Goal: Task Accomplishment & Management: Manage account settings

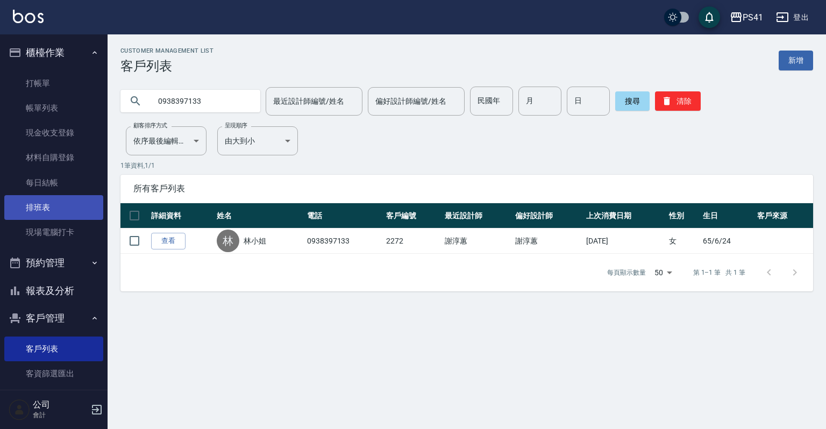
drag, startPoint x: 56, startPoint y: 216, endPoint x: 56, endPoint y: 201, distance: 15.0
click at [56, 216] on link "排班表" at bounding box center [53, 207] width 99 height 25
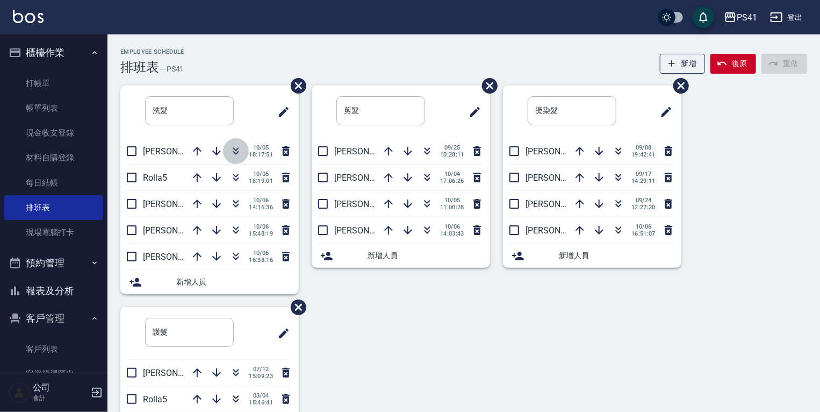
click at [233, 153] on icon "button" at bounding box center [236, 151] width 13 height 13
drag, startPoint x: 27, startPoint y: 348, endPoint x: 27, endPoint y: 365, distance: 17.2
click at [27, 348] on link "客戶列表" at bounding box center [53, 348] width 99 height 25
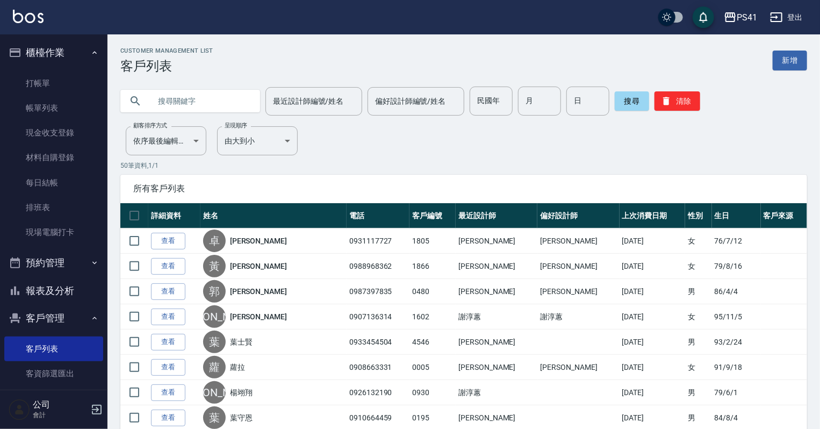
click at [152, 95] on input "text" at bounding box center [200, 101] width 101 height 29
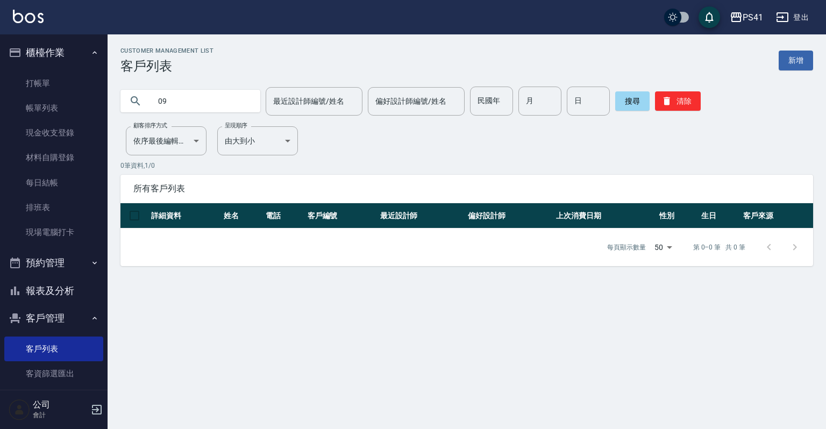
type input "0"
type input "[PERSON_NAME]"
click at [812, 62] on link "新增" at bounding box center [795, 61] width 34 height 20
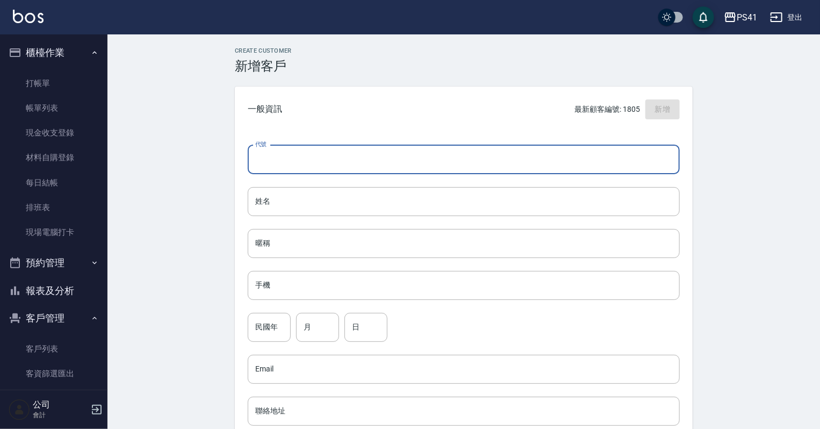
click at [366, 154] on input "代號" at bounding box center [464, 159] width 432 height 29
type input "1808"
click at [477, 281] on input "手機" at bounding box center [464, 285] width 432 height 29
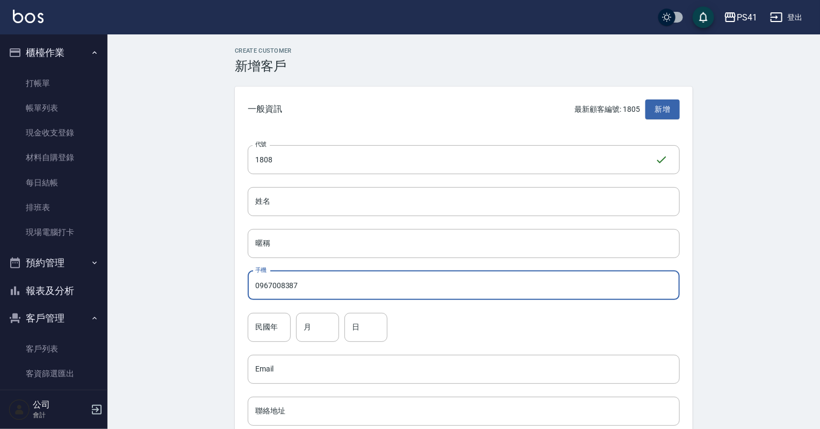
type input "0967008387"
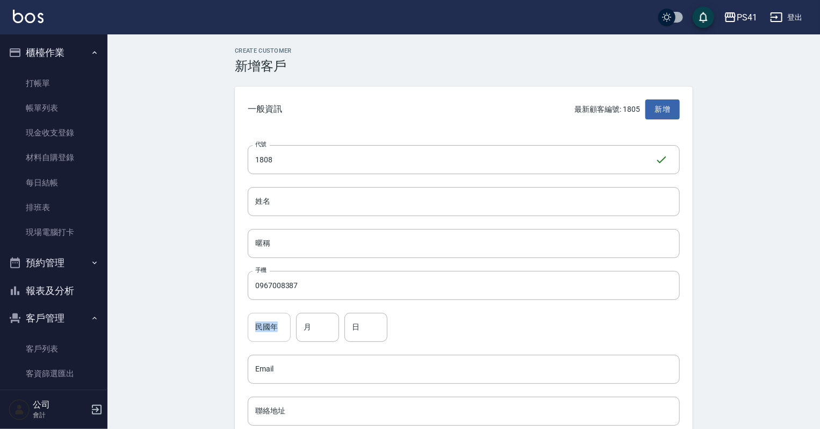
drag, startPoint x: 256, startPoint y: 310, endPoint x: 249, endPoint y: 330, distance: 21.4
click at [249, 330] on div "代號 1808 ​ 代號 姓名 姓名 暱稱 暱稱 手機 0967008387 手機 民國年 民國年 月 月 日 日 Email Email 聯絡地址 聯絡地址…" at bounding box center [464, 393] width 458 height 522
click at [254, 322] on input "民國年" at bounding box center [269, 327] width 43 height 29
type input "81"
click at [316, 325] on input "月" at bounding box center [317, 327] width 43 height 29
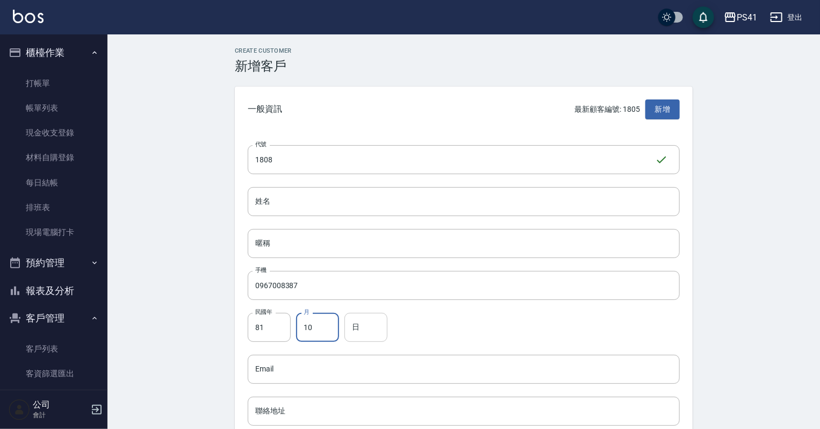
type input "10"
drag, startPoint x: 360, startPoint y: 329, endPoint x: 350, endPoint y: 324, distance: 10.9
click at [359, 330] on input "日" at bounding box center [366, 327] width 43 height 29
type input "11"
click at [385, 186] on div "代號 1808 ​ 代號 姓名 姓名 暱稱 暱稱 手機 0967008387 手機 民國年 81 民國年 月 10 月 日 11 日 Email Email …" at bounding box center [464, 393] width 458 height 522
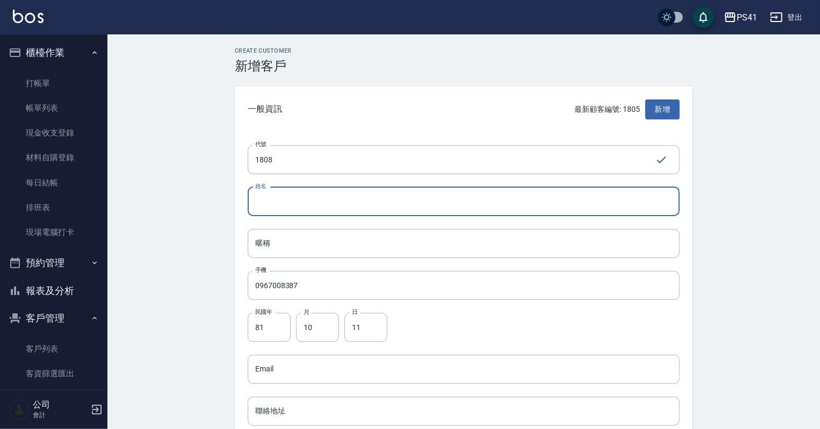
click at [378, 202] on input "姓名" at bounding box center [464, 201] width 432 height 29
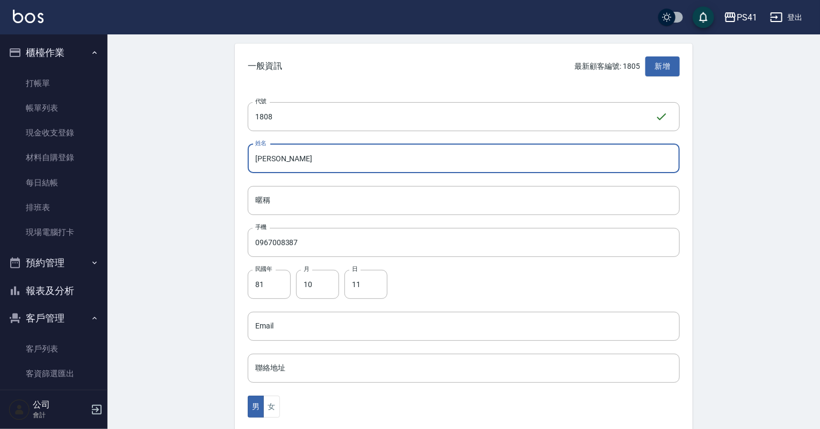
scroll to position [172, 0]
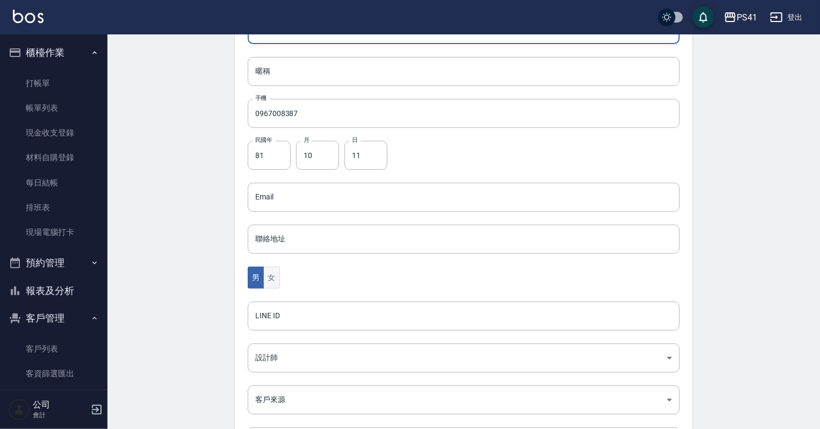
type input "[PERSON_NAME]"
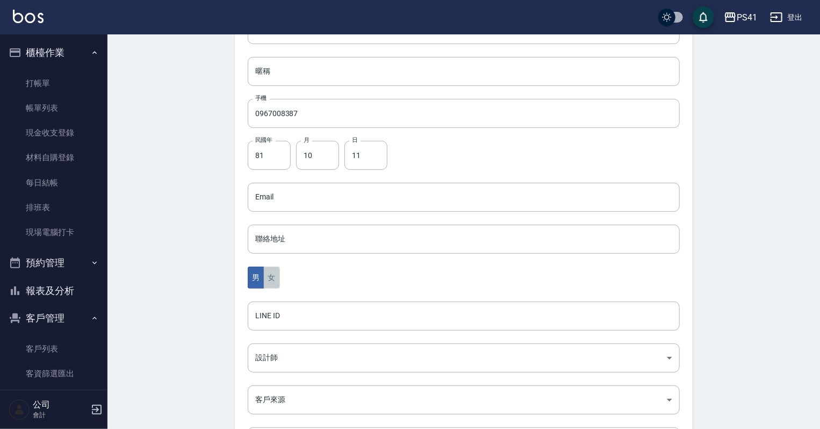
click at [269, 273] on button "女" at bounding box center [271, 278] width 16 height 22
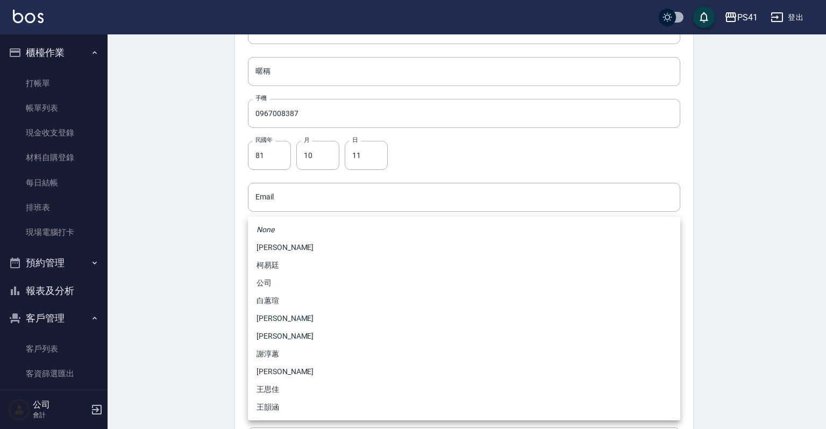
click at [312, 356] on body "PS41 登出 櫃檯作業 打帳單 帳單列表 現金收支登錄 材料自購登錄 每日結帳 排班表 現場電腦打卡 預約管理 預約管理 單日預約紀錄 單週預約紀錄 報表及…" at bounding box center [413, 178] width 826 height 700
click at [292, 263] on li "柯易廷" at bounding box center [464, 265] width 432 height 18
type input "a4b5a48f-48c4-4a60-a2f1-ef8685389a6a"
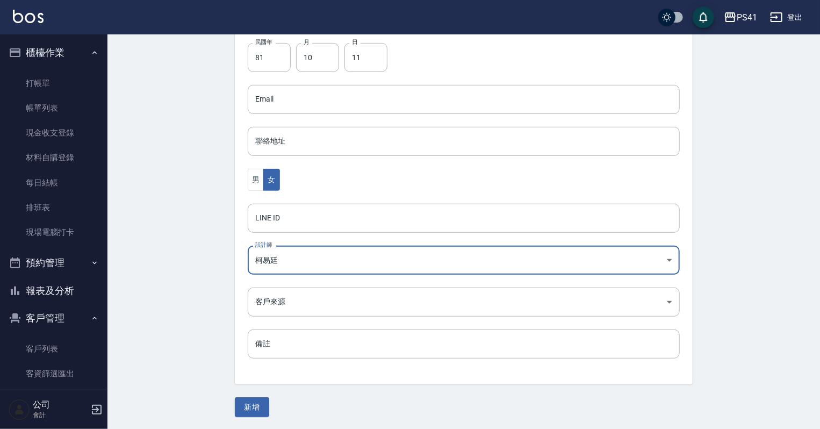
scroll to position [270, 0]
click at [245, 401] on button "新增" at bounding box center [252, 407] width 34 height 20
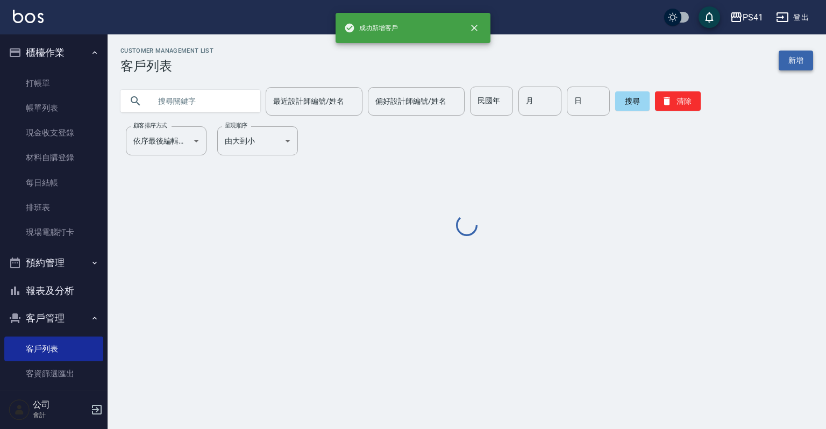
click at [793, 60] on link "新增" at bounding box center [795, 61] width 34 height 20
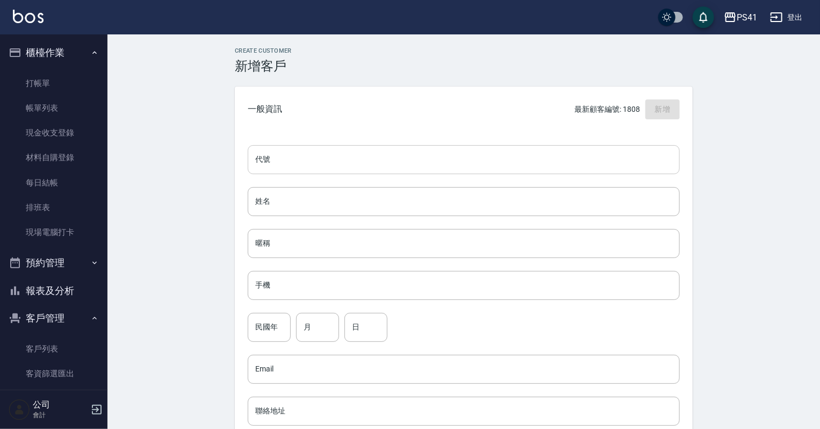
click at [361, 161] on input "代號" at bounding box center [464, 159] width 432 height 29
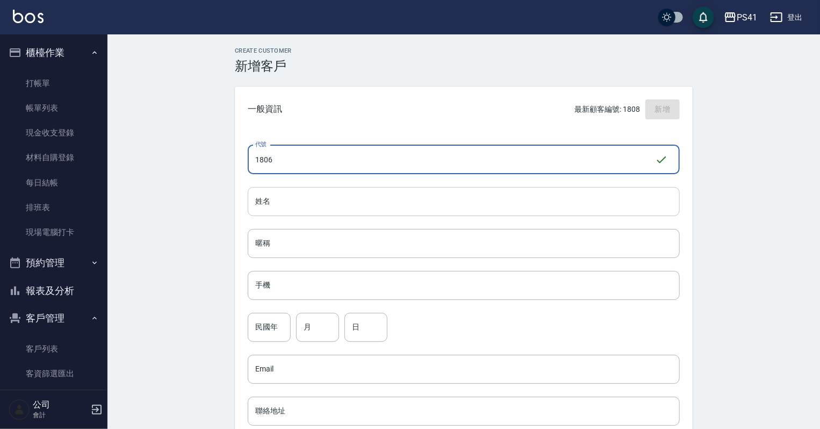
type input "1806"
click at [377, 209] on input "姓名" at bounding box center [464, 201] width 432 height 29
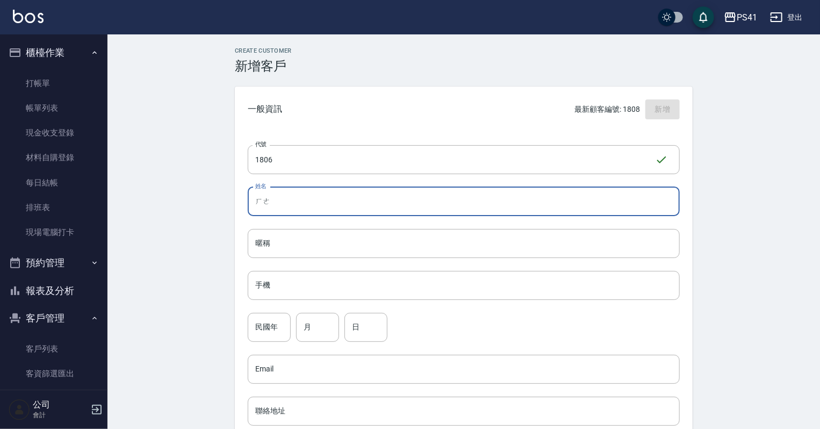
type input "和"
type input "何於?"
click at [299, 273] on input "手機" at bounding box center [464, 285] width 432 height 29
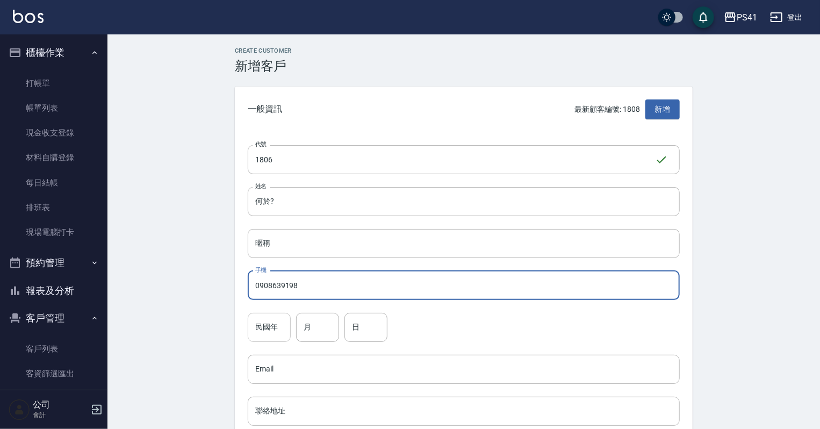
type input "0908639198"
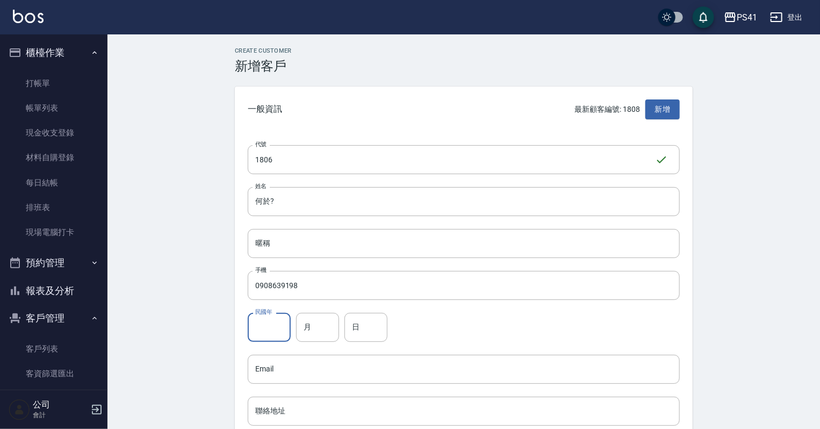
click at [261, 326] on input "民國年" at bounding box center [269, 327] width 43 height 29
type input "92"
click at [317, 327] on input "月" at bounding box center [317, 327] width 43 height 29
type input "12"
click at [381, 328] on input "日" at bounding box center [366, 327] width 43 height 29
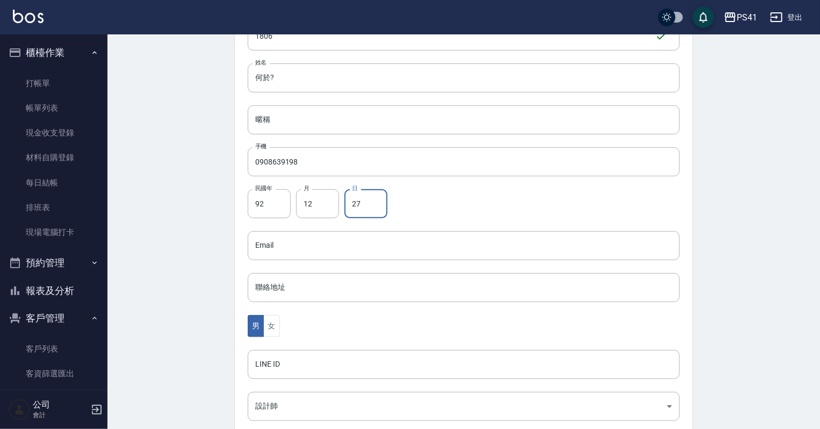
scroll to position [129, 0]
type input "27"
click at [271, 322] on button "女" at bounding box center [271, 321] width 16 height 22
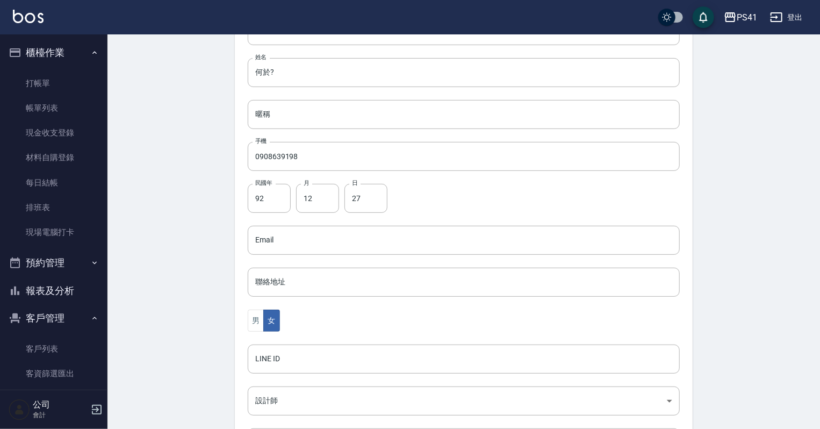
click at [270, 385] on div "代號 1806 ​ 代號 姓名 何於? 姓名 暱稱 暱稱 手機 0908639198 手機 民國年 92 民國年 月 12 月 日 27 日 Email Em…" at bounding box center [464, 264] width 458 height 522
click at [273, 394] on body "PS41 登出 櫃檯作業 打帳單 帳單列表 現金收支登錄 材料自購登錄 每日結帳 排班表 現場電腦打卡 預約管理 預約管理 單日預約紀錄 單週預約紀錄 報表及…" at bounding box center [410, 221] width 820 height 700
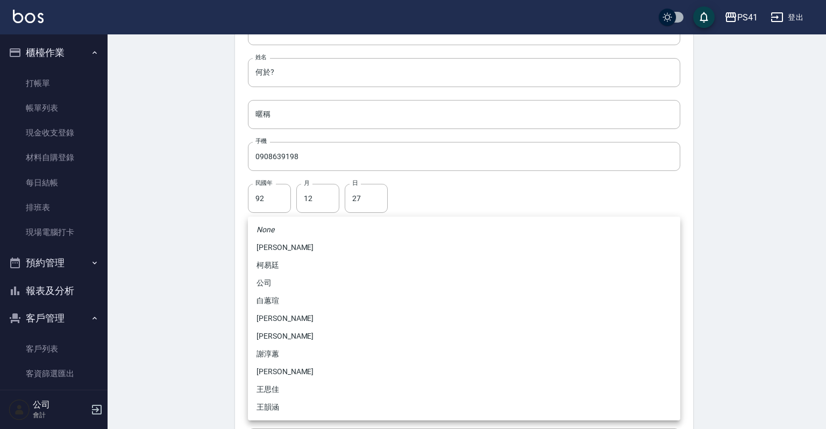
drag, startPoint x: 283, startPoint y: 305, endPoint x: 287, endPoint y: 353, distance: 48.5
click at [287, 353] on ul "None [PERSON_NAME] [PERSON_NAME] 公司 [PERSON_NAME] [PERSON_NAME] [PERSON_NAME] […" at bounding box center [464, 319] width 432 height 204
click at [287, 353] on li "謝淳蕙" at bounding box center [464, 354] width 432 height 18
type input "8c411568-4112-470a-9bf0-dab44adfddc4"
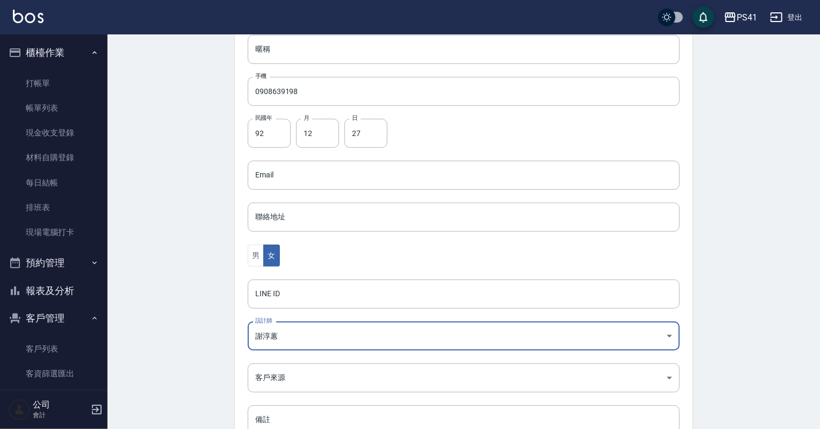
scroll to position [270, 0]
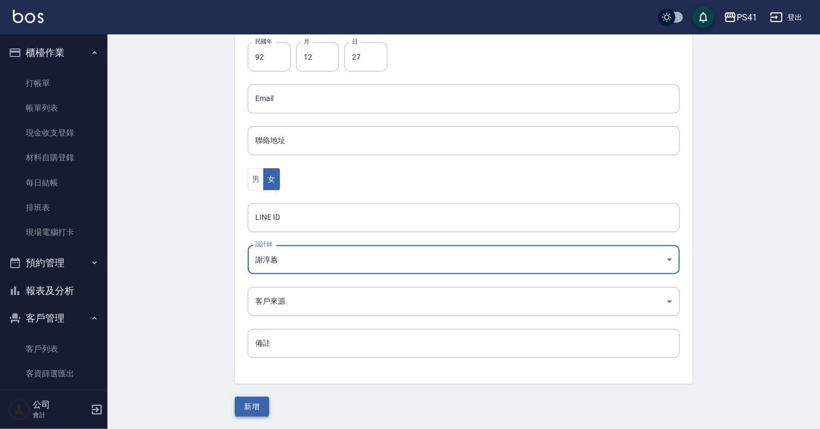
click at [268, 411] on button "新增" at bounding box center [252, 407] width 34 height 20
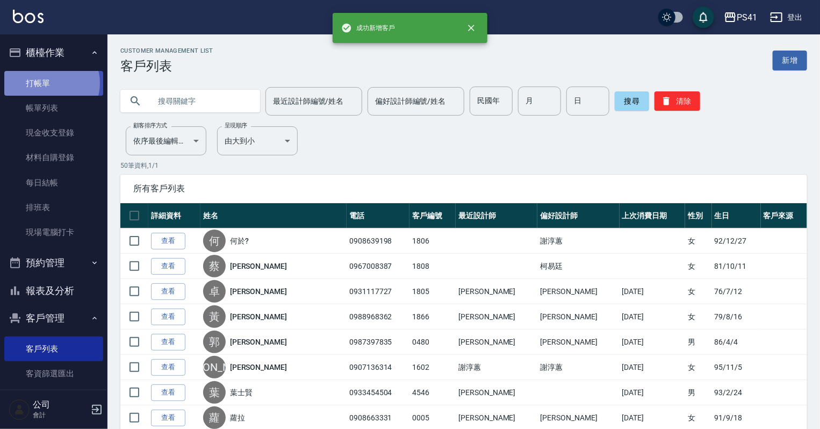
click at [49, 83] on link "打帳單" at bounding box center [53, 83] width 99 height 25
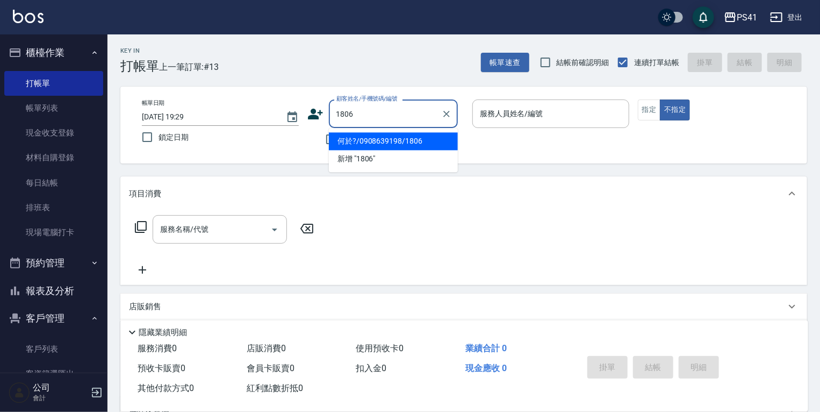
type input "何於?/0908639198/1806"
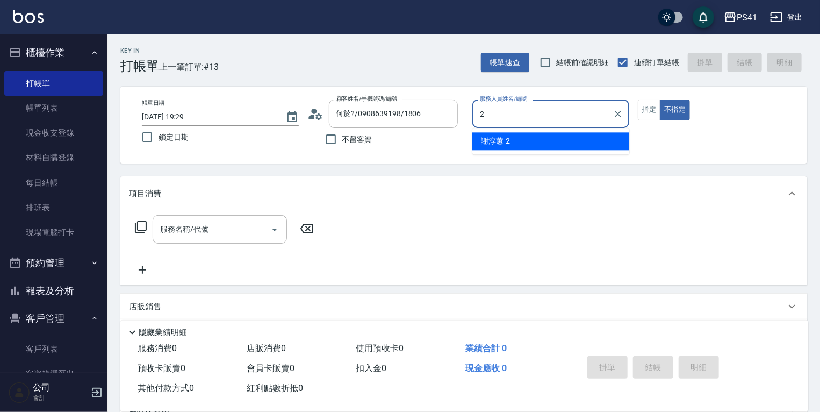
type input "謝淳蕙-2"
type button "false"
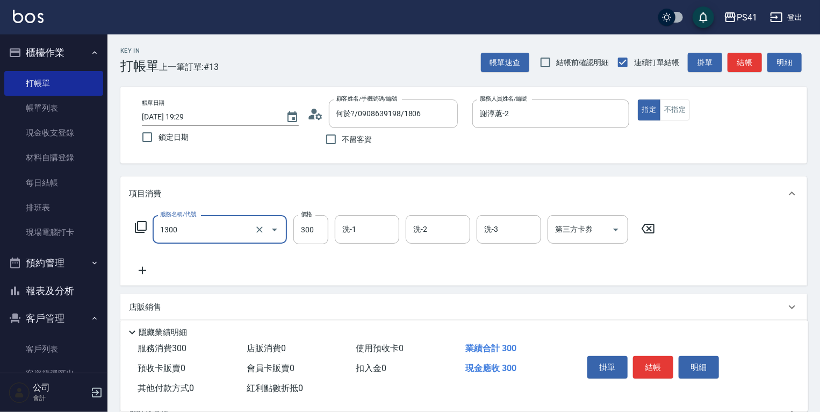
type input "洗髮300(1300)"
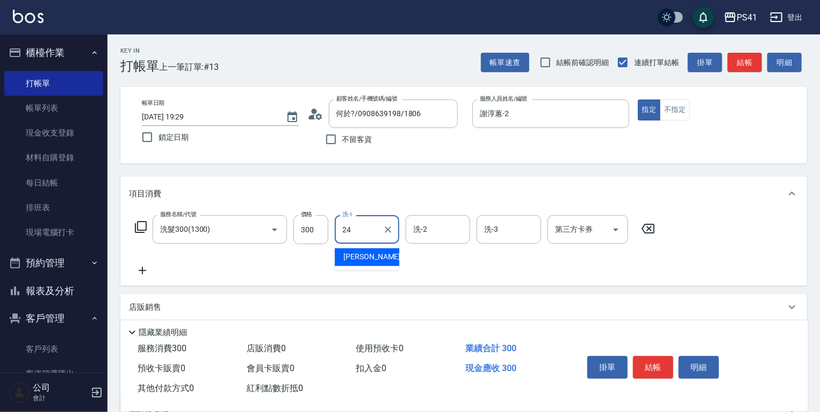
type input "[PERSON_NAME]-24"
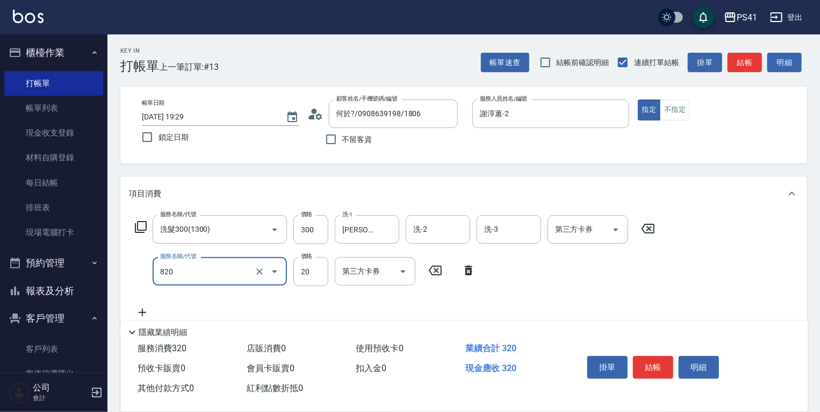
type input "潤絲(820)"
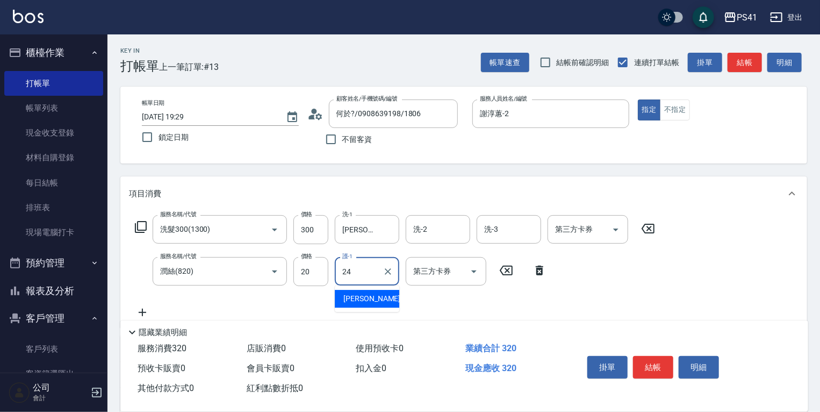
type input "[PERSON_NAME]-24"
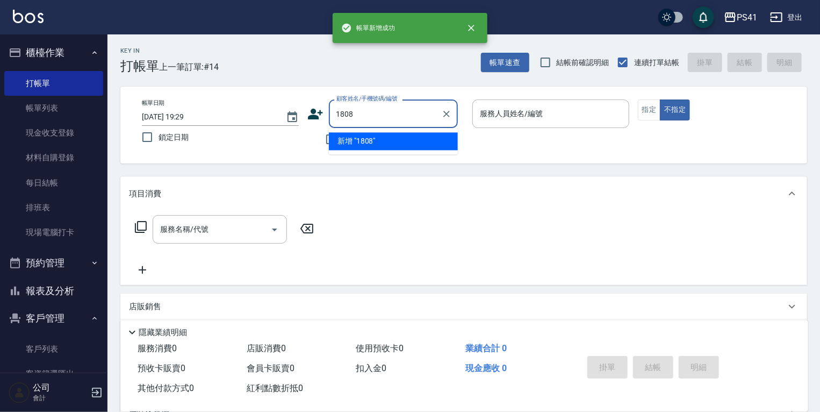
type input "1808"
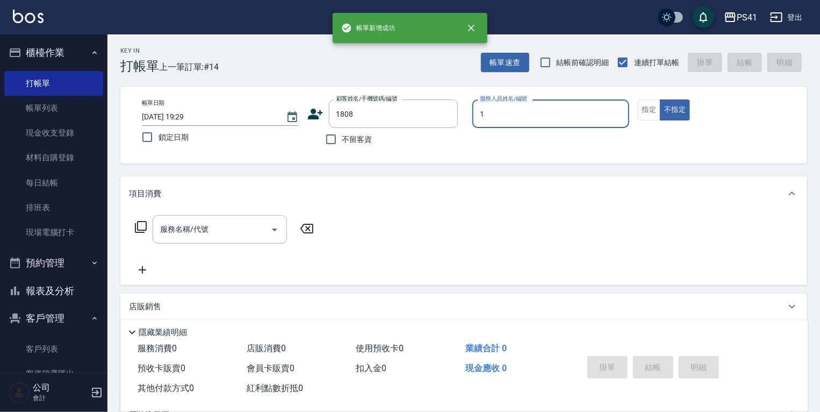
type input "[PERSON_NAME]-1"
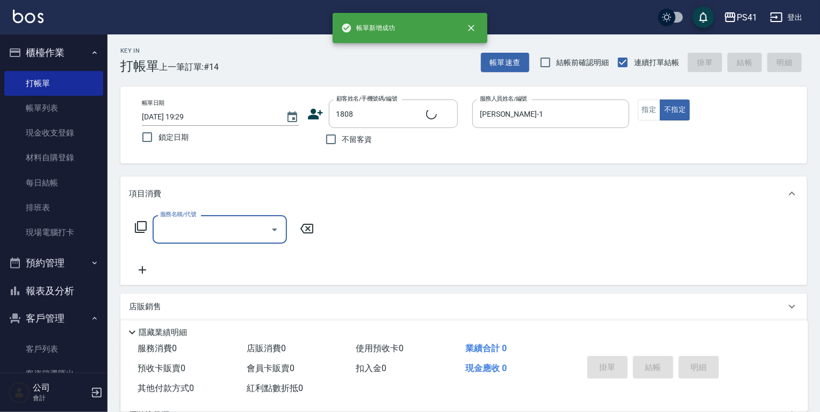
type input "[PERSON_NAME]/0967008387/1808"
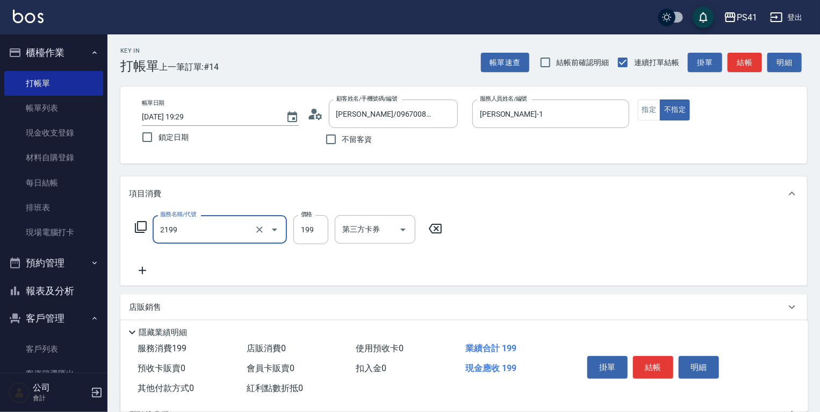
type input "不指定剪髮活動(2199)"
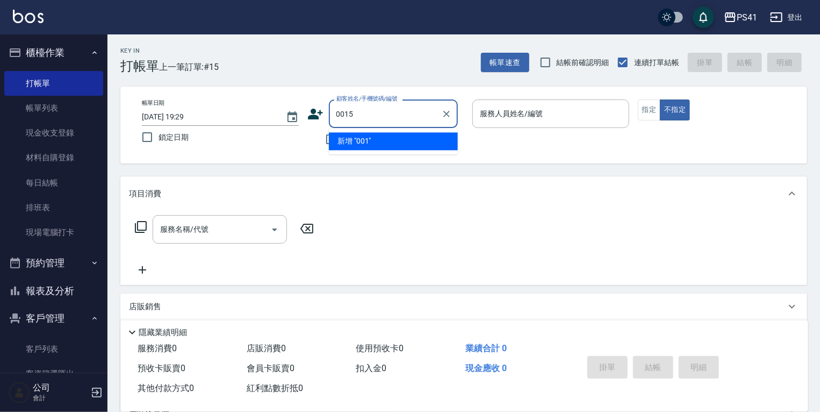
type input "0015"
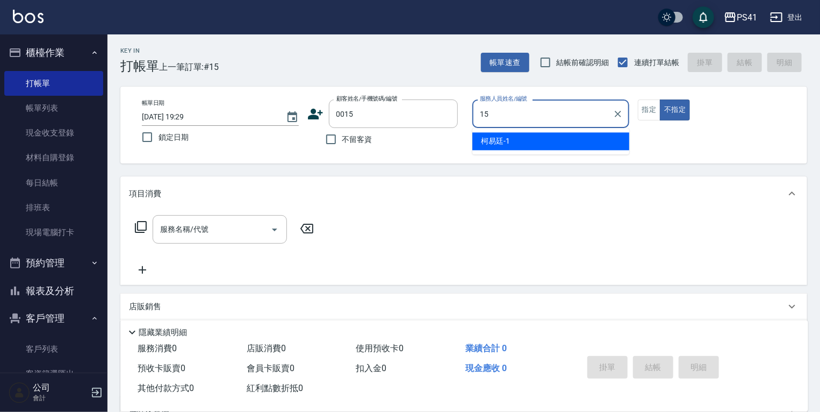
type input "[PERSON_NAME]-15"
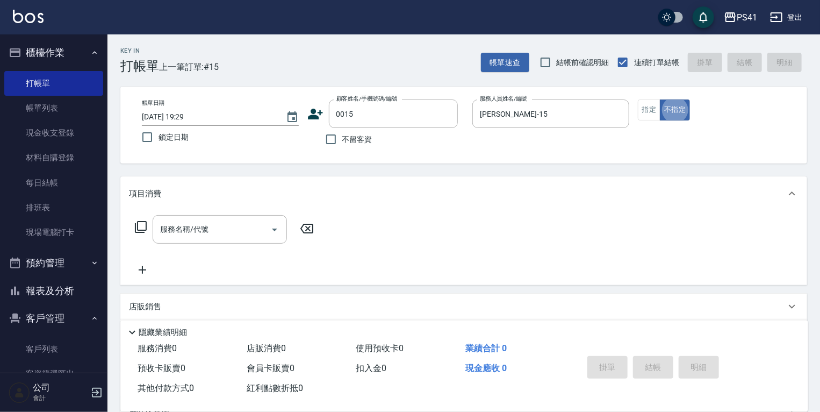
type input "[PERSON_NAME]/15_[PERSON_NAME]/0015"
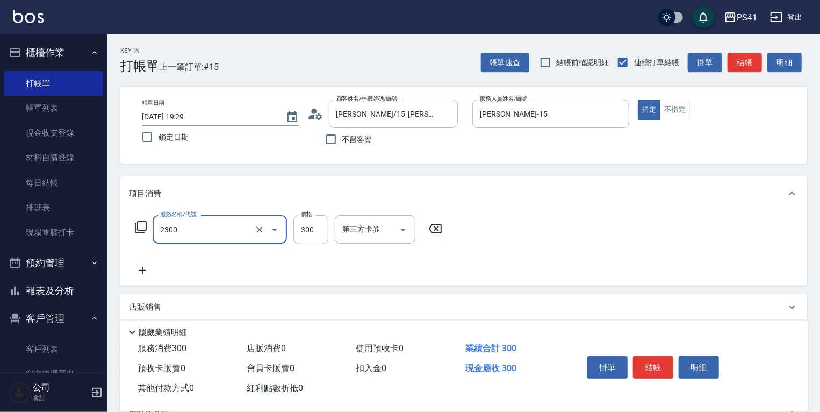
type input "剪髮(2300)"
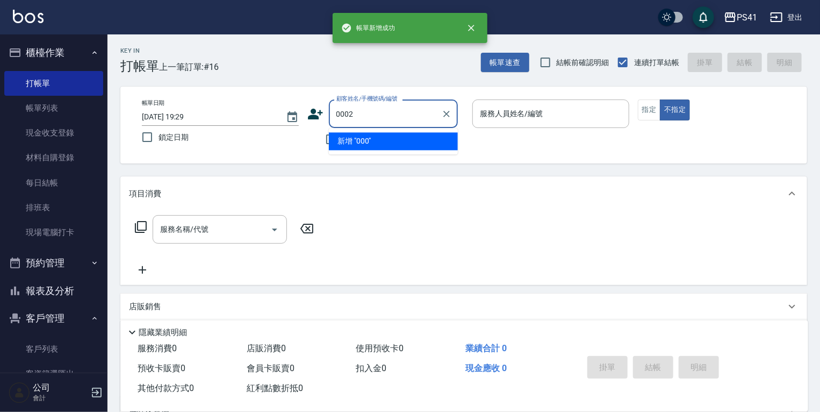
type input "0002"
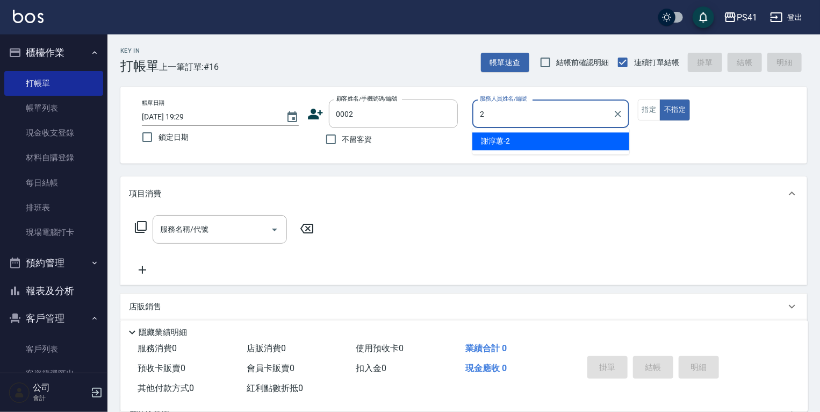
type input "謝淳蕙-2"
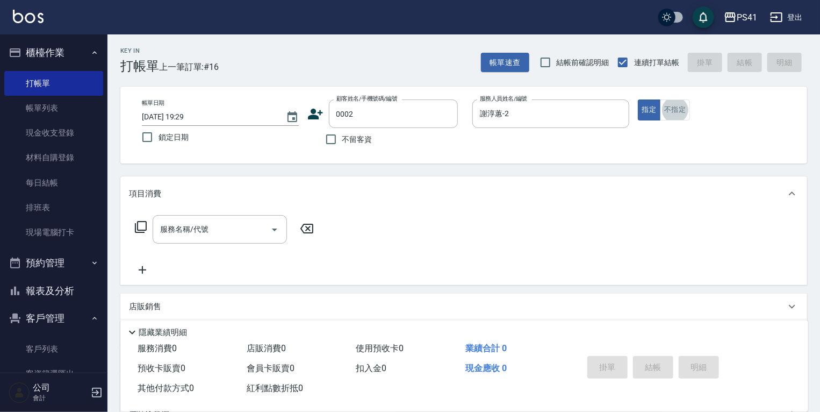
type input "[PERSON_NAME]/[PERSON_NAME]/0002"
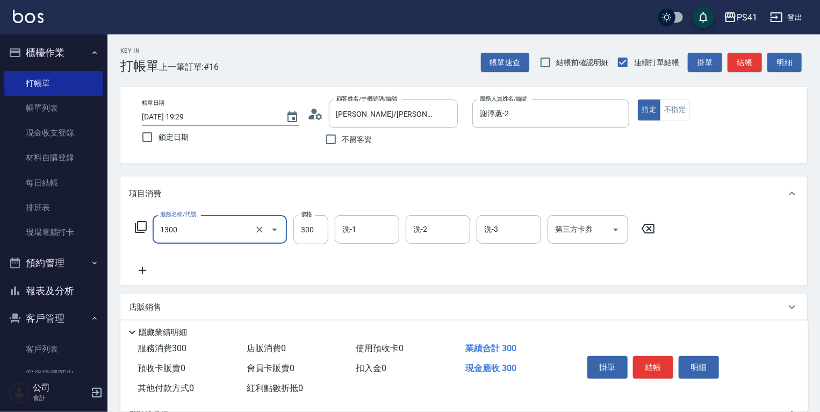
type input "洗髮300(1300)"
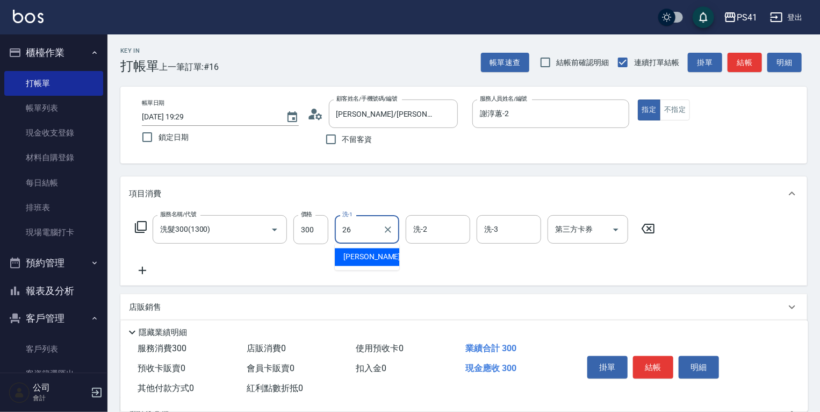
type input "[PERSON_NAME]-26"
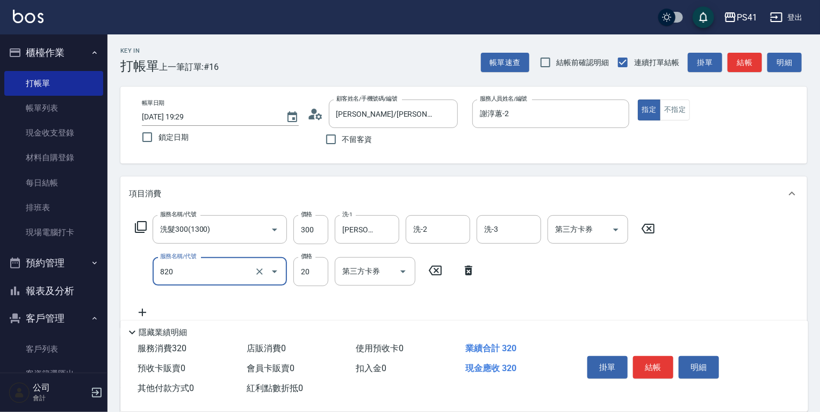
type input "潤絲(820)"
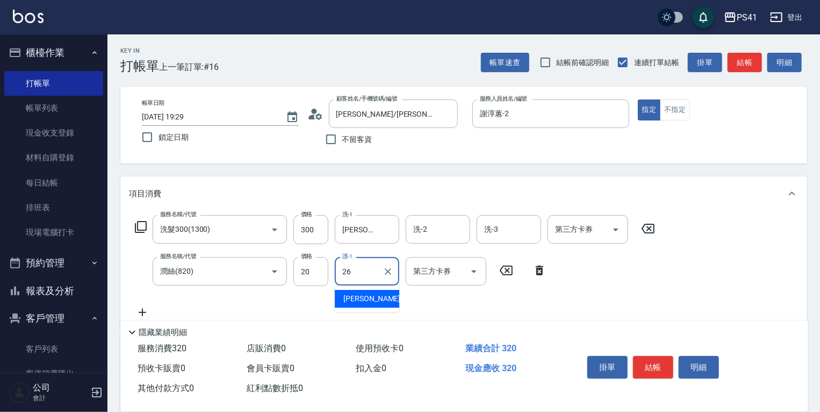
type input "[PERSON_NAME]-26"
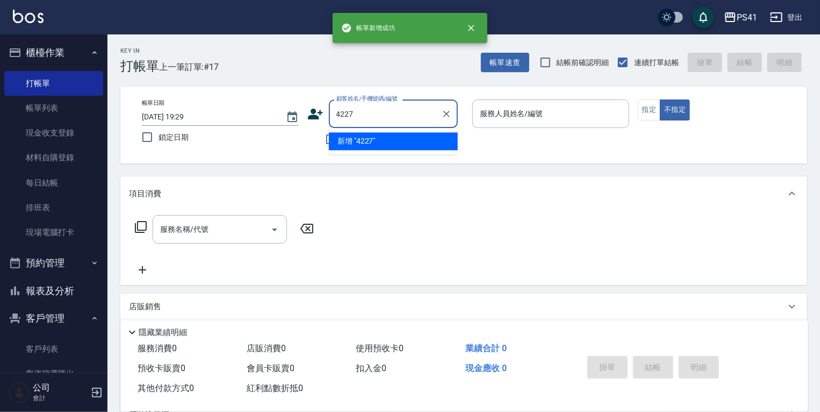
type input "4227"
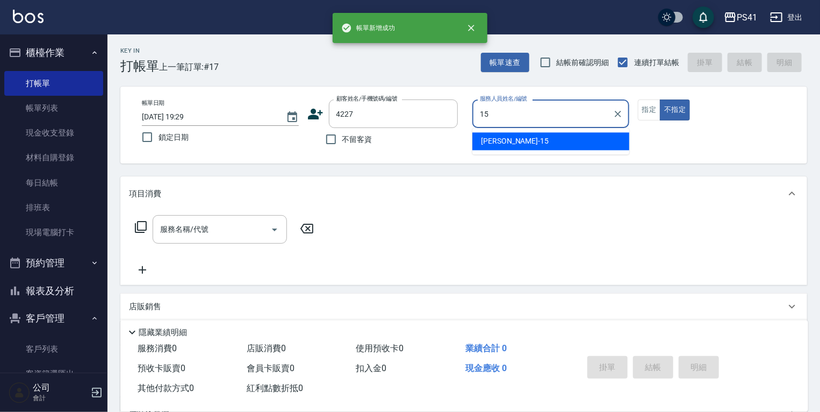
type input "[PERSON_NAME]-15"
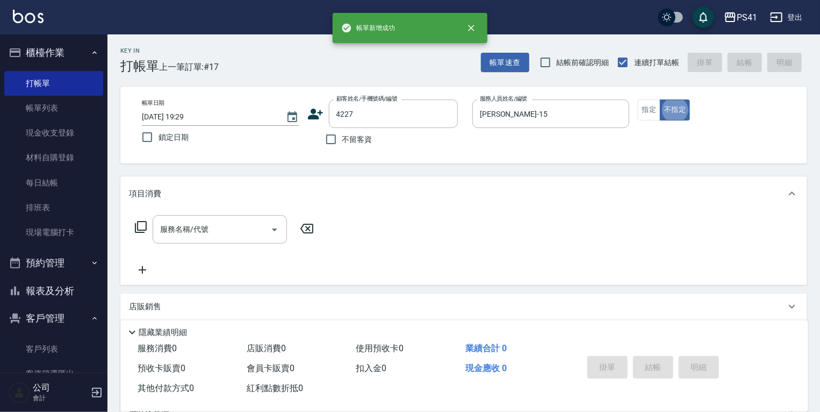
type input "[PERSON_NAME]/0932185599/4227"
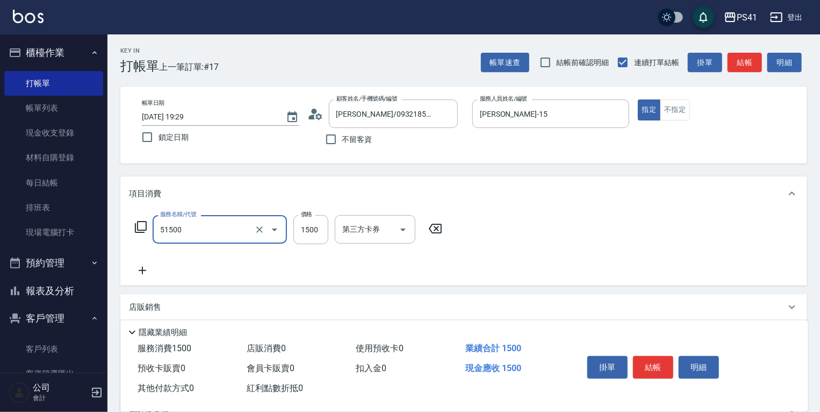
type input "原價1201~1500護髮(51500)"
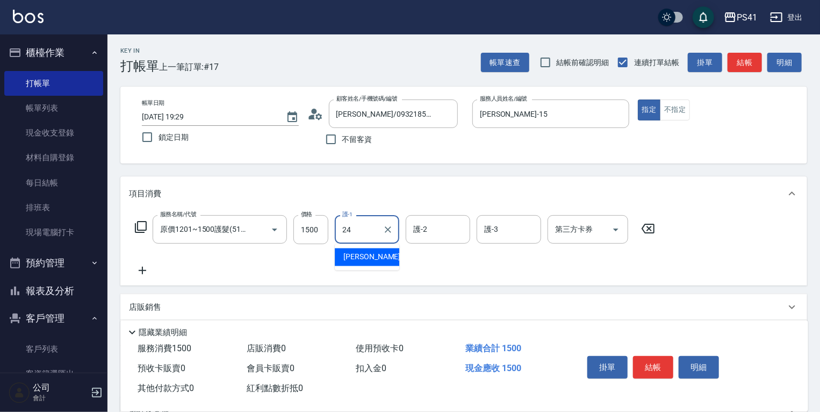
type input "[PERSON_NAME]-24"
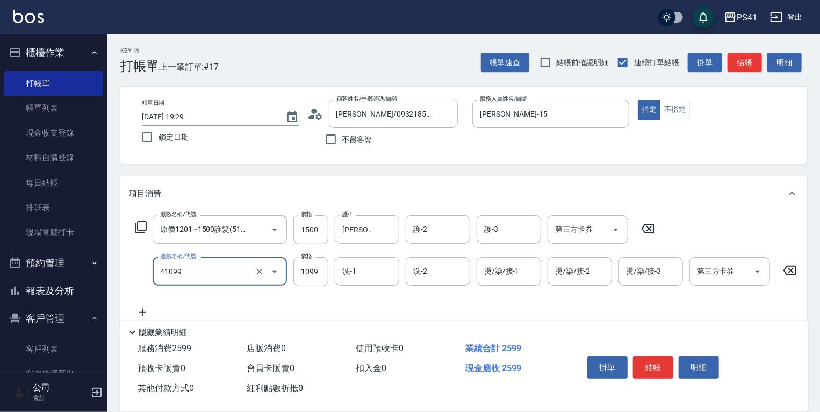
type input "公司活動/早鳥(41099)"
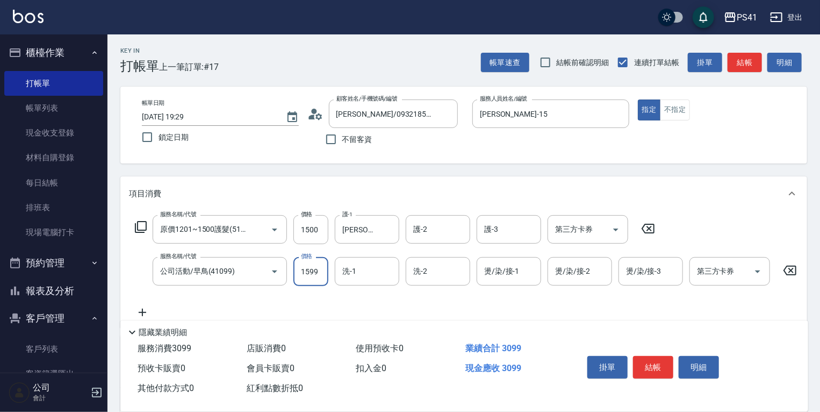
type input "1599"
type input "[PERSON_NAME]-24"
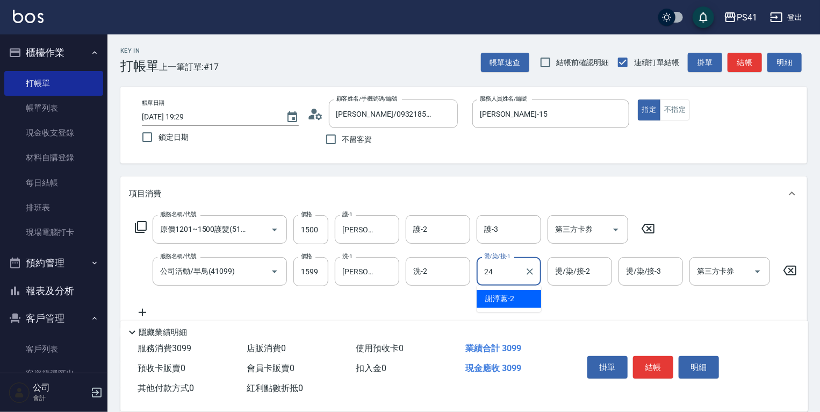
type input "[PERSON_NAME]-24"
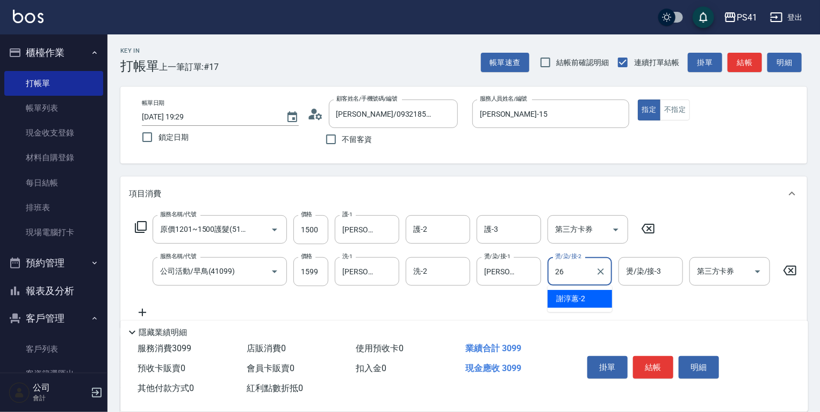
type input "[PERSON_NAME]-26"
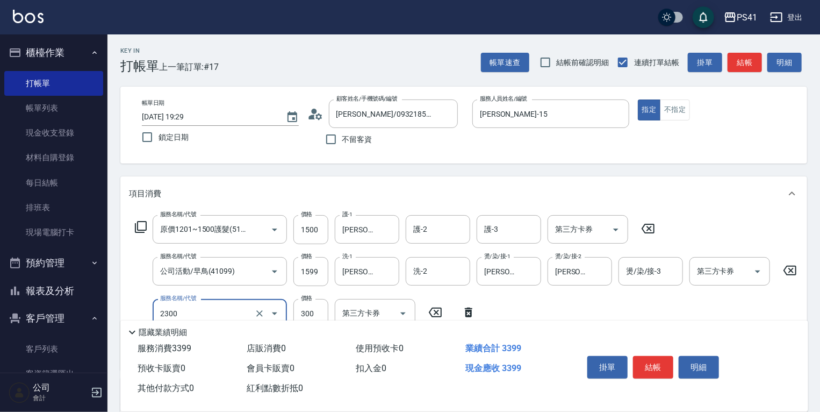
type input "剪髮(2300)"
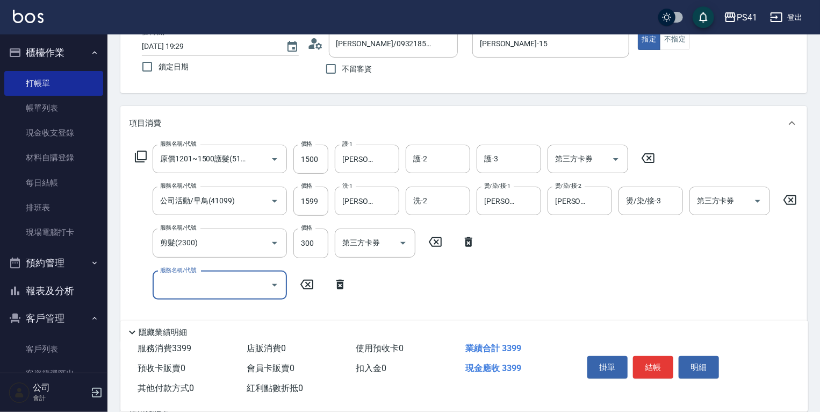
scroll to position [215, 0]
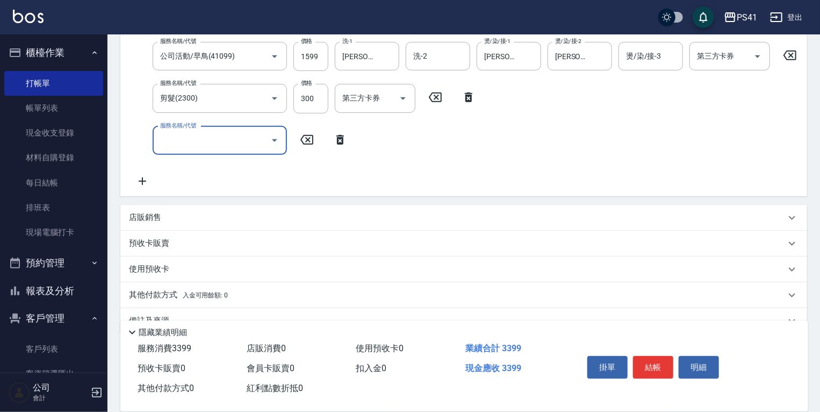
click at [216, 299] on span "入金可用餘額: 0" at bounding box center [206, 295] width 46 height 8
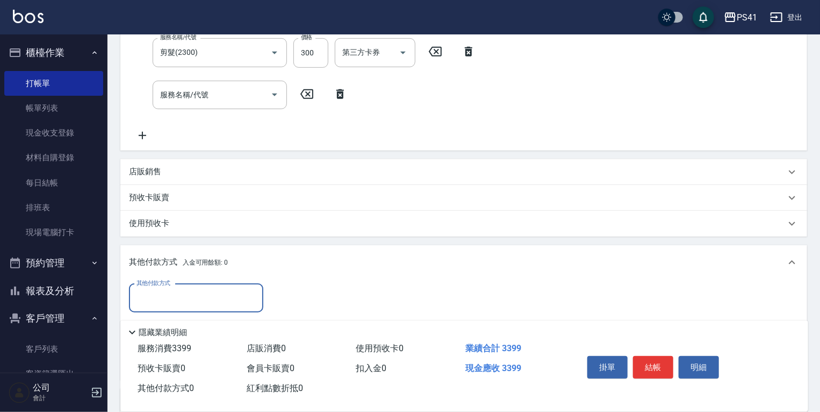
scroll to position [344, 0]
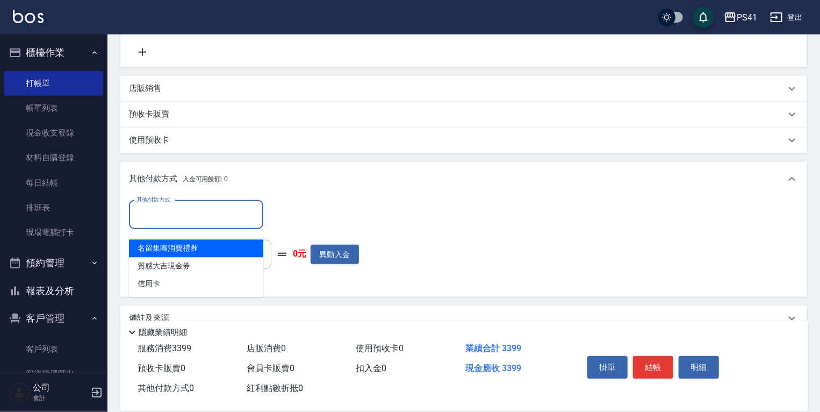
click at [202, 224] on input "其他付款方式" at bounding box center [196, 214] width 125 height 19
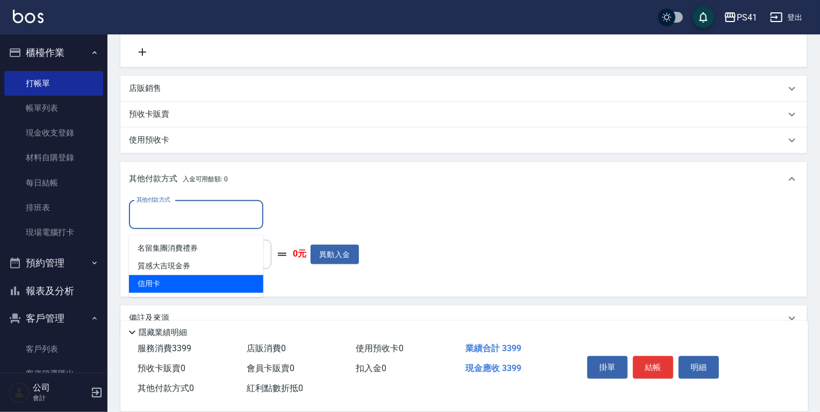
click at [192, 288] on span "信用卡" at bounding box center [196, 284] width 134 height 18
type input "信用卡"
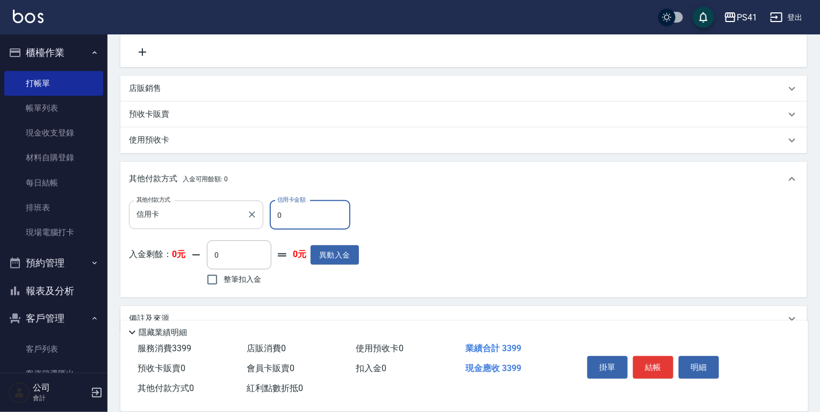
drag, startPoint x: 300, startPoint y: 223, endPoint x: 226, endPoint y: 223, distance: 74.2
click at [252, 221] on div "其他付款方式 信用卡 其他付款方式 信用卡金額 0 信用卡金額" at bounding box center [244, 214] width 230 height 29
type input "3399"
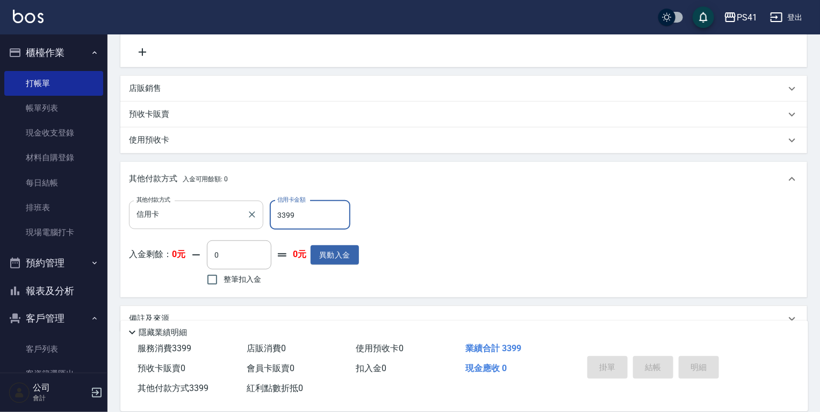
type input "[DATE] 19:30"
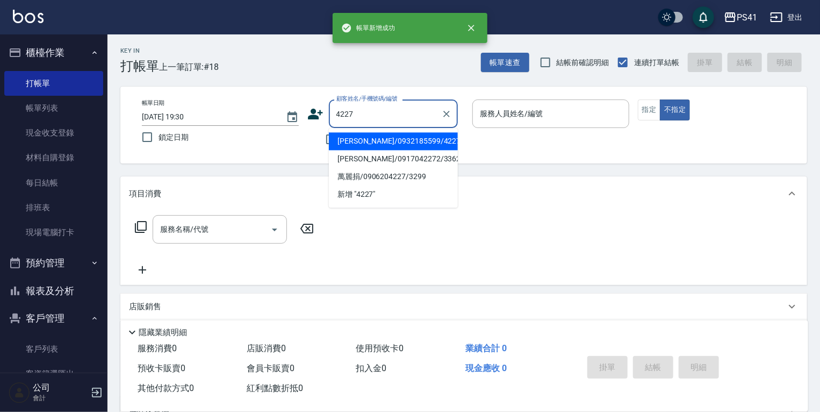
type input "[PERSON_NAME]/0932185599/4227"
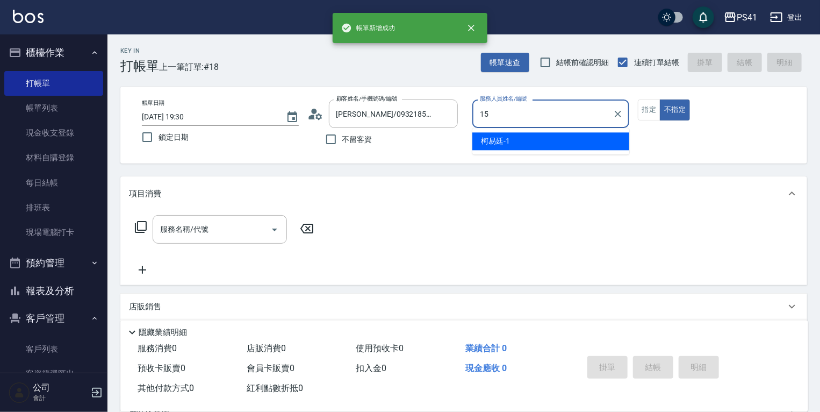
type input "[PERSON_NAME]-15"
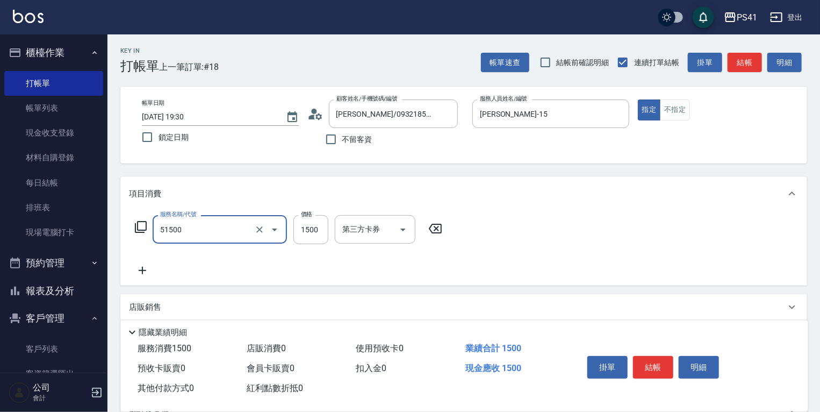
type input "原價1201~1500護髮(51500)"
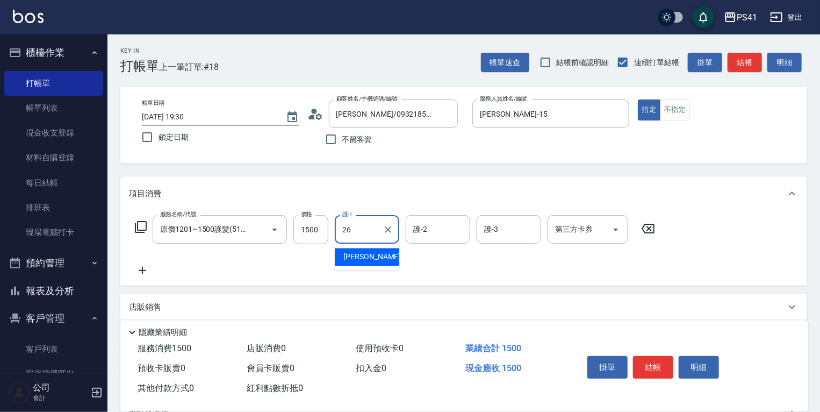
type input "[PERSON_NAME]-26"
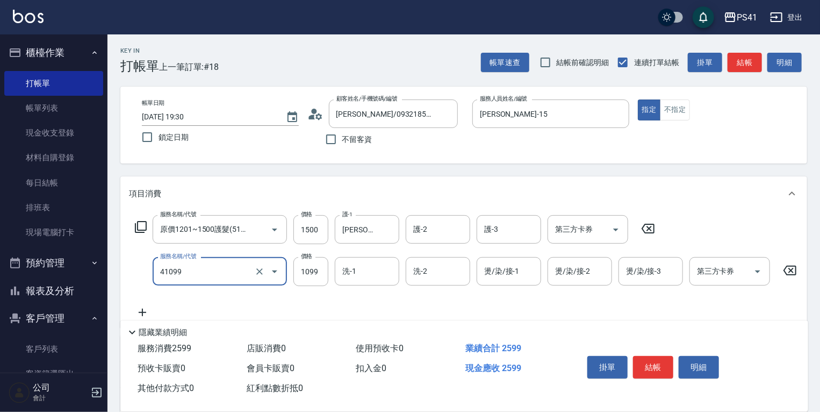
type input "公司活動/早鳥(41099)"
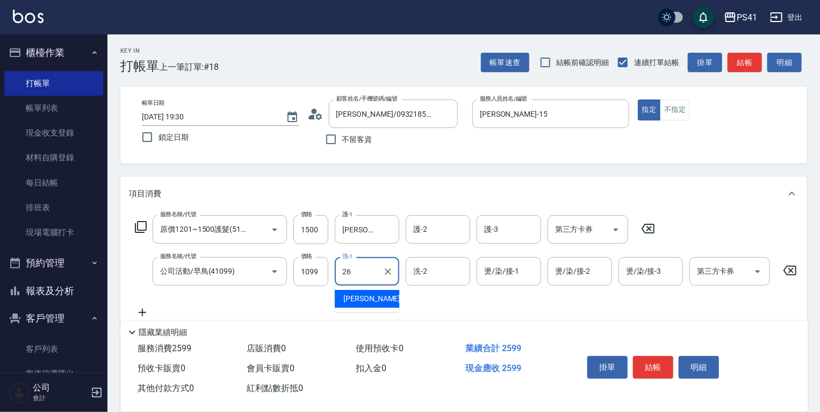
type input "[PERSON_NAME]-26"
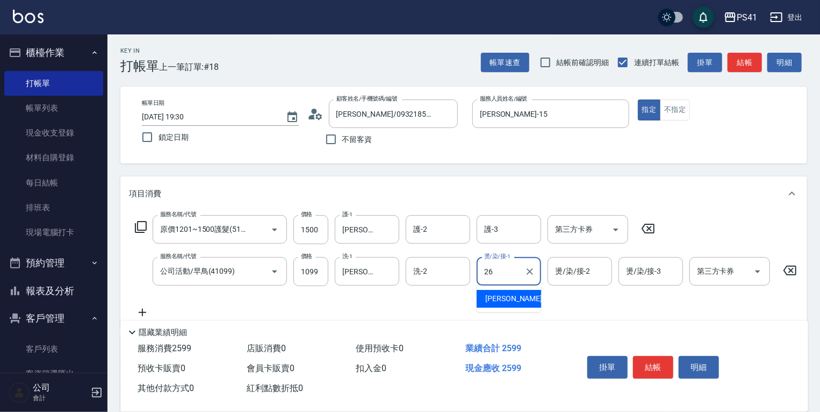
type input "[PERSON_NAME]-26"
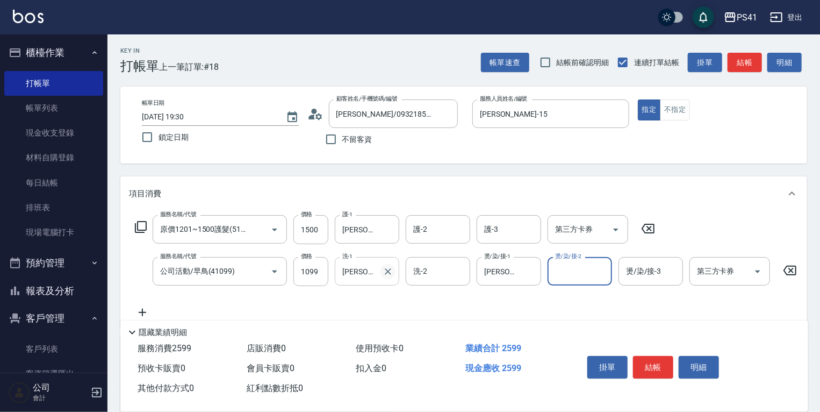
click at [391, 270] on icon "Clear" at bounding box center [388, 271] width 11 height 11
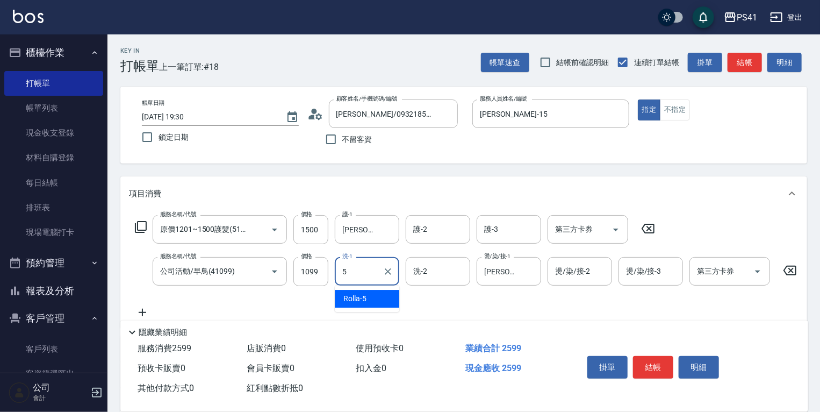
type input "Rolla-5"
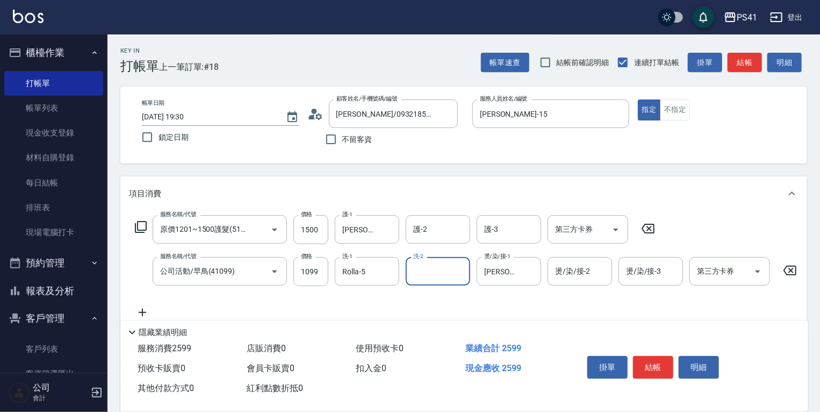
click at [146, 316] on icon at bounding box center [142, 312] width 27 height 13
click at [146, 316] on div "服務名稱/代號 服務名稱/代號" at bounding box center [241, 313] width 225 height 28
click at [162, 309] on input "服務名稱/代號" at bounding box center [211, 313] width 109 height 19
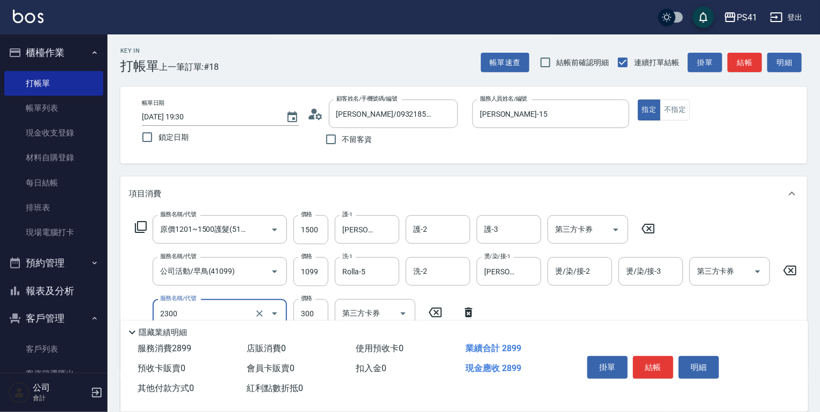
type input "剪髮(2300)"
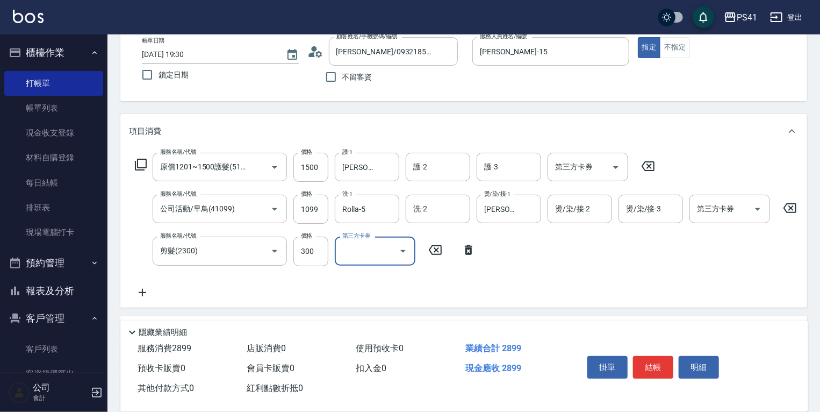
scroll to position [204, 0]
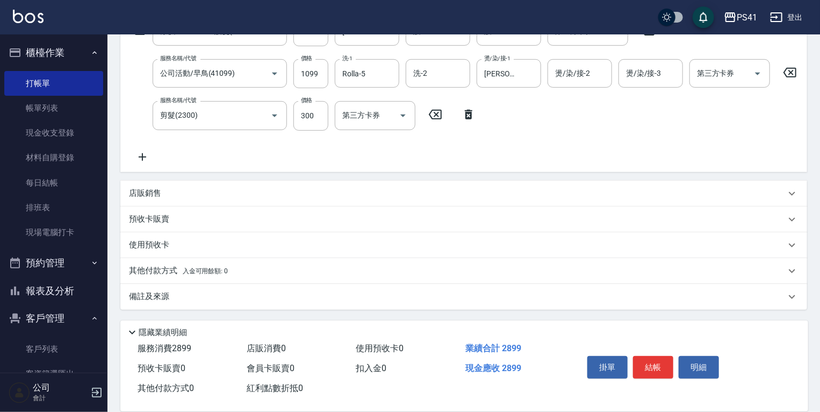
click at [239, 262] on div "其他付款方式 入金可用餘額: 0" at bounding box center [463, 271] width 687 height 26
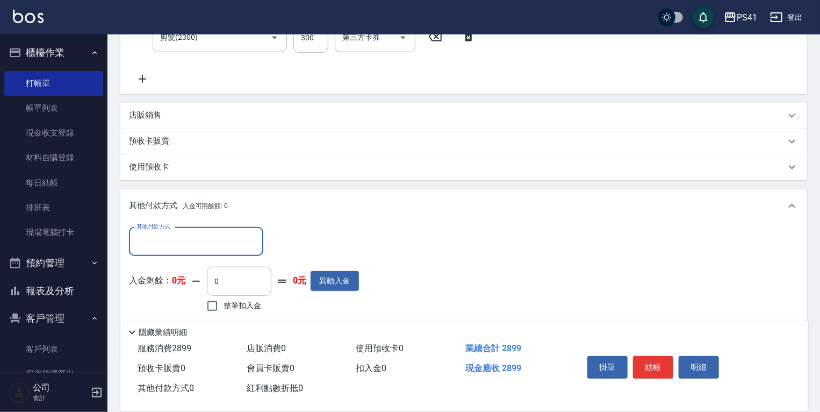
scroll to position [290, 0]
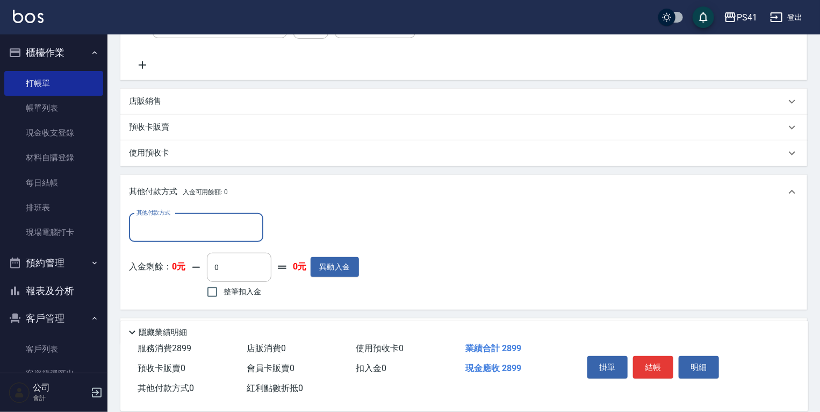
click at [197, 237] on input "其他付款方式" at bounding box center [196, 227] width 125 height 19
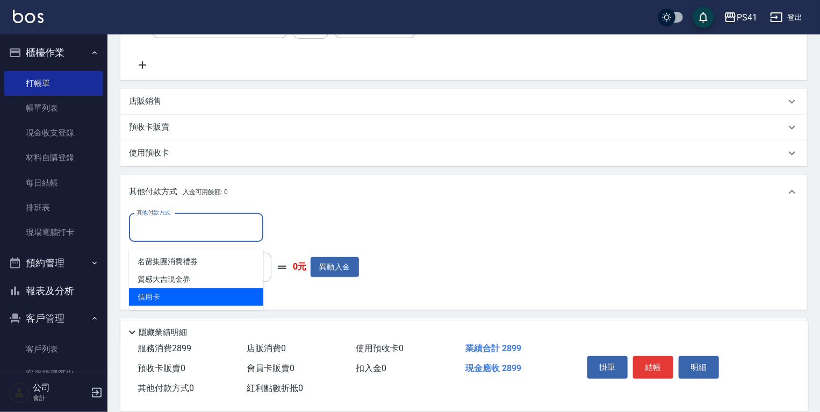
click at [194, 293] on span "信用卡" at bounding box center [196, 297] width 134 height 18
type input "信用卡"
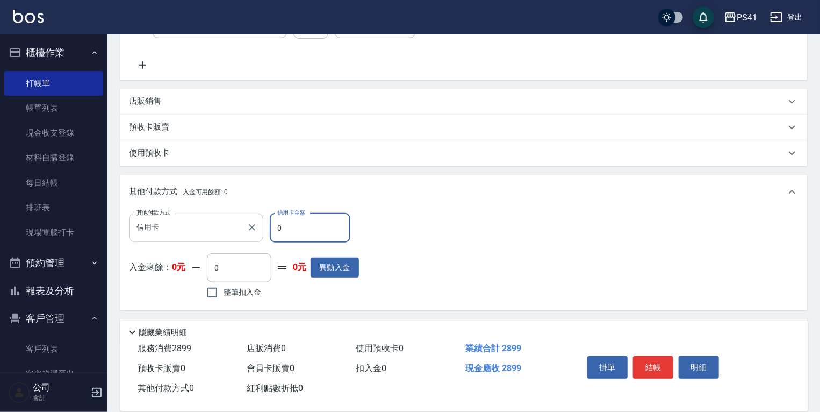
drag, startPoint x: 302, startPoint y: 235, endPoint x: 162, endPoint y: 237, distance: 139.8
click at [183, 235] on div "其他付款方式 信用卡 其他付款方式 信用卡金額 0 信用卡金額" at bounding box center [244, 227] width 230 height 29
type input "2899"
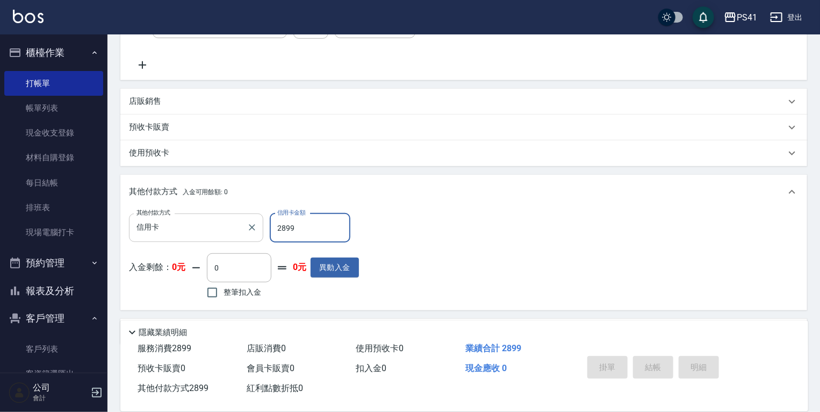
scroll to position [0, 0]
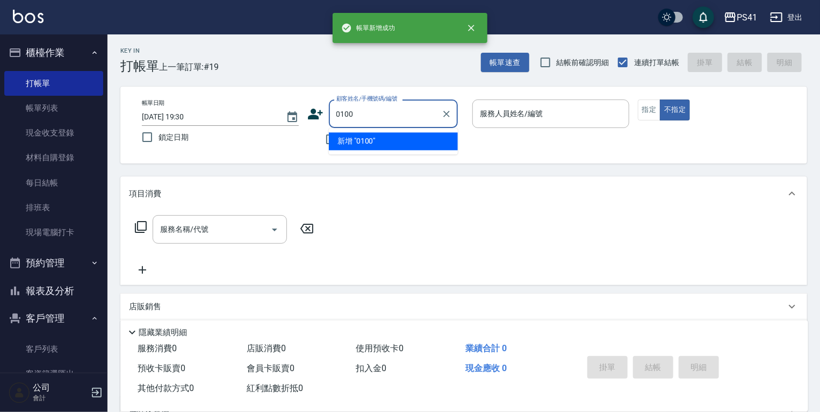
type input "0100"
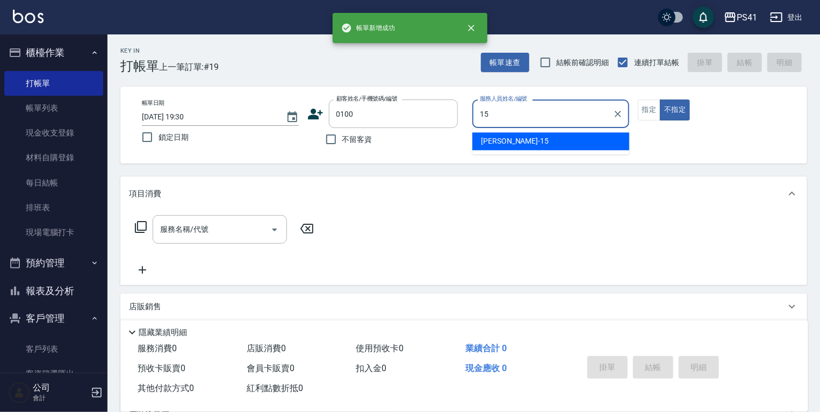
type input "[PERSON_NAME]-15"
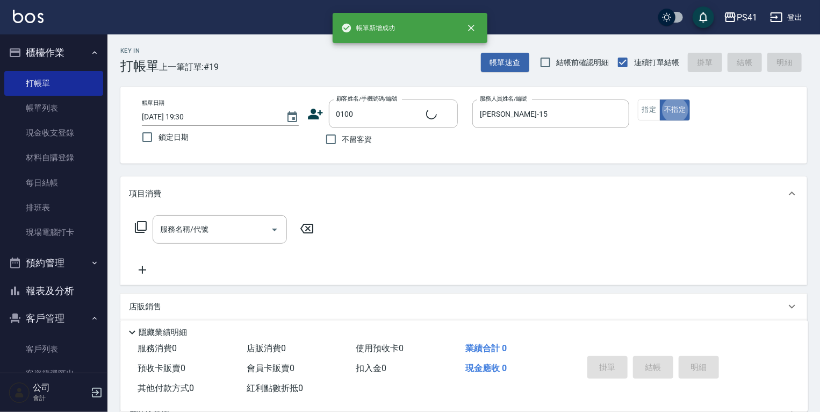
type input "[PERSON_NAME]/0918858330/0100"
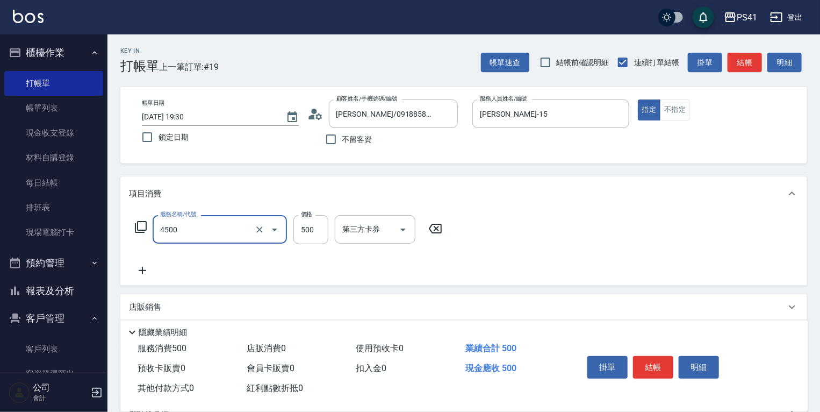
type input "補染(4500)"
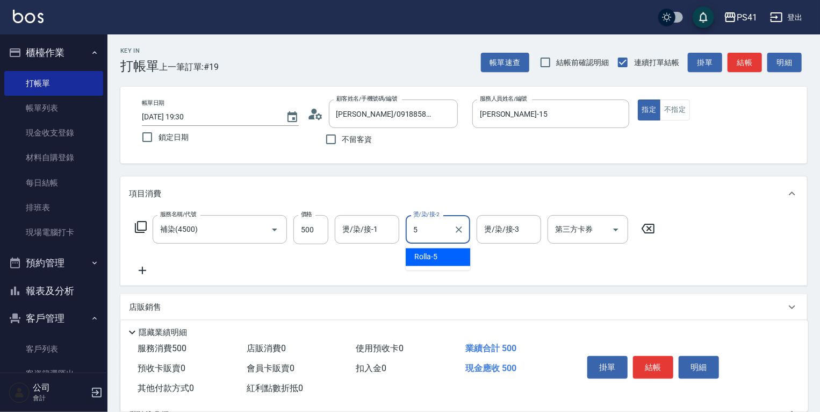
type input "Rolla-5"
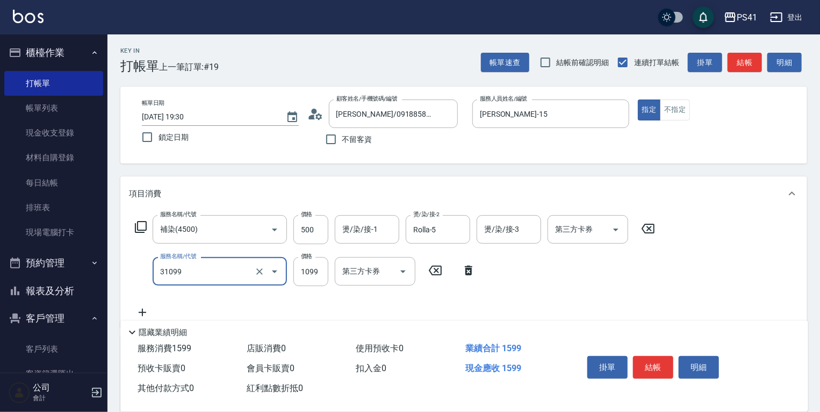
type input "公司活動/早鳥(31099)"
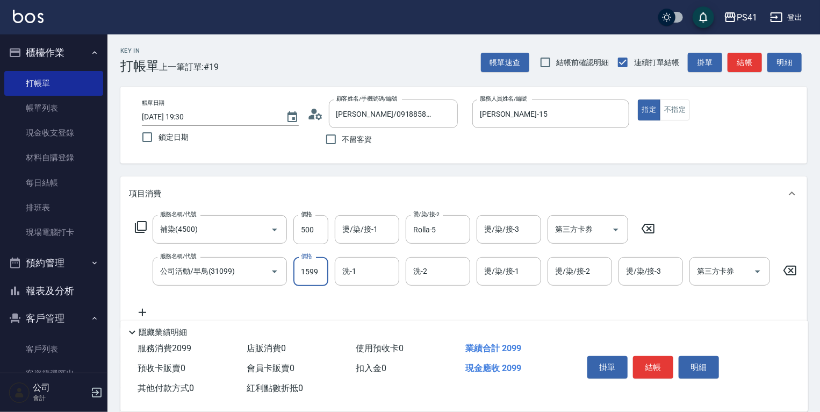
type input "1599"
type input "Rolla-5"
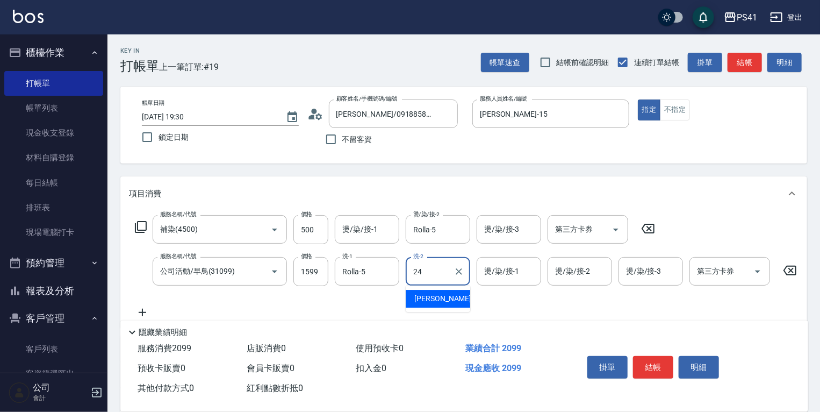
type input "[PERSON_NAME]-24"
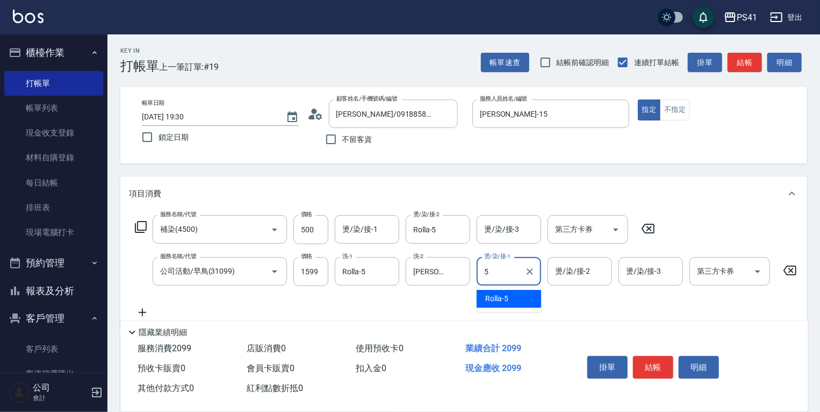
type input "Rolla-5"
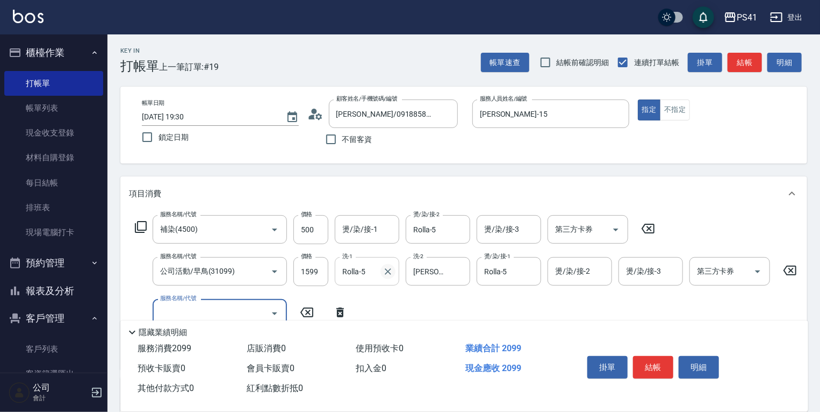
click at [393, 272] on icon "Clear" at bounding box center [388, 271] width 11 height 11
drag, startPoint x: 207, startPoint y: 306, endPoint x: 227, endPoint y: 305, distance: 19.9
click at [211, 307] on input "服務名稱/代號" at bounding box center [211, 313] width 109 height 19
type input "原價1~400護髮(50400)"
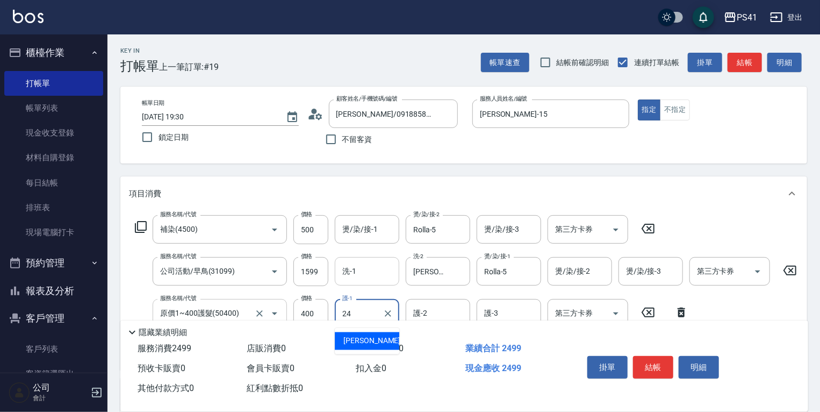
type input "[PERSON_NAME]-24"
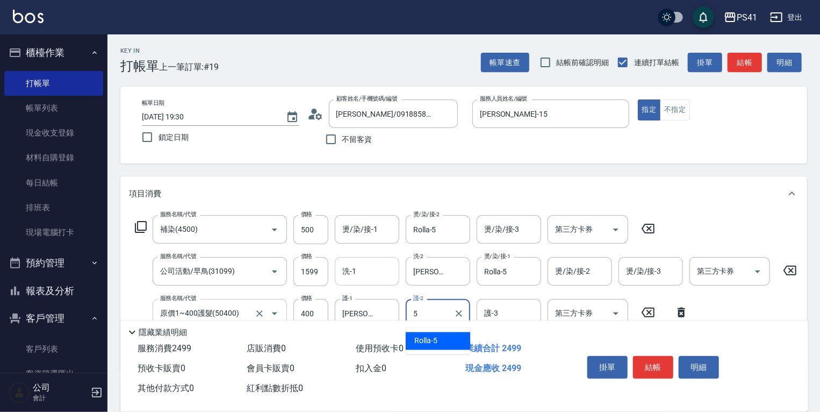
type input "Rolla-5"
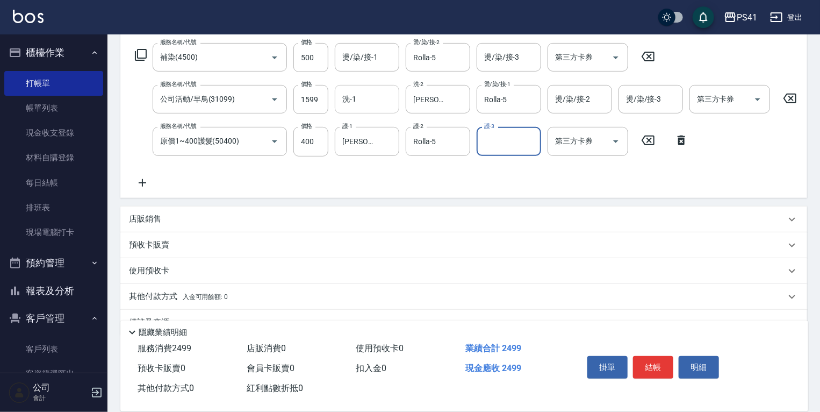
click at [160, 303] on p "其他付款方式 入金可用餘額: 0" at bounding box center [178, 297] width 99 height 12
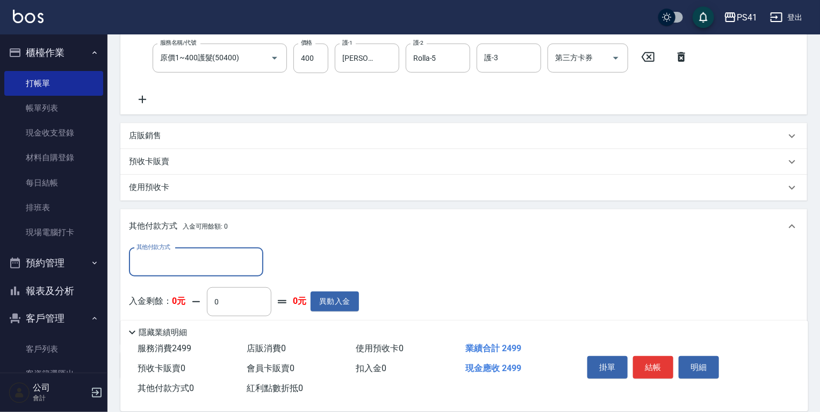
drag, startPoint x: 164, startPoint y: 259, endPoint x: 162, endPoint y: 270, distance: 10.9
click at [163, 260] on input "其他付款方式" at bounding box center [196, 262] width 125 height 19
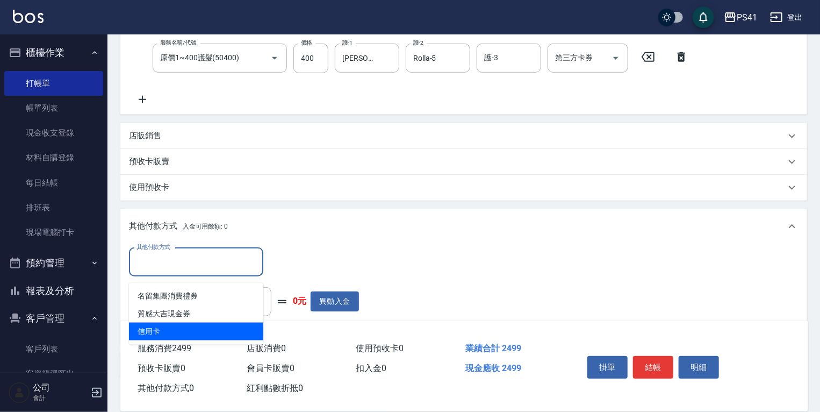
click at [165, 328] on span "信用卡" at bounding box center [196, 331] width 134 height 18
type input "信用卡"
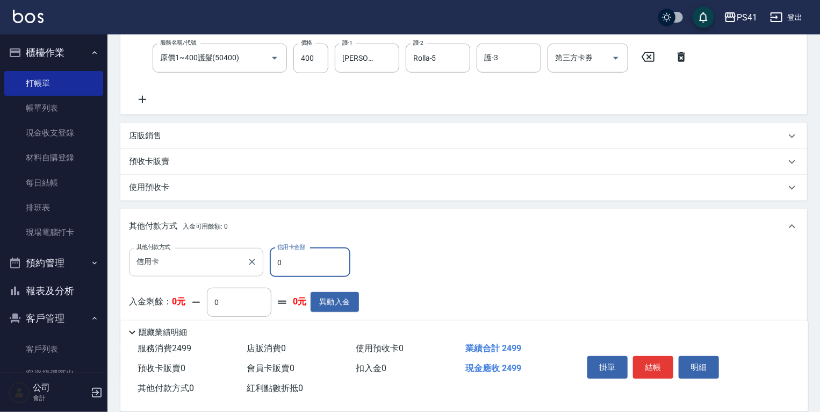
drag, startPoint x: 288, startPoint y: 280, endPoint x: 238, endPoint y: 267, distance: 52.1
click at [238, 267] on div "其他付款方式 信用卡 其他付款方式 信用卡金額 0 信用卡金額" at bounding box center [244, 262] width 230 height 29
type input "2499"
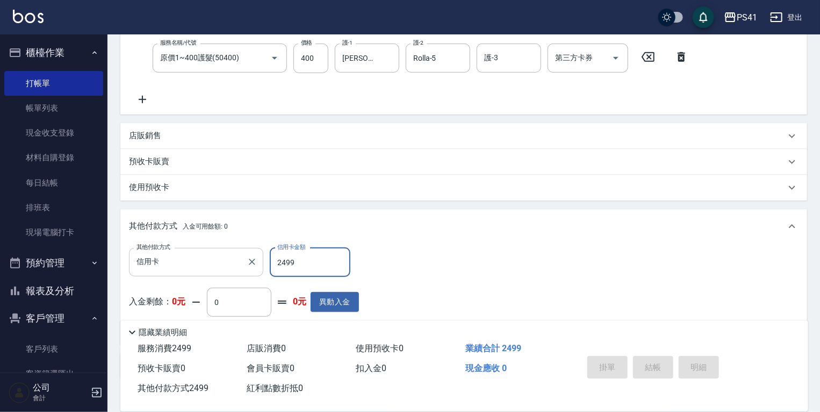
type input "[DATE] 19:31"
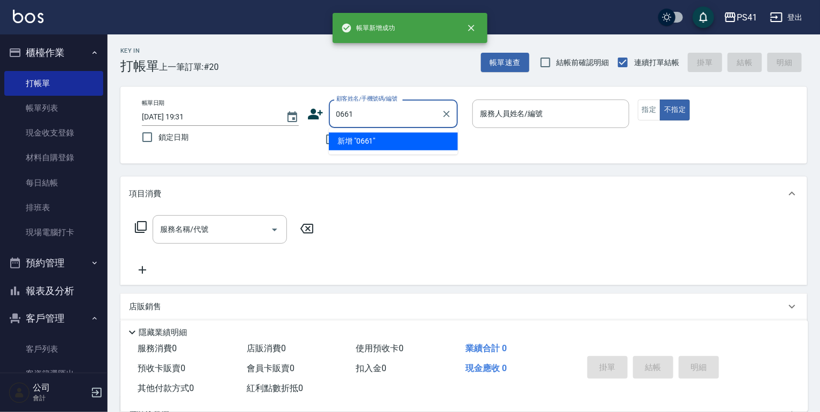
type input "0661"
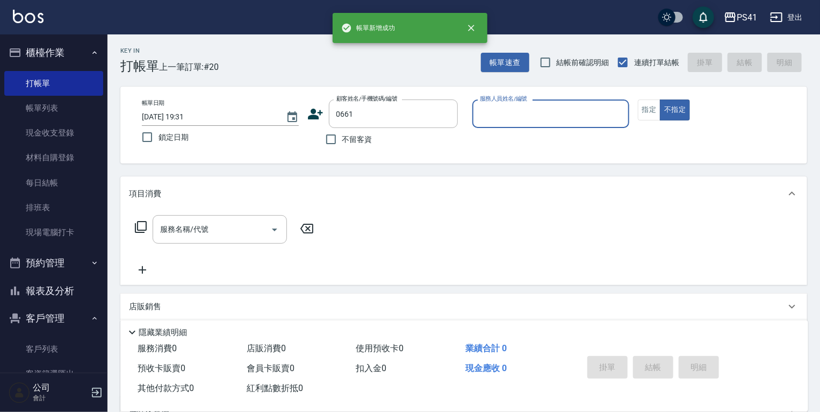
type input "2"
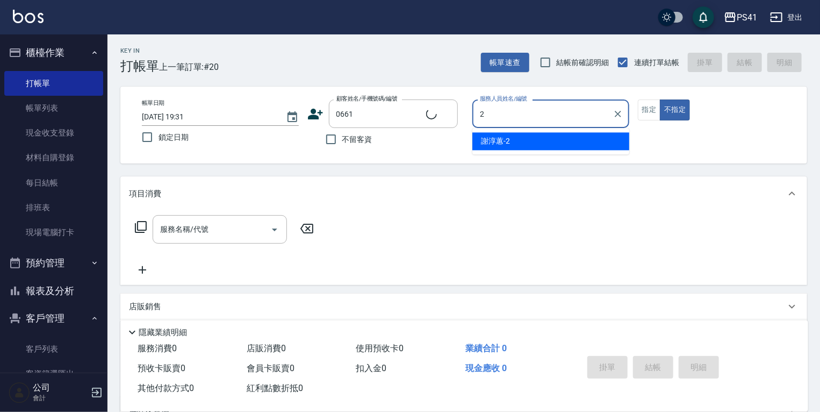
type input "[PERSON_NAME]/0927770293/0661"
type input "[PERSON_NAME]-1"
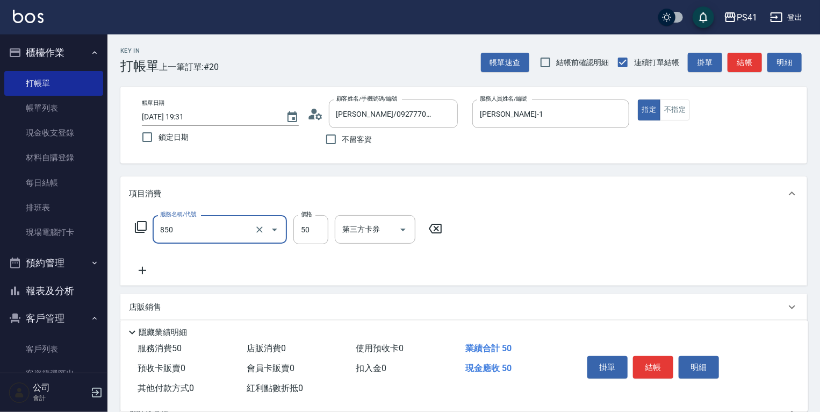
type input "吹捲(850)"
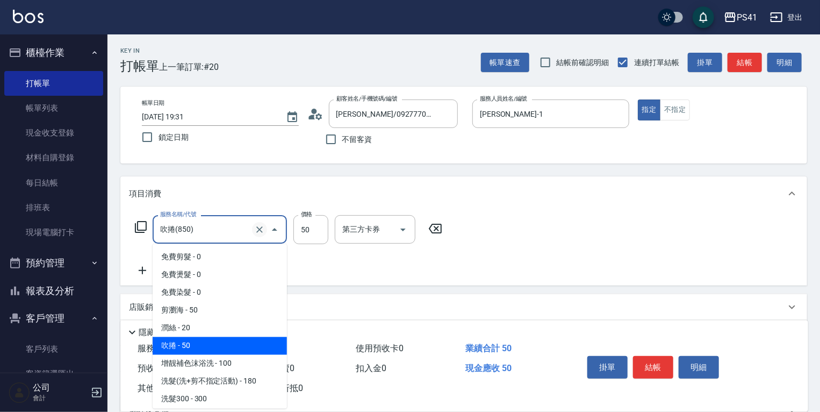
drag, startPoint x: 241, startPoint y: 230, endPoint x: 254, endPoint y: 230, distance: 12.9
click at [246, 230] on input "吹捲(850)" at bounding box center [204, 229] width 95 height 19
click at [254, 230] on icon "Clear" at bounding box center [259, 229] width 11 height 11
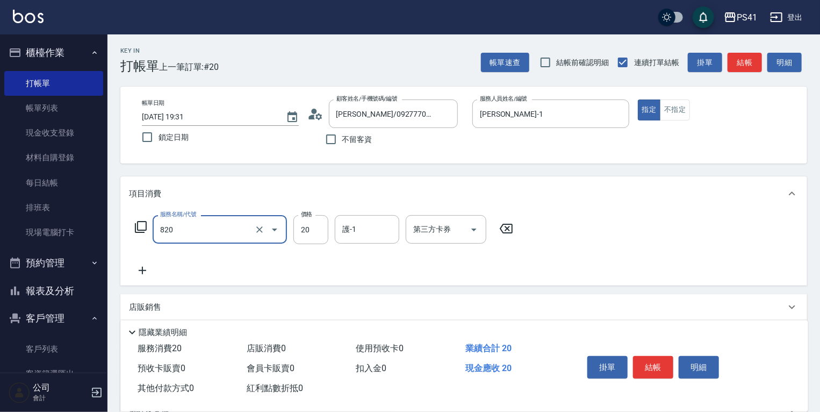
type input "潤絲(820)"
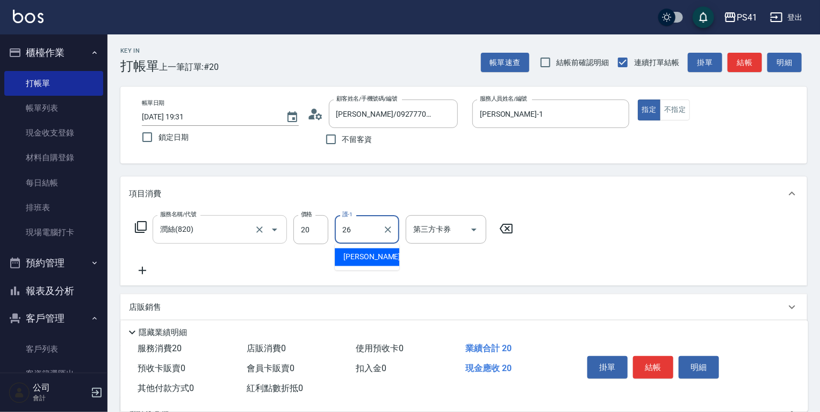
type input "[PERSON_NAME]-26"
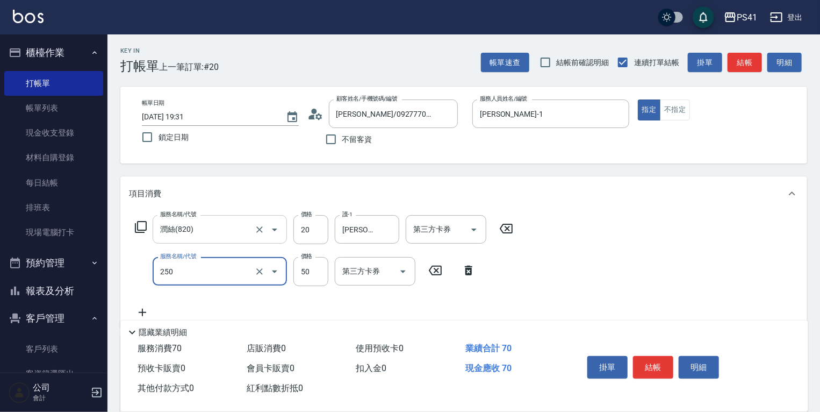
type input "剪瀏海(250)"
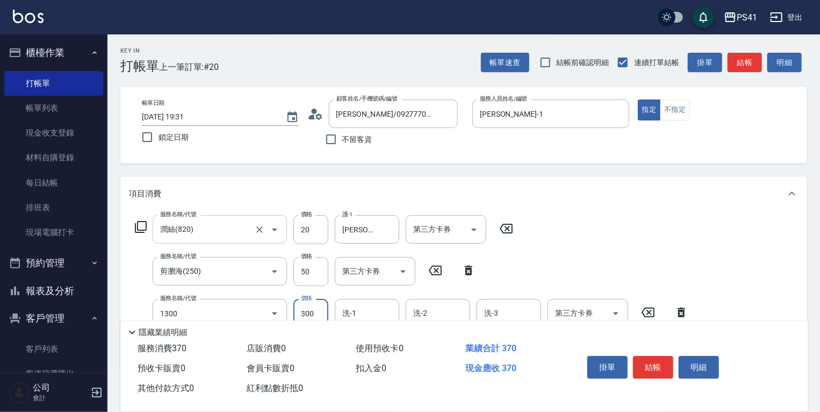
type input "洗髮300(1300)"
type input "[PERSON_NAME]-26"
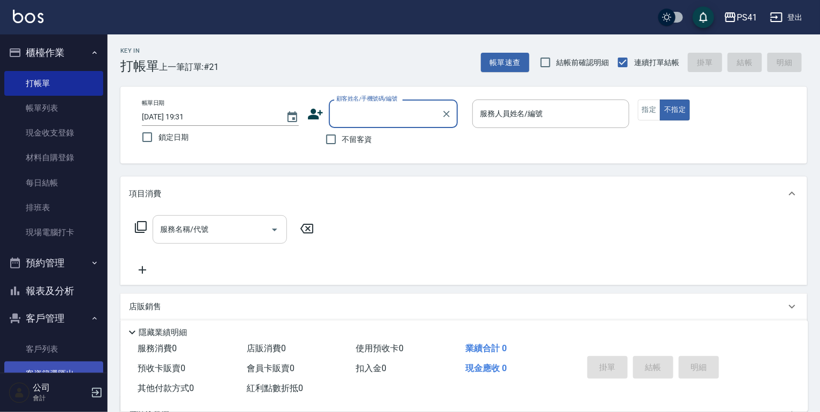
drag, startPoint x: 47, startPoint y: 344, endPoint x: 47, endPoint y: 361, distance: 17.2
click at [47, 344] on link "客戶列表" at bounding box center [53, 348] width 99 height 25
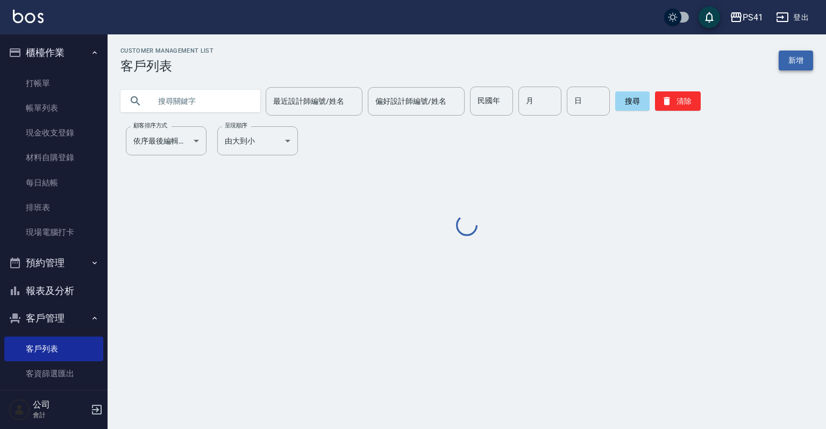
click at [794, 64] on link "新增" at bounding box center [795, 61] width 34 height 20
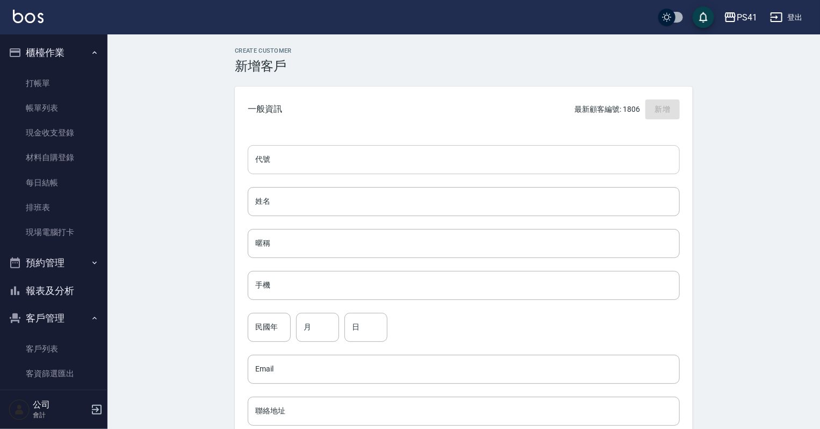
click at [393, 166] on input "代號" at bounding box center [464, 159] width 432 height 29
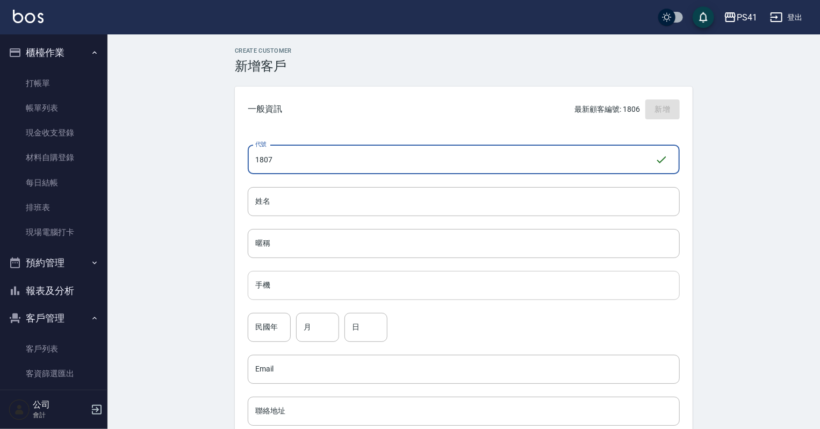
type input "1807"
click at [326, 272] on input "手機" at bounding box center [464, 285] width 432 height 29
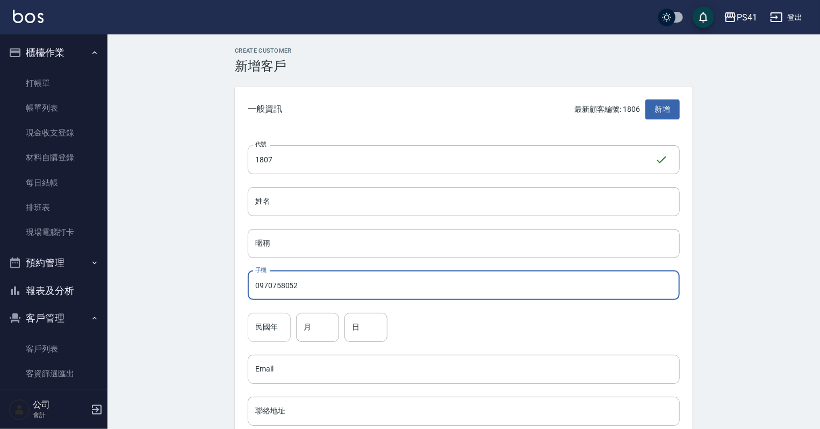
type input "0970758052"
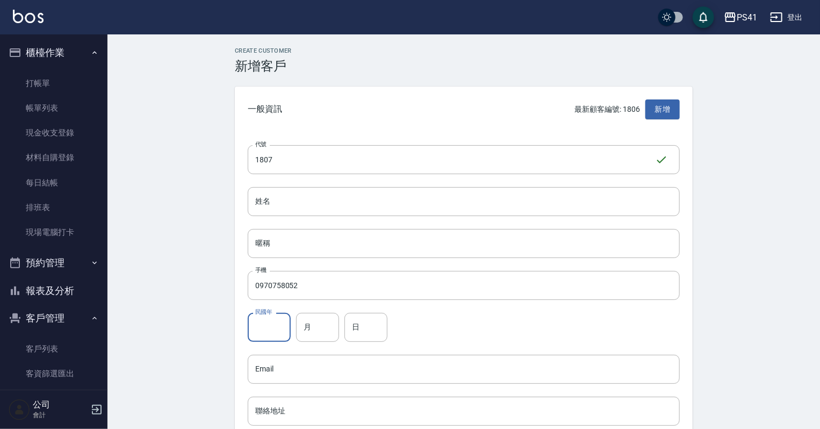
click at [251, 330] on input "民國年" at bounding box center [269, 327] width 43 height 29
type input "73"
drag, startPoint x: 307, startPoint y: 330, endPoint x: 331, endPoint y: 332, distance: 23.7
click at [307, 330] on input "月" at bounding box center [317, 327] width 43 height 29
type input "09"
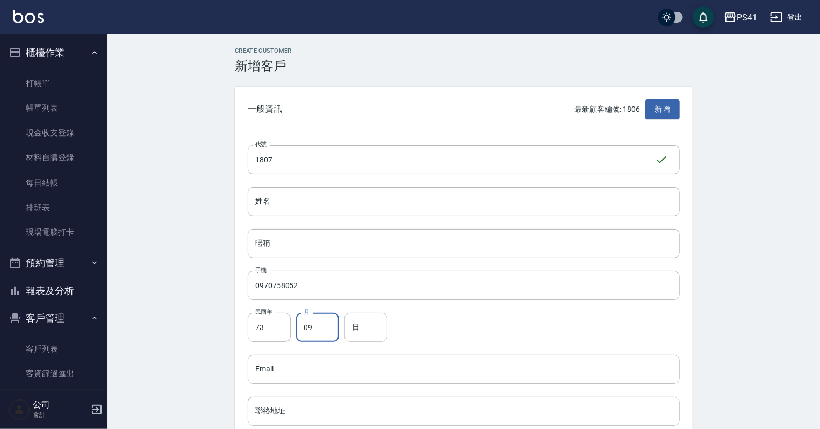
click at [367, 325] on input "日" at bounding box center [366, 327] width 43 height 29
type input "29"
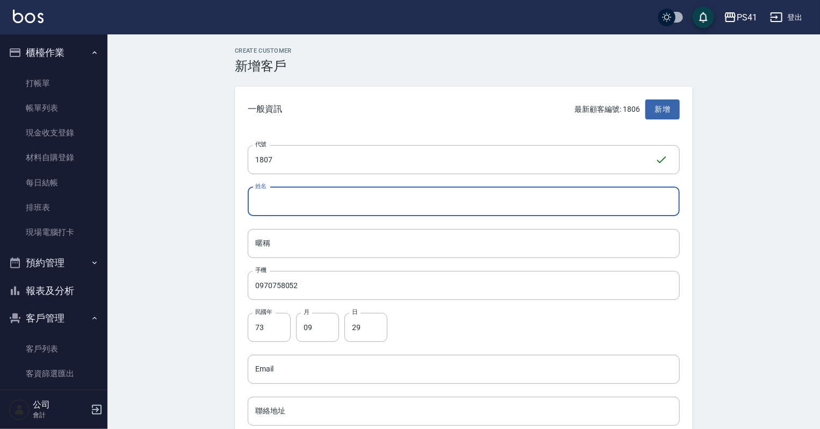
click at [300, 193] on input "姓名" at bounding box center [464, 201] width 432 height 29
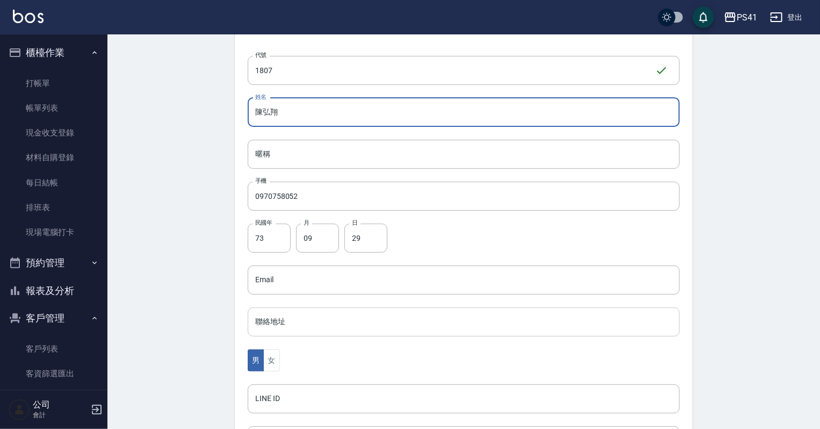
scroll to position [172, 0]
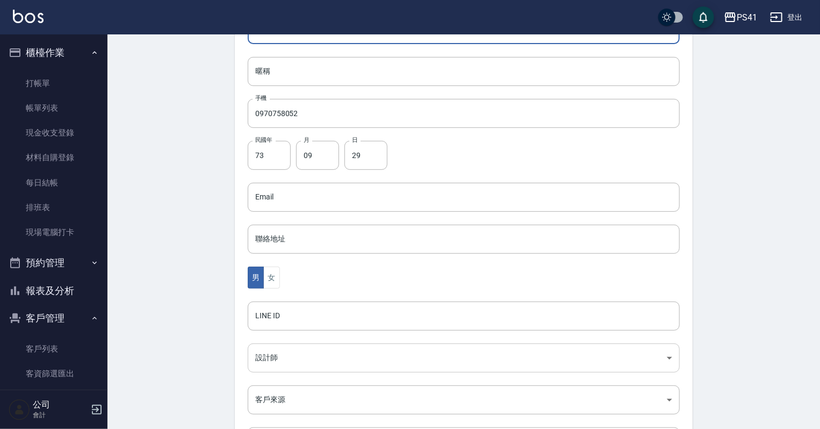
type input "陳弘翔"
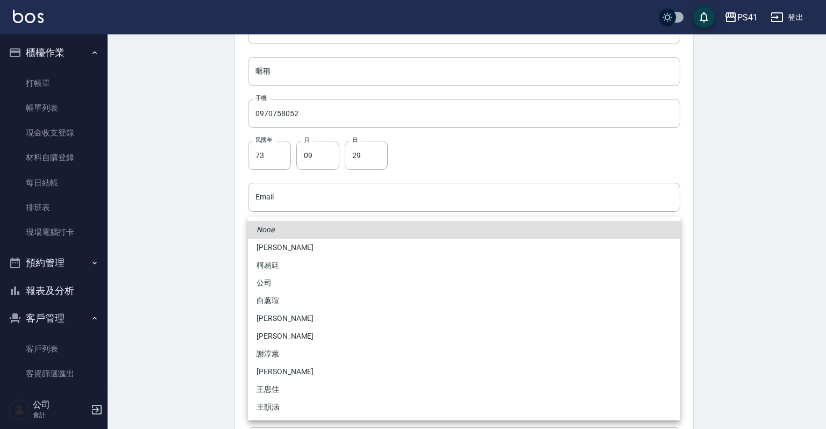
click at [286, 363] on body "PS41 登出 櫃檯作業 打帳單 帳單列表 現金收支登錄 材料自購登錄 每日結帳 排班表 現場電腦打卡 預約管理 預約管理 單日預約紀錄 單週預約紀錄 報表及…" at bounding box center [413, 178] width 826 height 700
click at [297, 248] on li "[PERSON_NAME]" at bounding box center [464, 248] width 432 height 18
type input "a41d4cf0-59f1-404c-a8bf-2b9d1b27fb85"
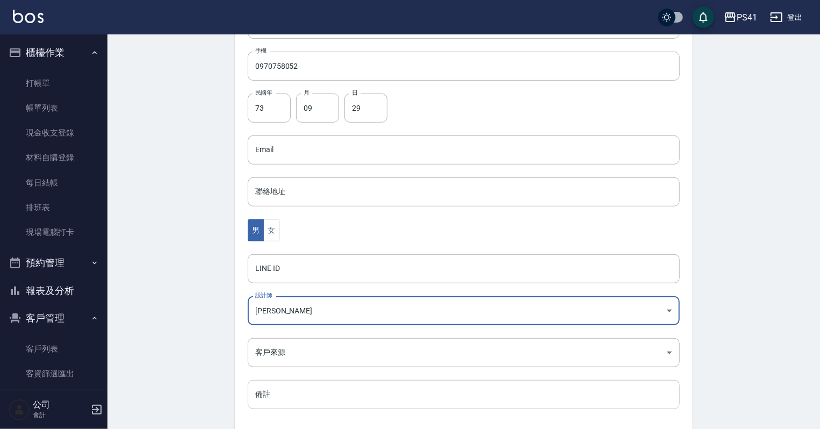
scroll to position [270, 0]
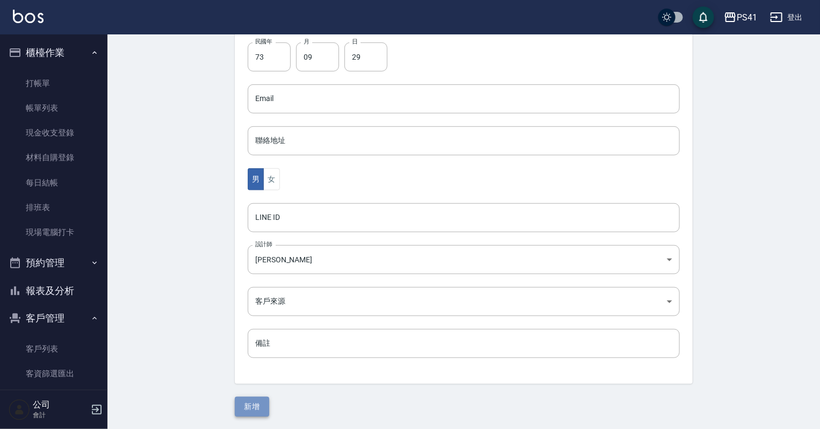
click at [264, 402] on button "新增" at bounding box center [252, 407] width 34 height 20
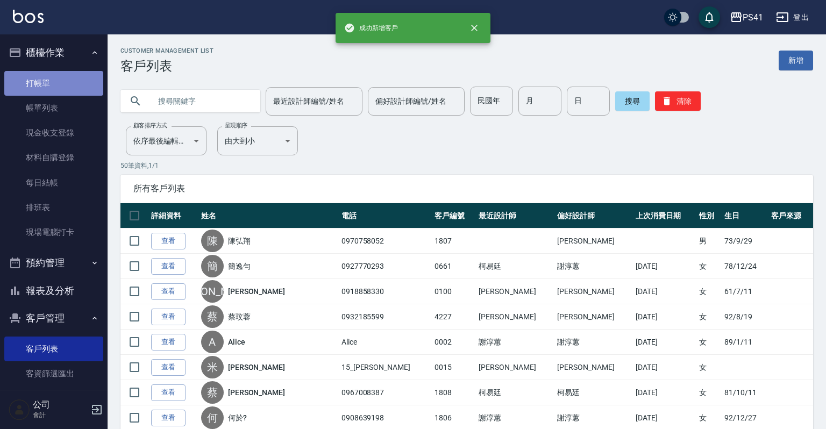
click at [57, 84] on link "打帳單" at bounding box center [53, 83] width 99 height 25
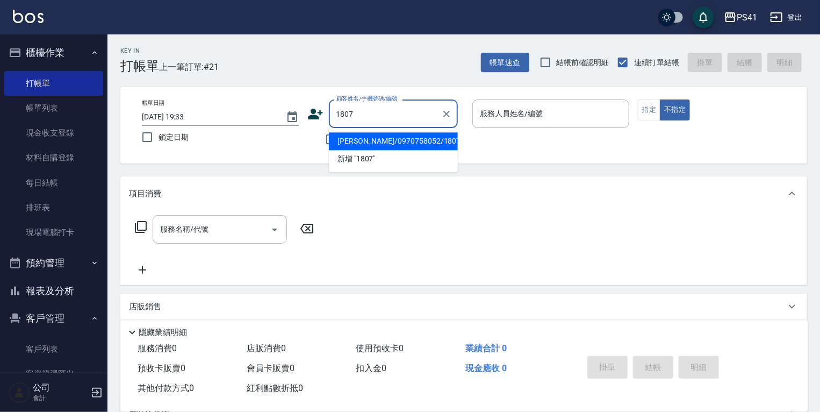
type input "[PERSON_NAME]/0970758052/1807"
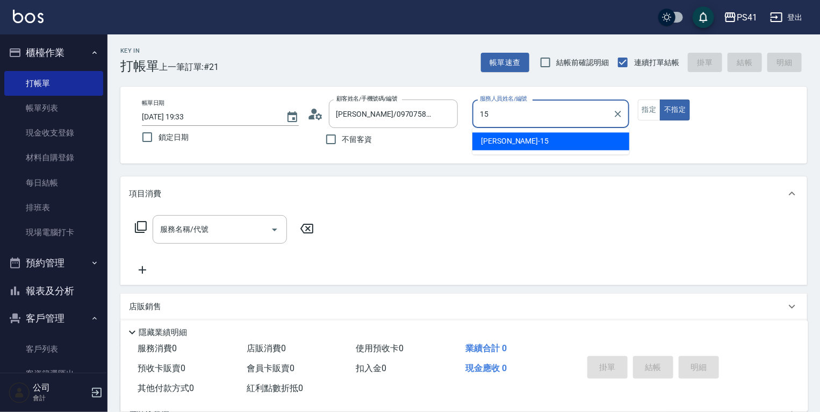
type input "[PERSON_NAME]-15"
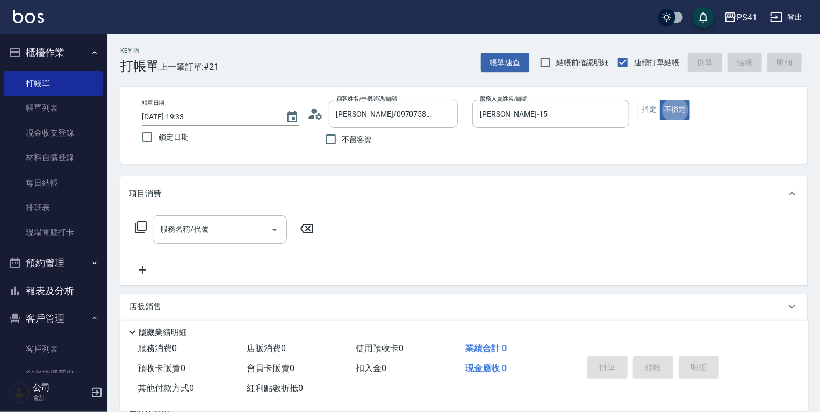
type button "false"
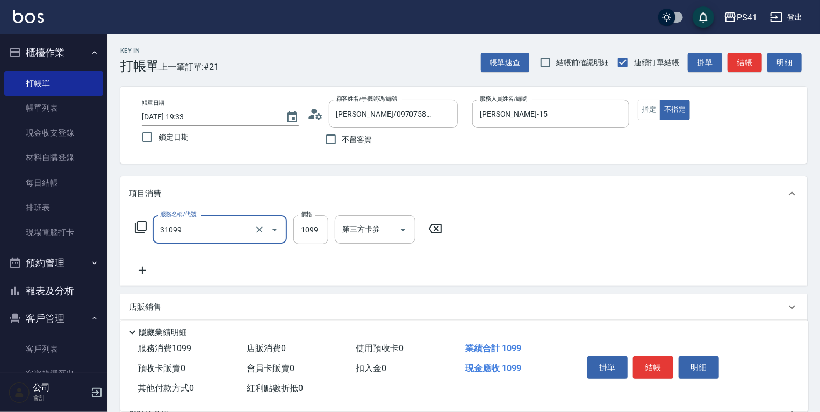
type input "公司活動/早鳥(31099)"
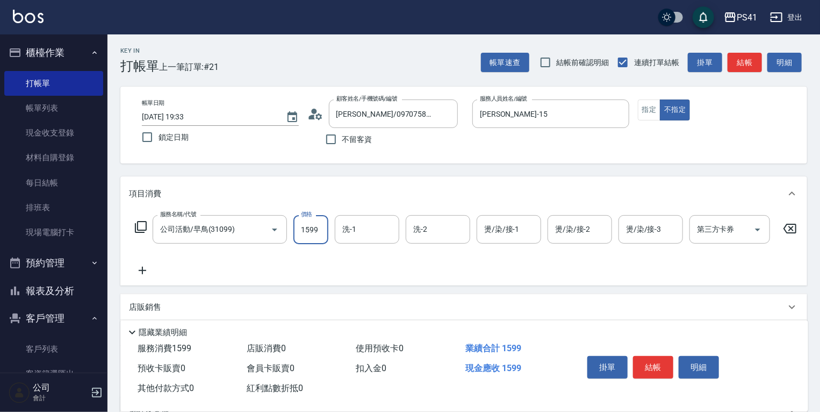
type input "1599"
type input "Rolla-5"
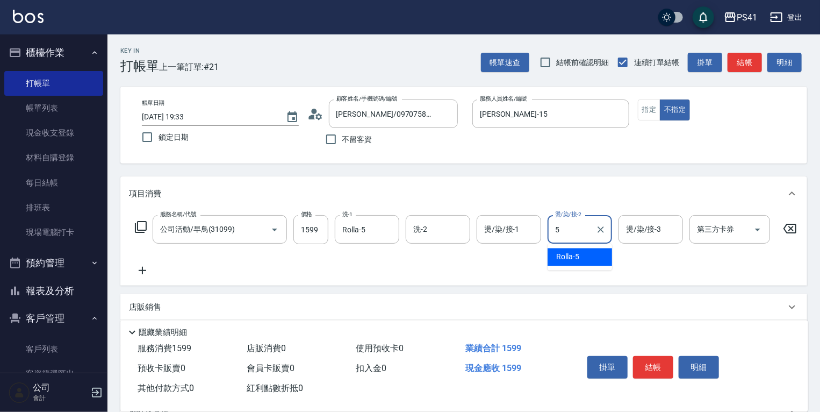
type input "Rolla-5"
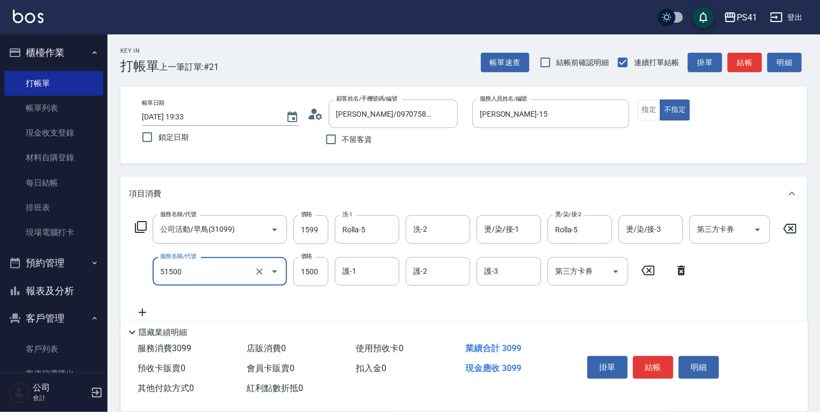
type input "原價1201~1500護髮(51500)"
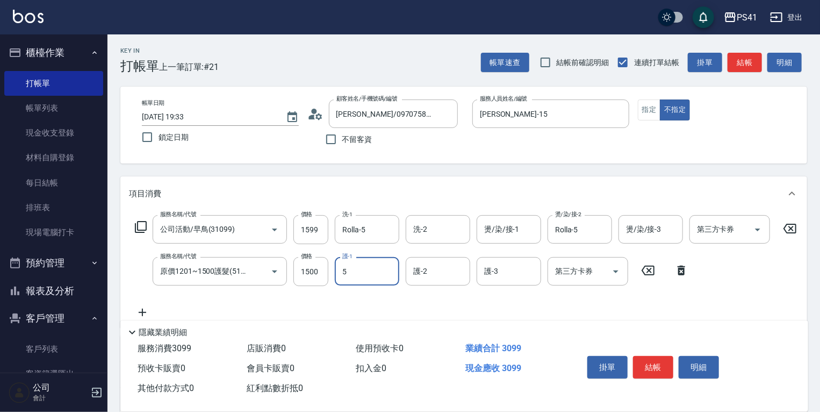
type input "Rolla-5"
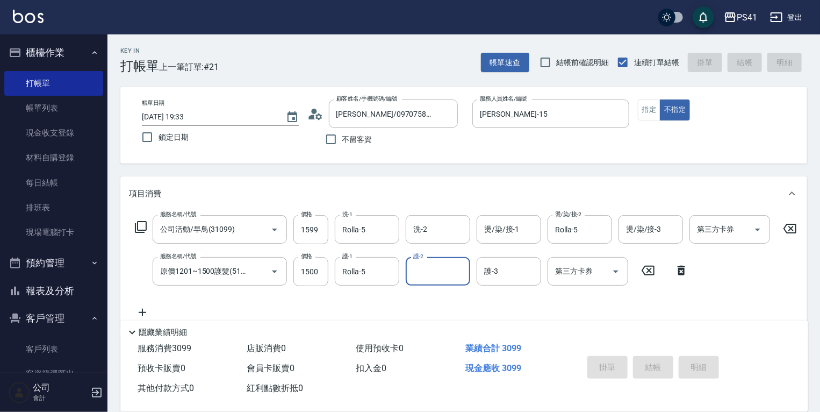
type input "[DATE] 19:34"
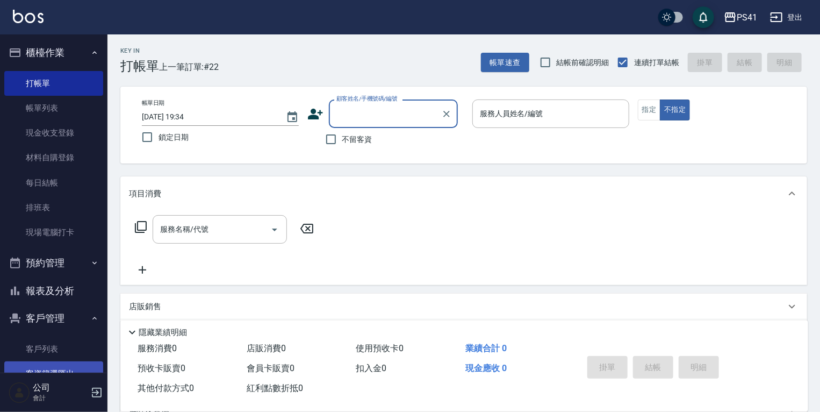
drag, startPoint x: 70, startPoint y: 348, endPoint x: 70, endPoint y: 365, distance: 17.2
click at [70, 348] on link "客戶列表" at bounding box center [53, 348] width 99 height 25
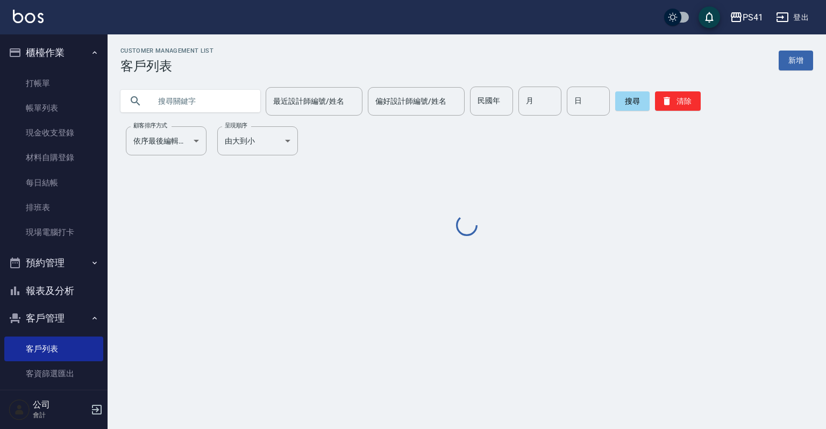
click at [230, 101] on input "text" at bounding box center [200, 101] width 101 height 29
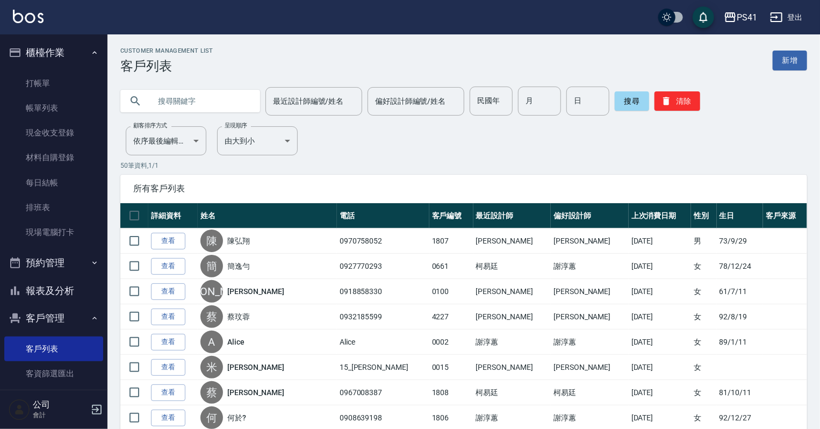
type input "ㄨ"
type input "[PERSON_NAME]"
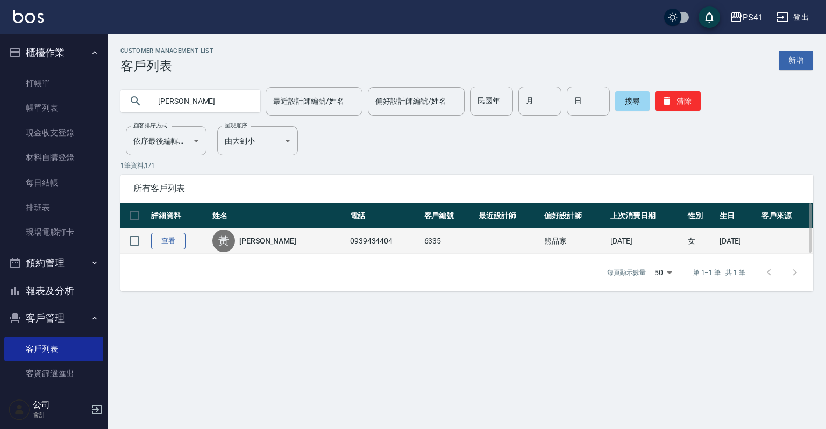
click at [160, 238] on link "查看" at bounding box center [168, 241] width 34 height 17
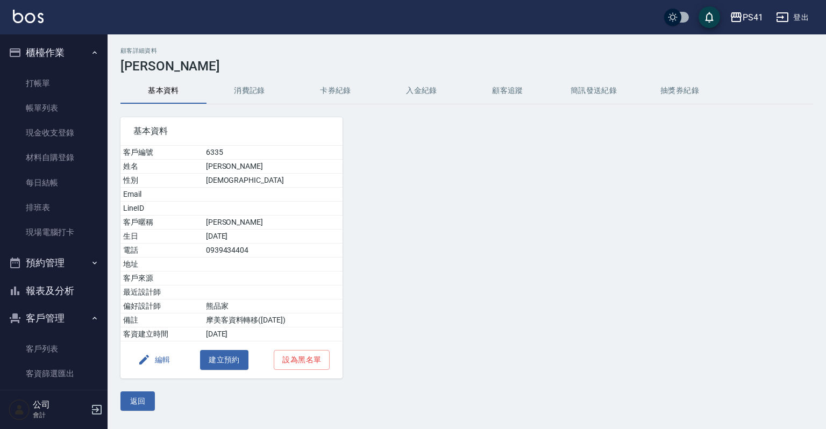
click at [221, 88] on button "消費記錄" at bounding box center [249, 91] width 86 height 26
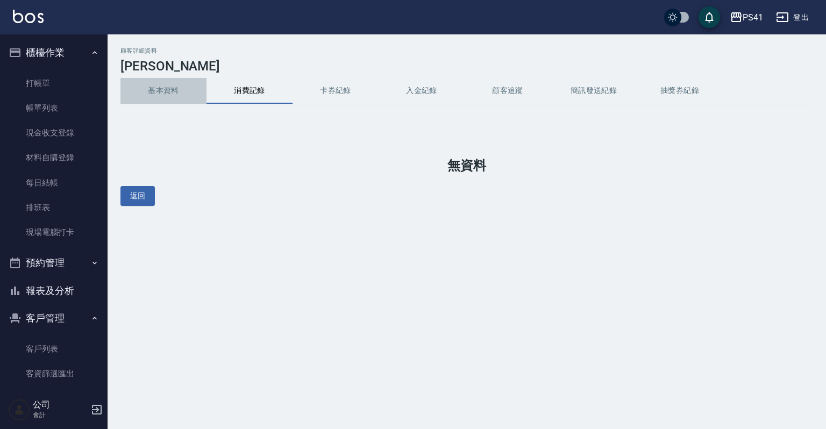
click at [152, 90] on button "基本資料" at bounding box center [163, 91] width 86 height 26
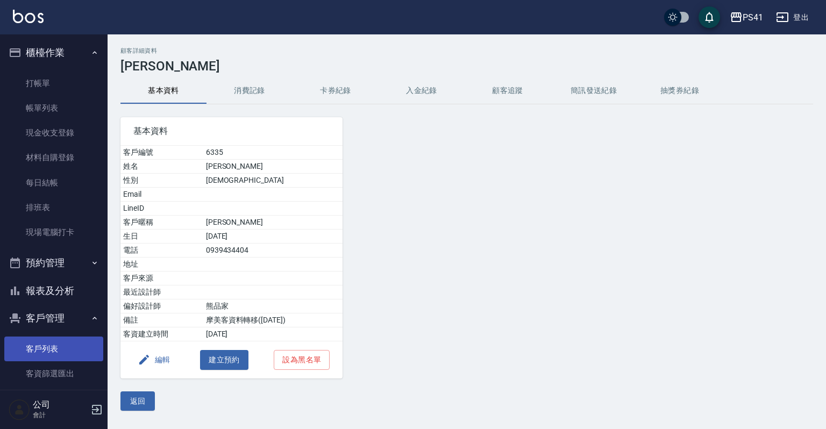
click at [80, 341] on link "客戶列表" at bounding box center [53, 348] width 99 height 25
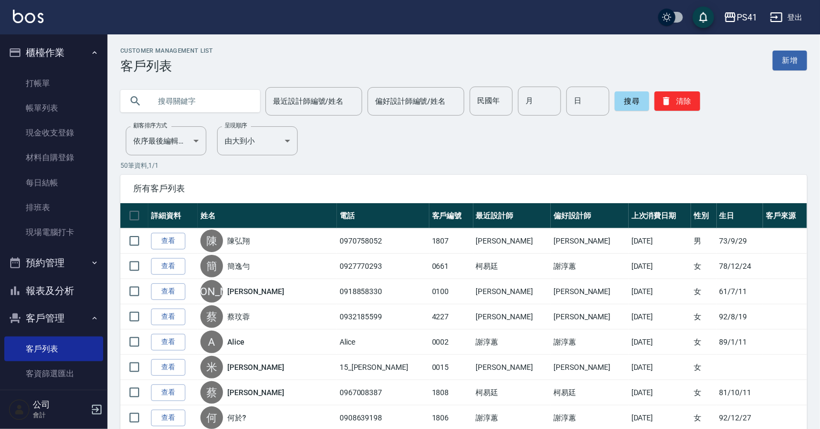
click at [215, 83] on div "最近設計師編號/姓名 最近設計師編號/姓名 偏好設計師編號/姓名 偏好設計師編號/姓名 民國年 民國年 月 月 日 日 搜尋 清除" at bounding box center [457, 95] width 700 height 42
click at [216, 106] on input "text" at bounding box center [200, 101] width 101 height 29
type input "金蓮"
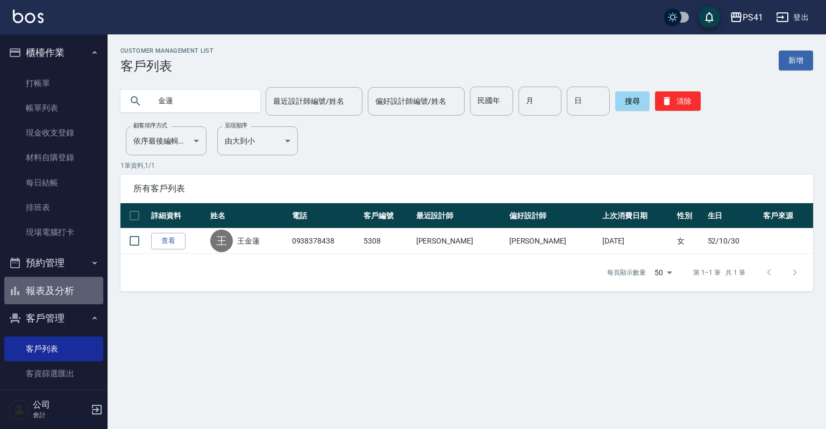
click at [75, 287] on button "報表及分析" at bounding box center [53, 291] width 99 height 28
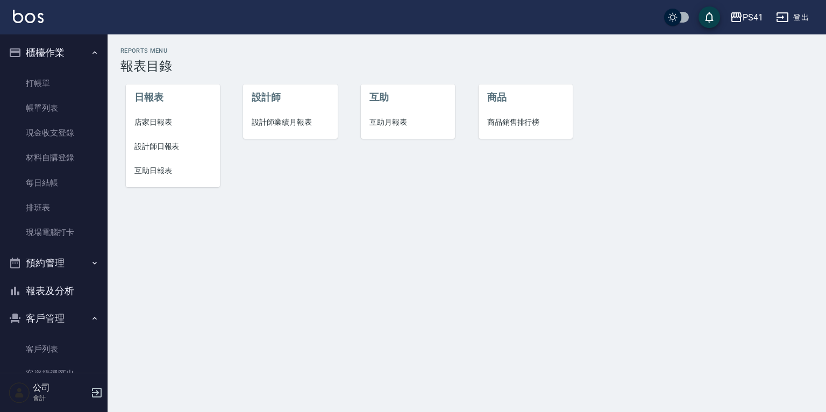
click at [161, 170] on span "互助日報表" at bounding box center [172, 170] width 77 height 11
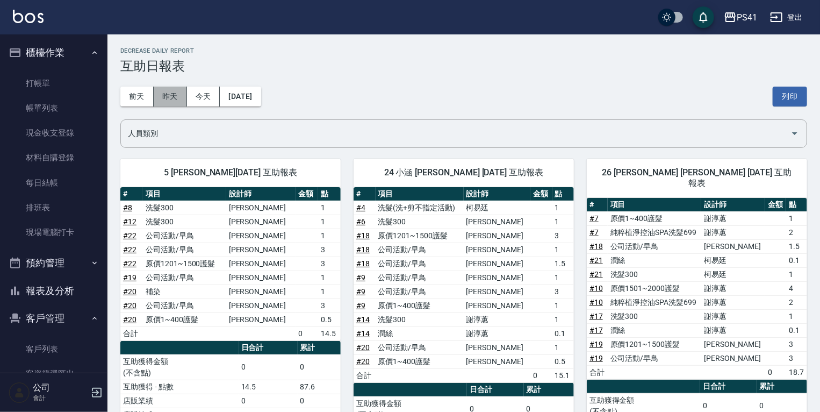
click at [168, 96] on button "昨天" at bounding box center [170, 97] width 33 height 20
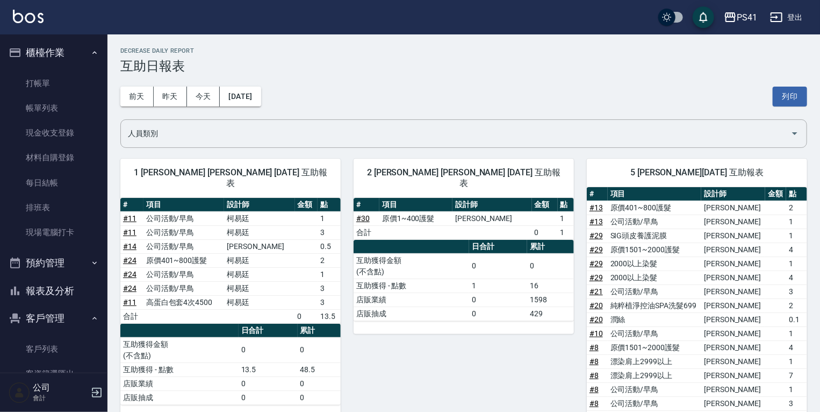
scroll to position [86, 0]
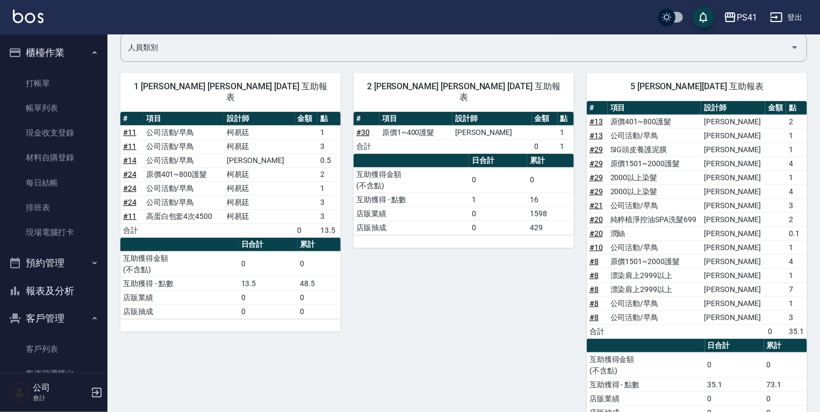
click at [68, 292] on button "報表及分析" at bounding box center [53, 291] width 99 height 28
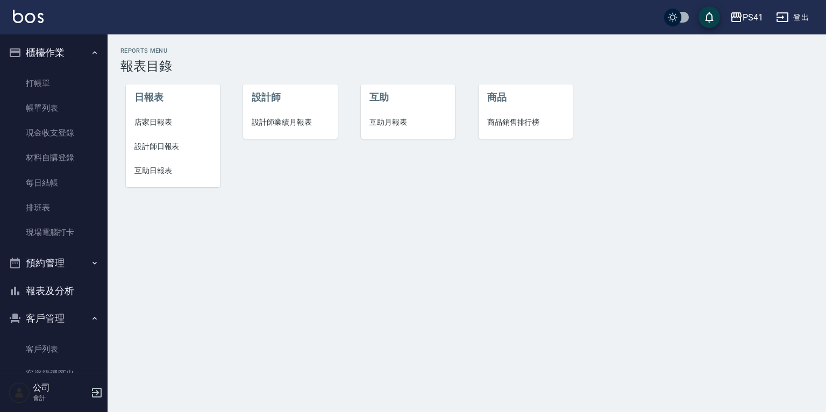
click at [173, 150] on span "設計師日報表" at bounding box center [172, 146] width 77 height 11
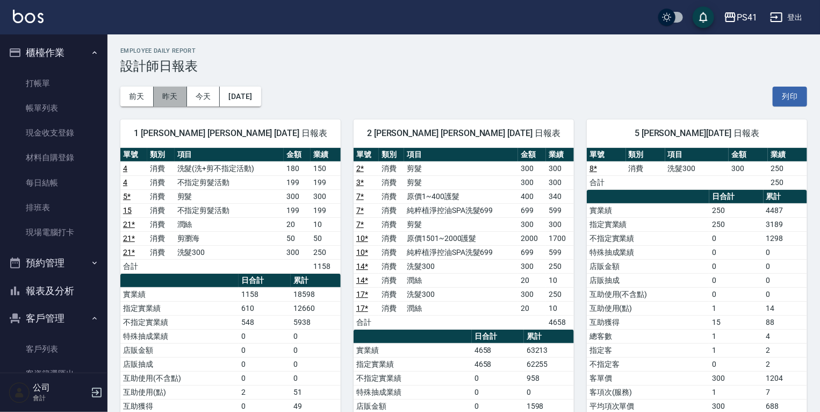
click at [179, 96] on button "昨天" at bounding box center [170, 97] width 33 height 20
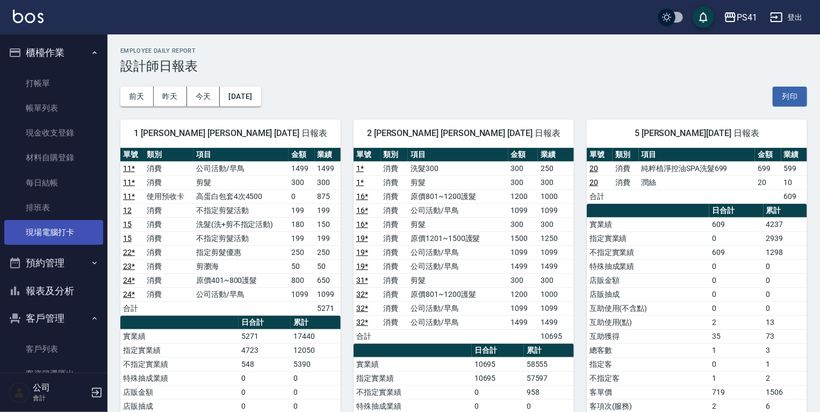
click at [69, 234] on link "現場電腦打卡" at bounding box center [53, 232] width 99 height 25
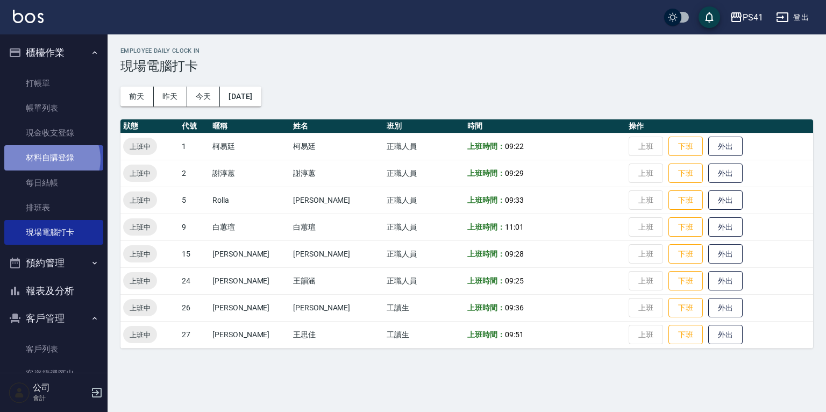
click at [51, 159] on link "材料自購登錄" at bounding box center [53, 157] width 99 height 25
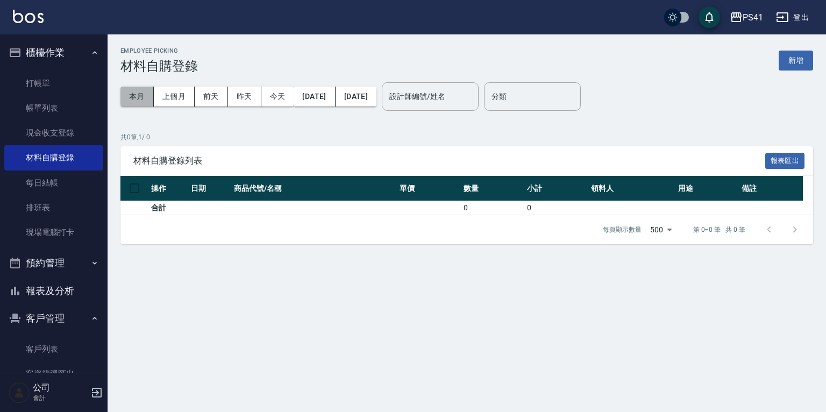
click at [131, 97] on button "本月" at bounding box center [136, 97] width 33 height 20
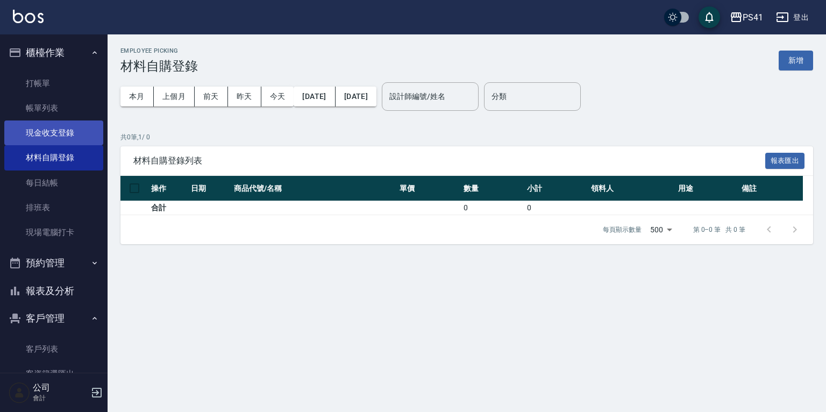
click at [55, 129] on link "現金收支登錄" at bounding box center [53, 132] width 99 height 25
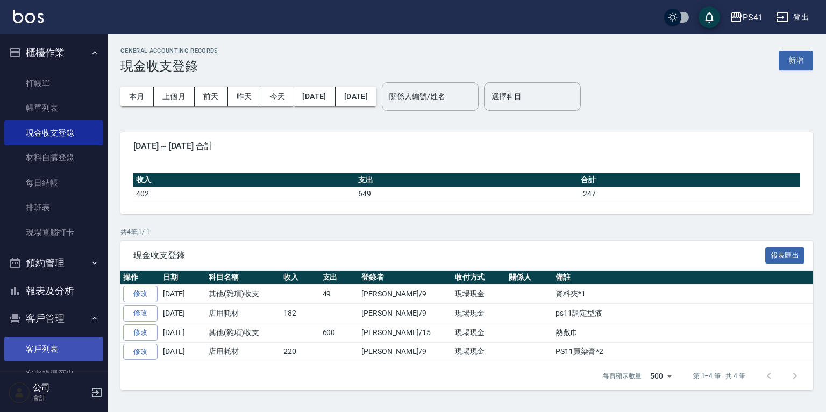
click at [63, 347] on link "客戶列表" at bounding box center [53, 348] width 99 height 25
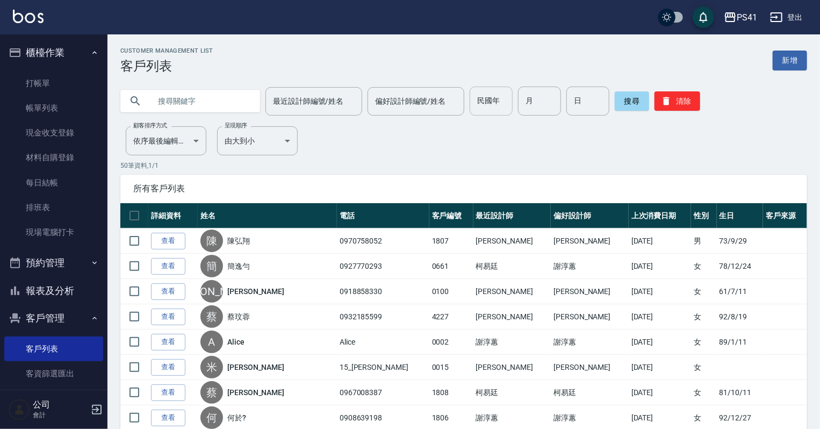
click at [504, 107] on input "民國年" at bounding box center [491, 101] width 43 height 29
type input "86"
type input "07"
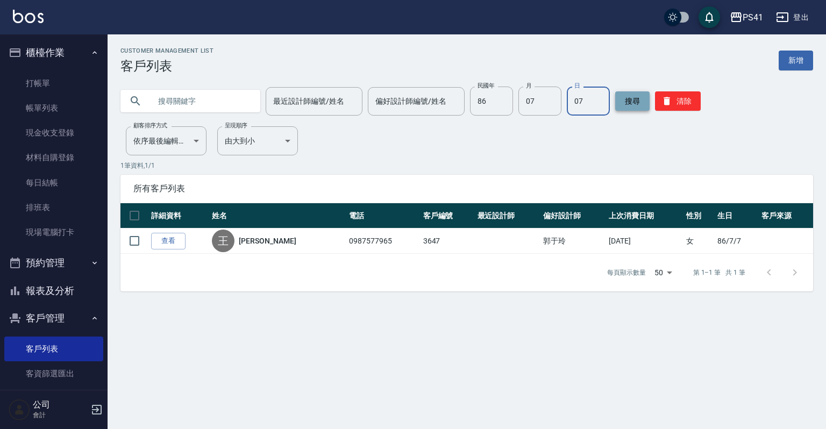
click at [647, 97] on button "搜尋" at bounding box center [632, 100] width 34 height 19
click at [675, 97] on button "清除" at bounding box center [678, 100] width 46 height 19
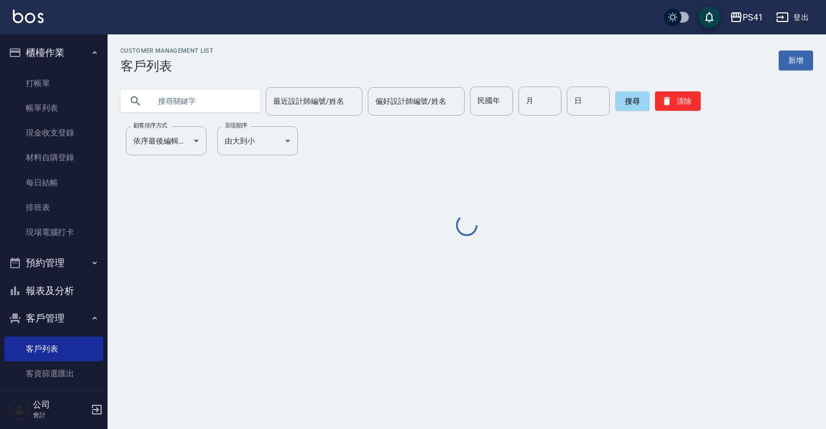
click at [190, 99] on input "text" at bounding box center [200, 101] width 101 height 29
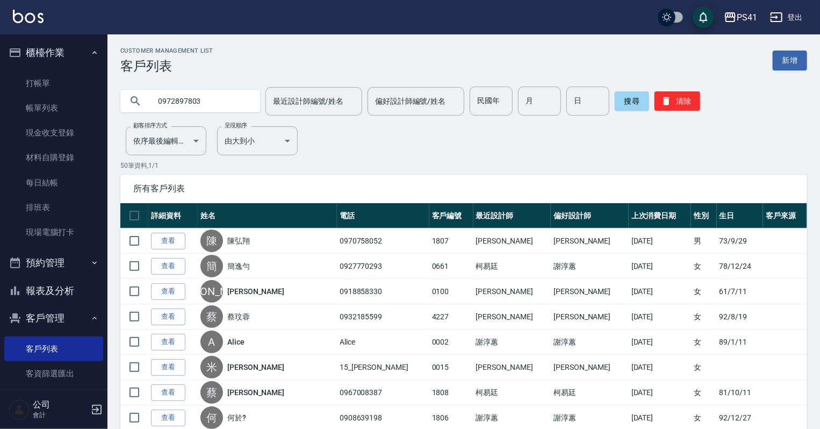
type input "0972897803"
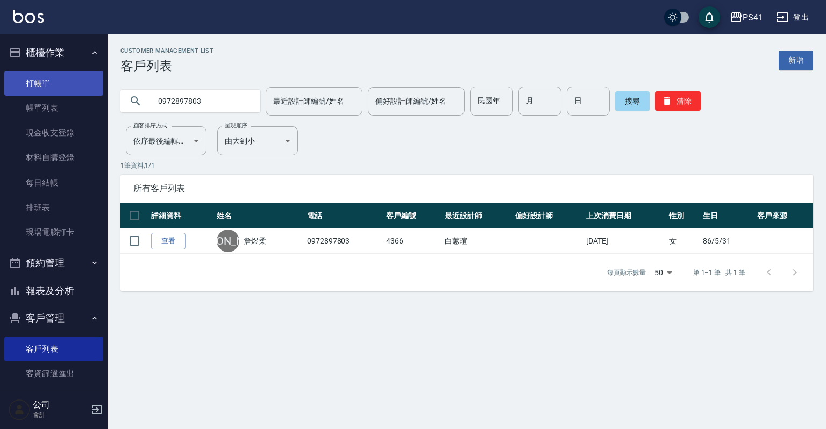
click at [50, 75] on link "打帳單" at bounding box center [53, 83] width 99 height 25
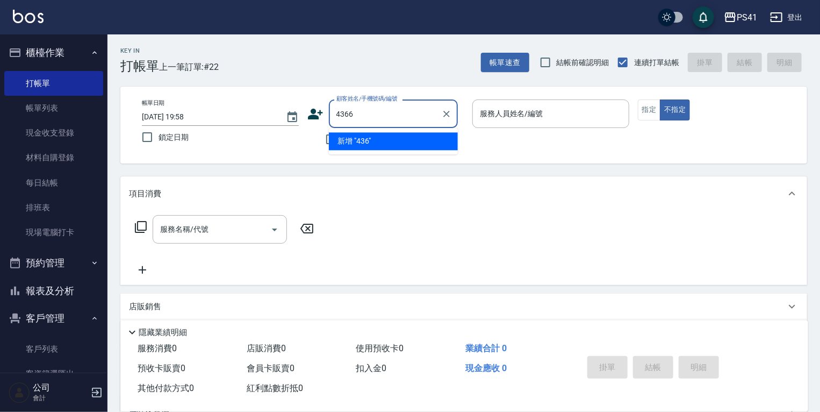
type input "4366"
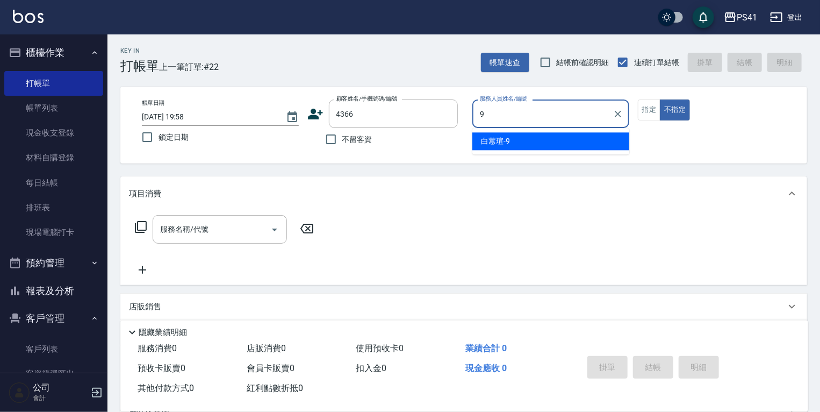
type input "[PERSON_NAME]-9"
type button "false"
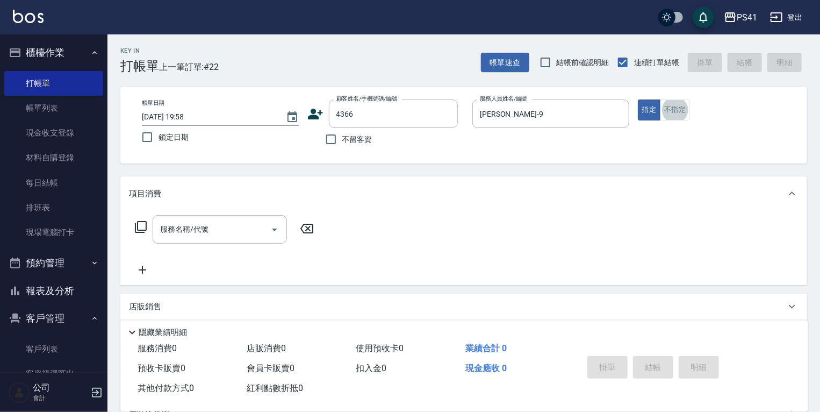
type input "詹煜柔/0972897803/4366"
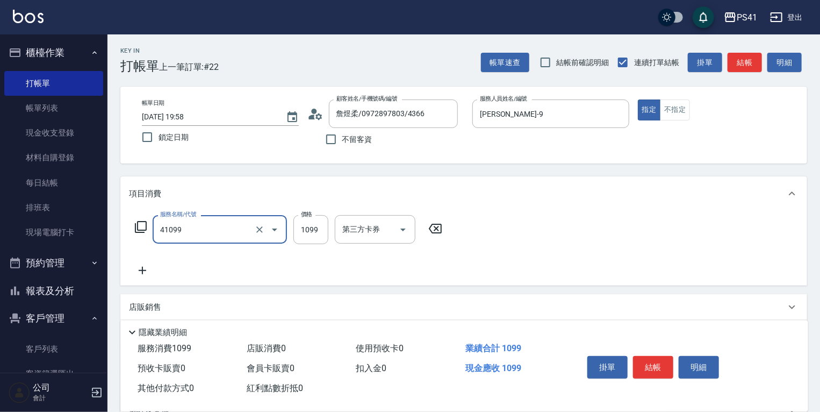
type input "公司活動/早鳥(41099)"
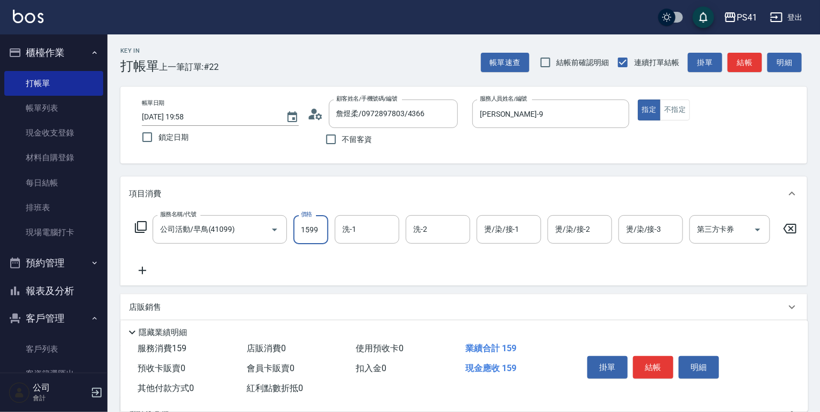
type input "1599"
type input "[PERSON_NAME]-9"
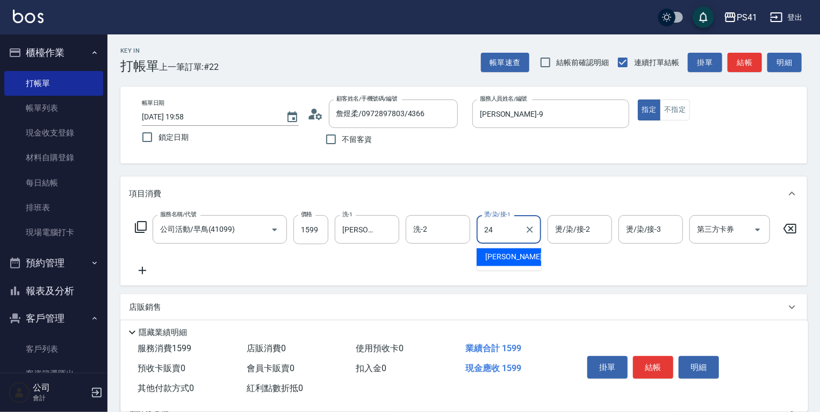
type input "[PERSON_NAME]-24"
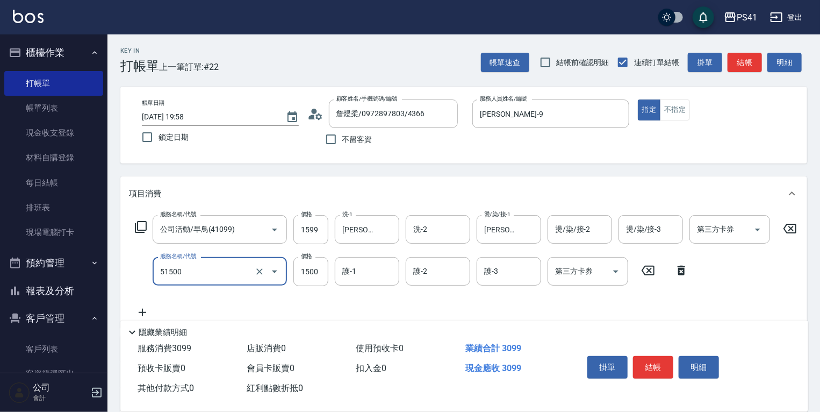
type input "原價1201~1500護髮(51500)"
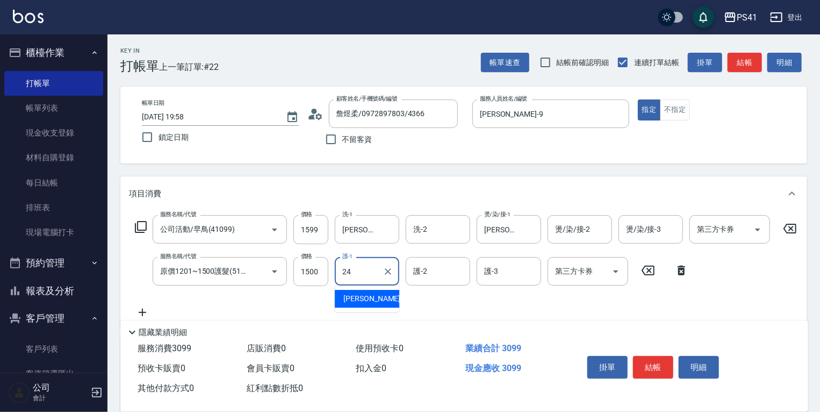
type input "[PERSON_NAME]-24"
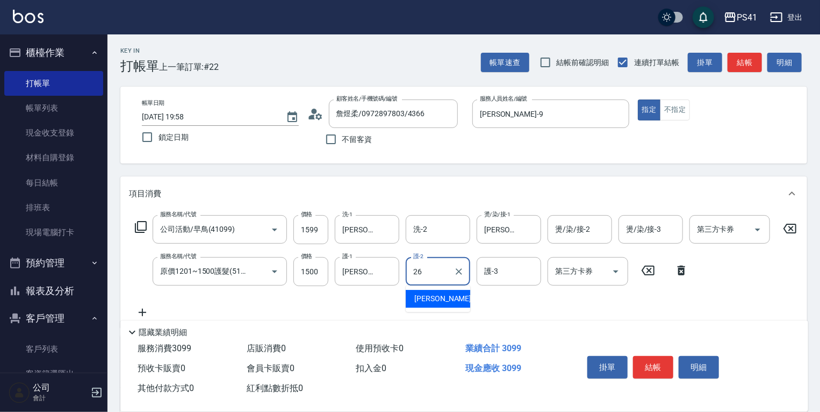
type input "[PERSON_NAME]-26"
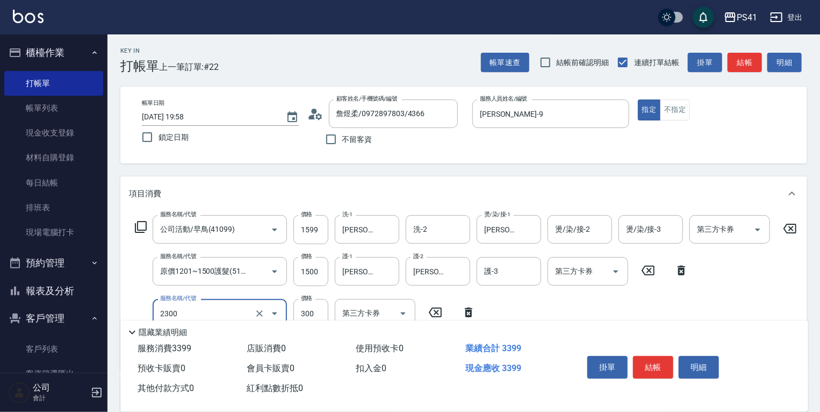
type input "剪髮(2300)"
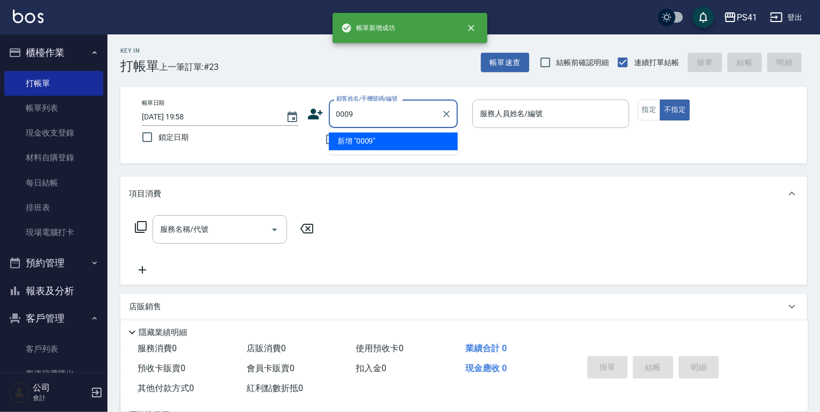
type input "0009"
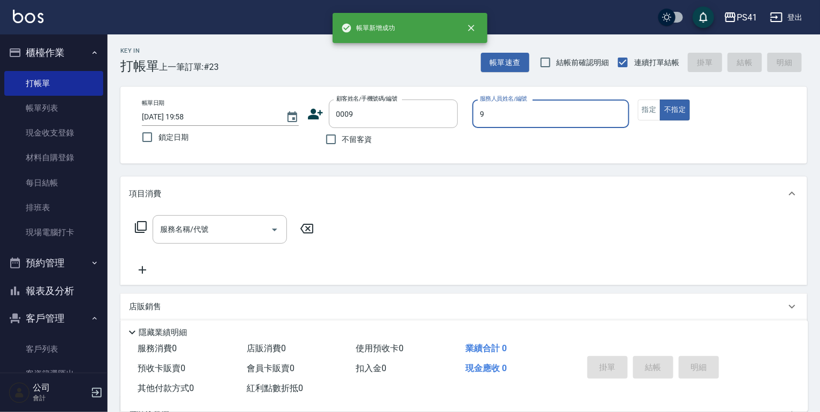
type input "[PERSON_NAME]-9"
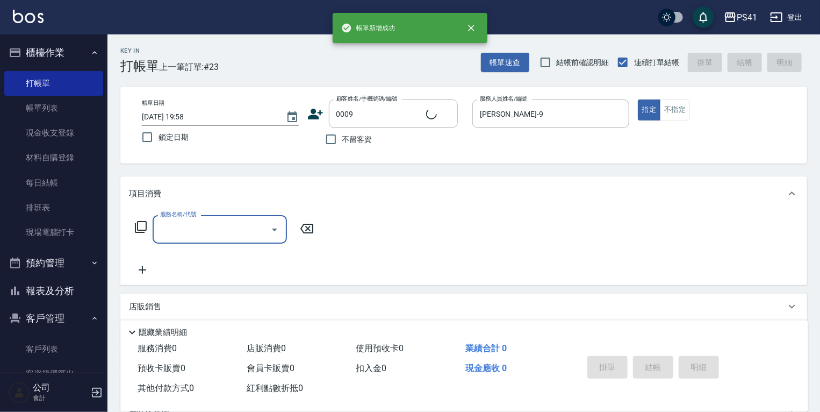
type input "白白/9_白白/0009"
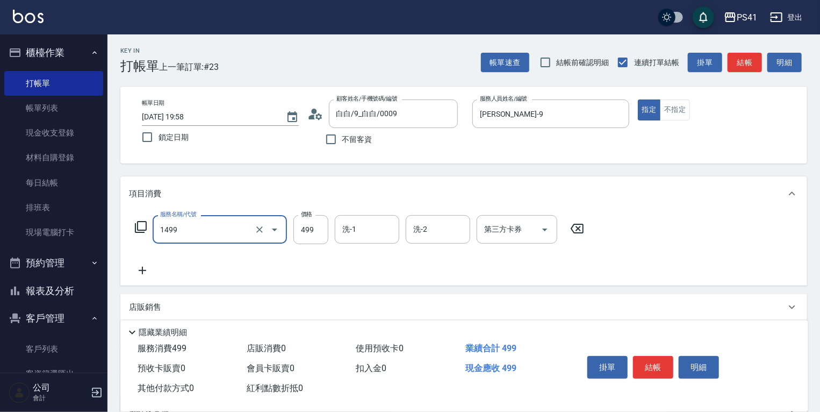
type input "活氧毛囊淨化髮浴(1499)"
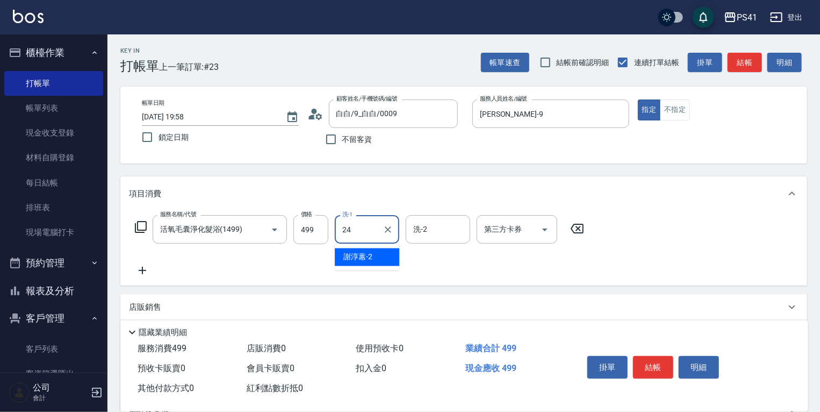
type input "[PERSON_NAME]-24"
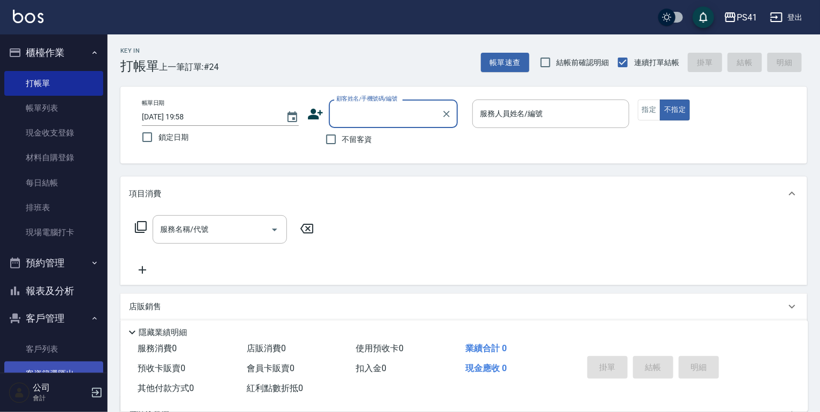
click at [62, 348] on link "客戶列表" at bounding box center [53, 348] width 99 height 25
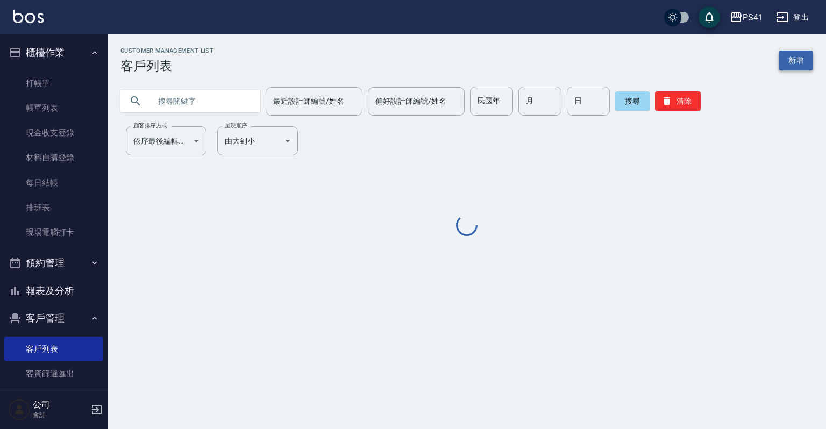
drag, startPoint x: 777, startPoint y: 56, endPoint x: 781, endPoint y: 61, distance: 6.1
click at [781, 61] on div "Customer Management List 客戶列表 新增" at bounding box center [466, 60] width 692 height 26
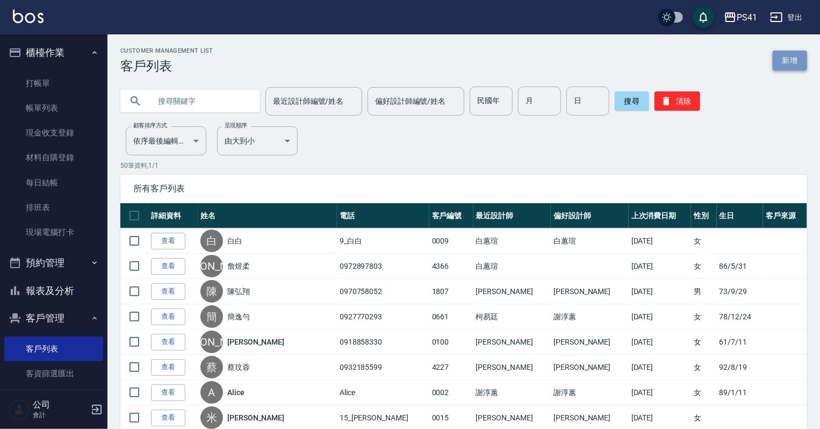
click at [805, 62] on link "新增" at bounding box center [790, 61] width 34 height 20
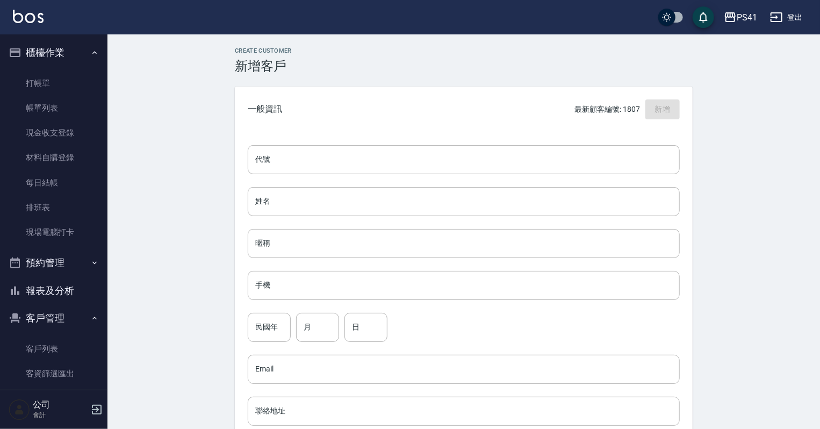
click at [446, 176] on div "代號 代號 姓名 姓名 暱稱 暱稱 手機 手機 民國年 民國年 月 月 日 日 Email Email 聯絡地址 聯絡地址 男 女 LINE ID LINE …" at bounding box center [464, 393] width 458 height 522
click at [460, 162] on input "代號" at bounding box center [464, 159] width 432 height 29
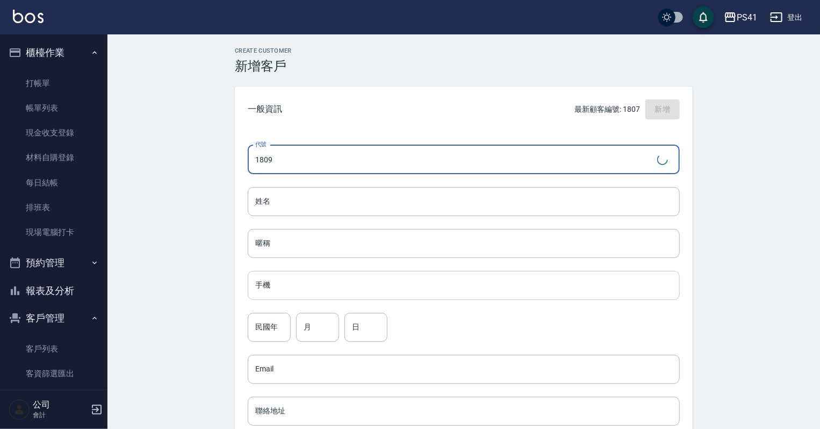
type input "1809"
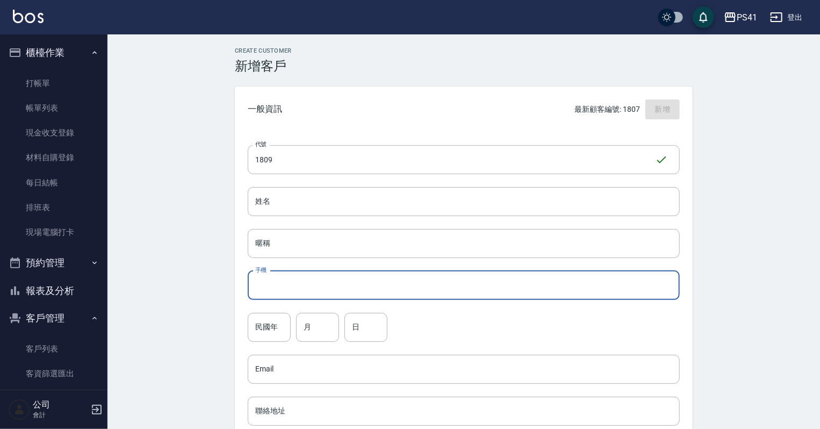
click at [361, 290] on input "手機" at bounding box center [464, 285] width 432 height 29
type input "0938635812"
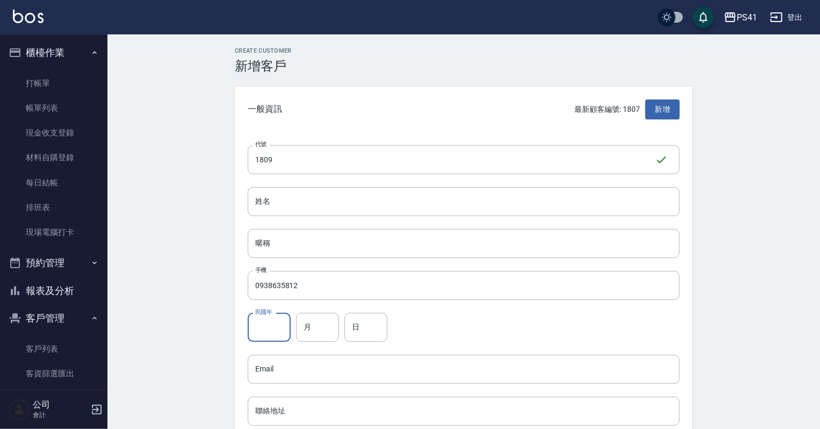
click at [288, 325] on input "民國年" at bounding box center [269, 327] width 43 height 29
type input "86"
click at [311, 321] on input "月" at bounding box center [317, 327] width 43 height 29
type input "07"
click at [346, 322] on input "日" at bounding box center [366, 327] width 43 height 29
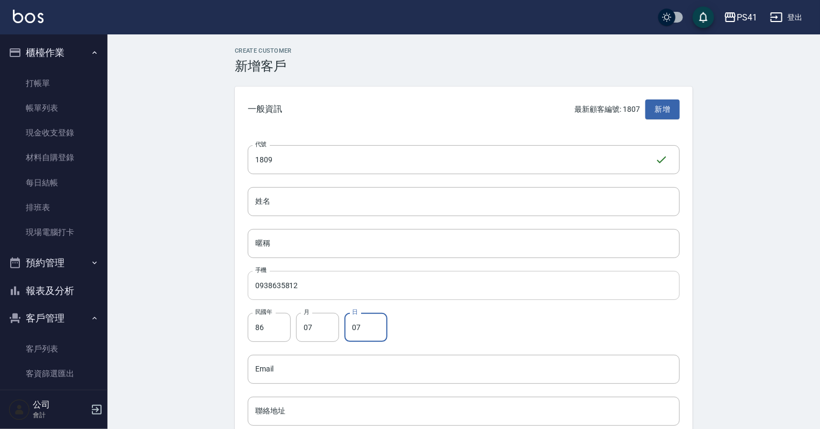
scroll to position [172, 0]
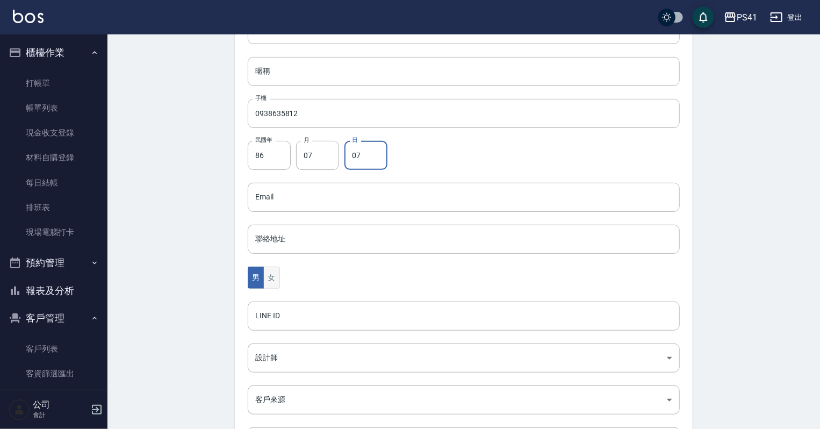
type input "07"
click at [270, 281] on button "女" at bounding box center [271, 278] width 16 height 22
click at [271, 356] on body "PS41 登出 櫃檯作業 打帳單 帳單列表 現金收支登錄 材料自購登錄 每日結帳 排班表 現場電腦打卡 預約管理 預約管理 單日預約紀錄 單週預約紀錄 報表及…" at bounding box center [410, 178] width 820 height 700
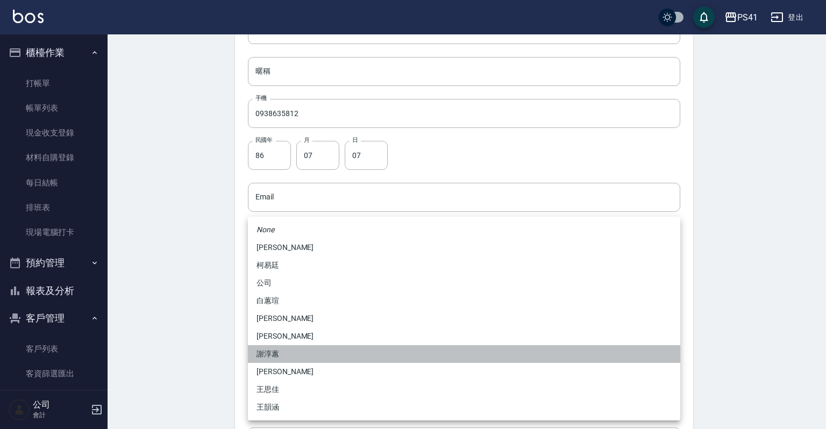
click at [276, 348] on li "謝淳蕙" at bounding box center [464, 354] width 432 height 18
type input "8c411568-4112-470a-9bf0-dab44adfddc4"
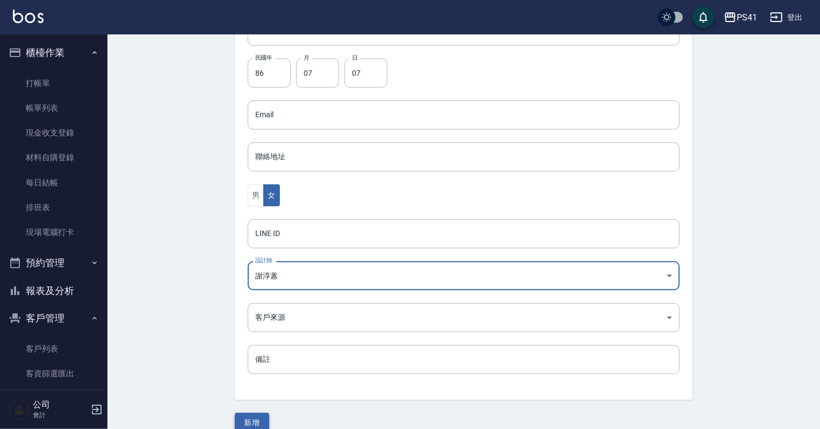
scroll to position [270, 0]
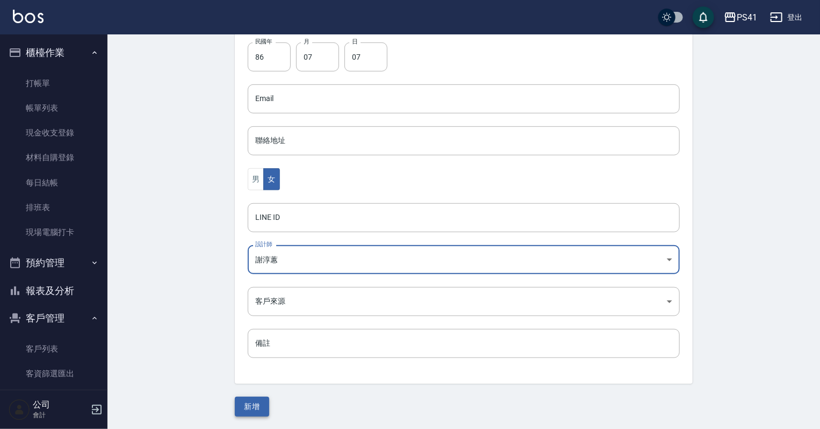
click at [252, 408] on button "新增" at bounding box center [252, 407] width 34 height 20
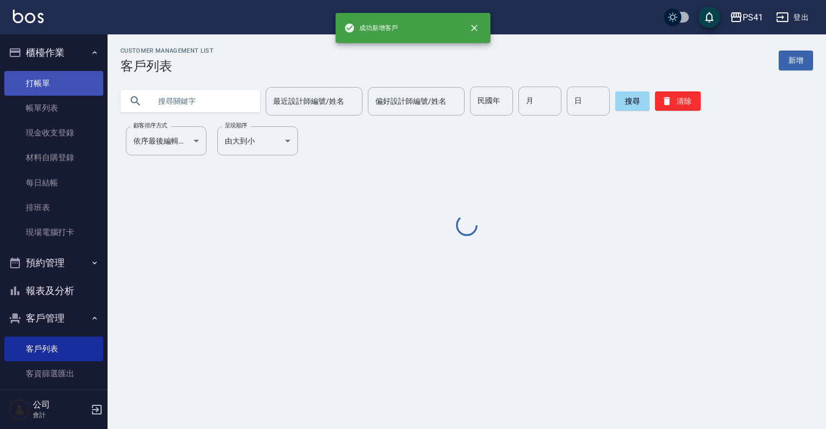
click at [56, 83] on link "打帳單" at bounding box center [53, 83] width 99 height 25
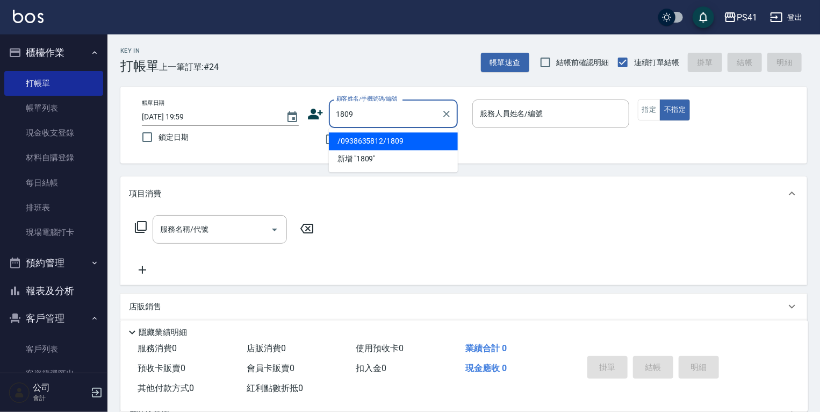
type input "/0938635812/1809"
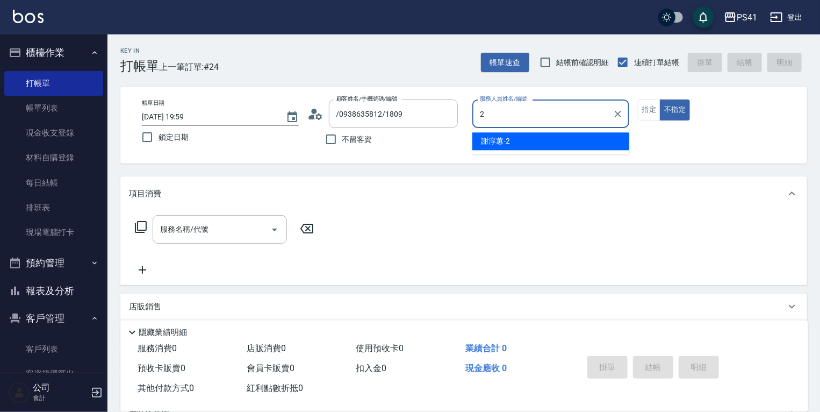
type input "謝淳蕙-2"
type button "false"
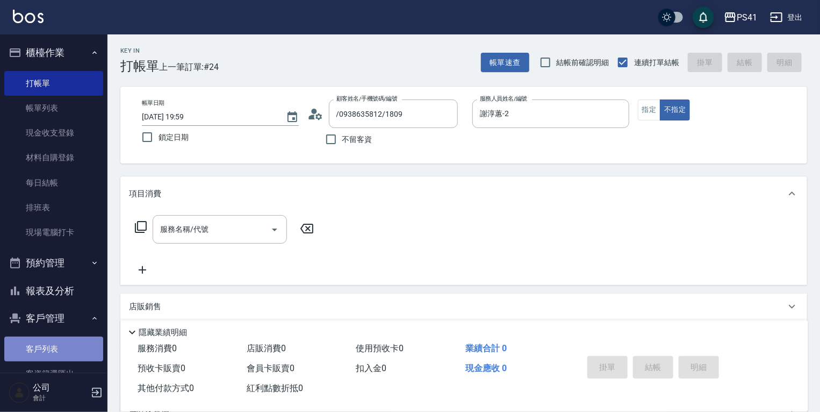
click at [66, 347] on link "客戶列表" at bounding box center [53, 348] width 99 height 25
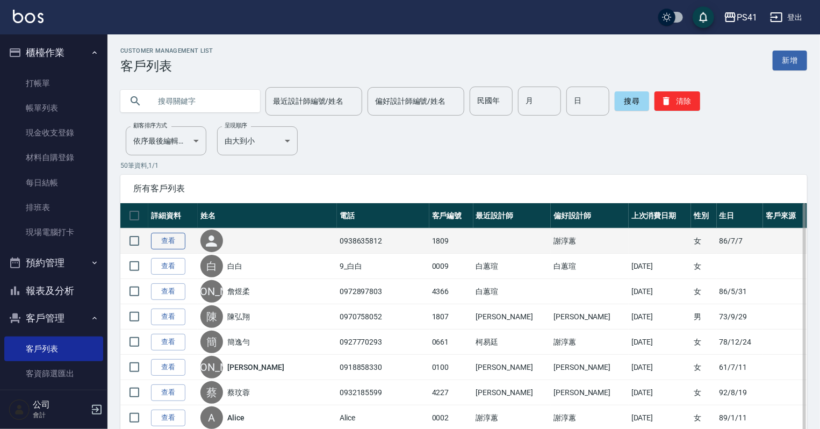
click at [157, 239] on link "查看" at bounding box center [168, 241] width 34 height 17
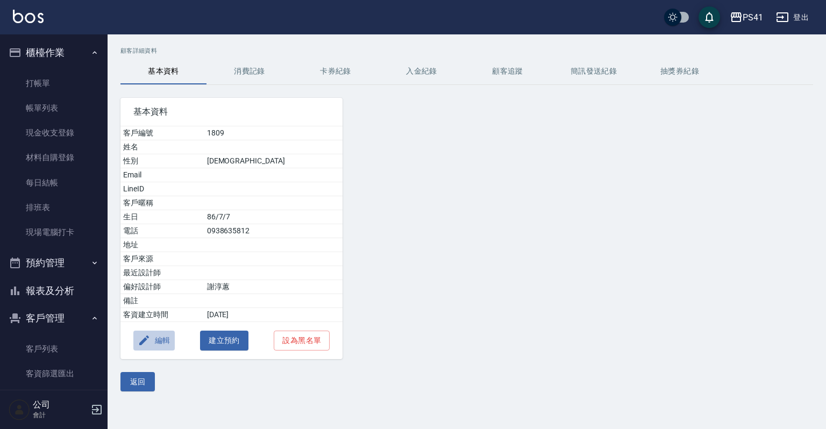
click at [168, 337] on button "編輯" at bounding box center [153, 341] width 41 height 20
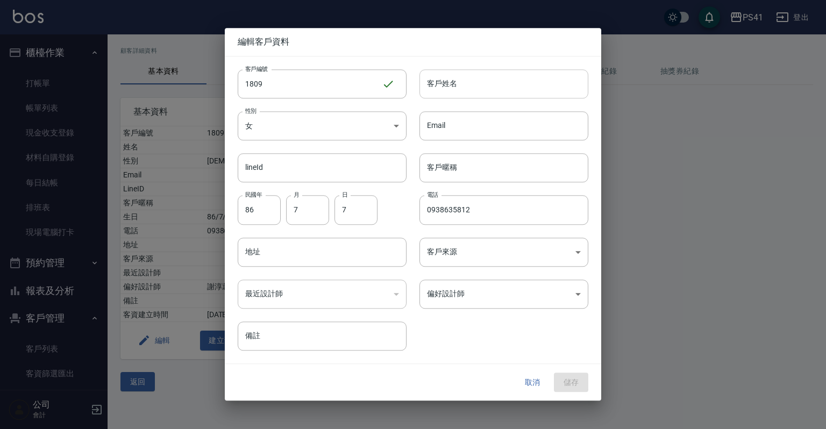
click at [482, 83] on input "客戶姓名" at bounding box center [503, 83] width 169 height 29
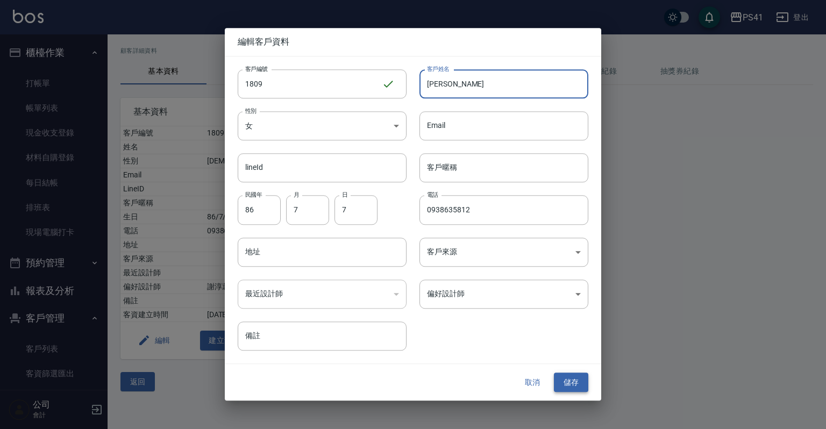
type input "[PERSON_NAME]"
click at [575, 381] on button "儲存" at bounding box center [571, 382] width 34 height 20
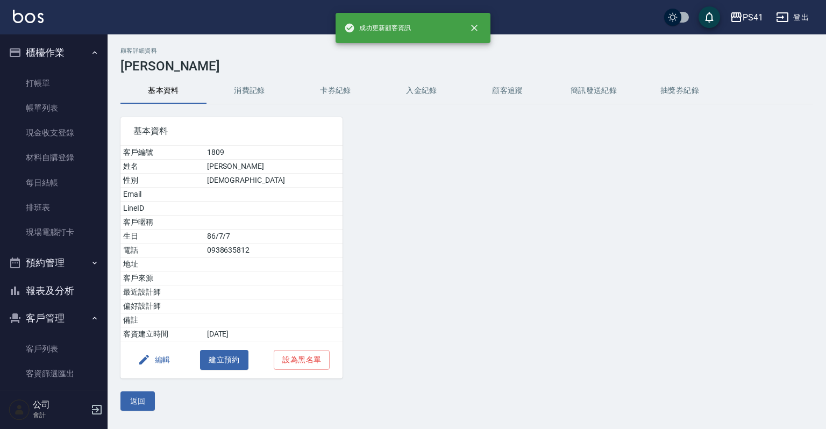
drag, startPoint x: 37, startPoint y: 81, endPoint x: 37, endPoint y: 67, distance: 14.0
click at [37, 81] on link "打帳單" at bounding box center [53, 83] width 99 height 25
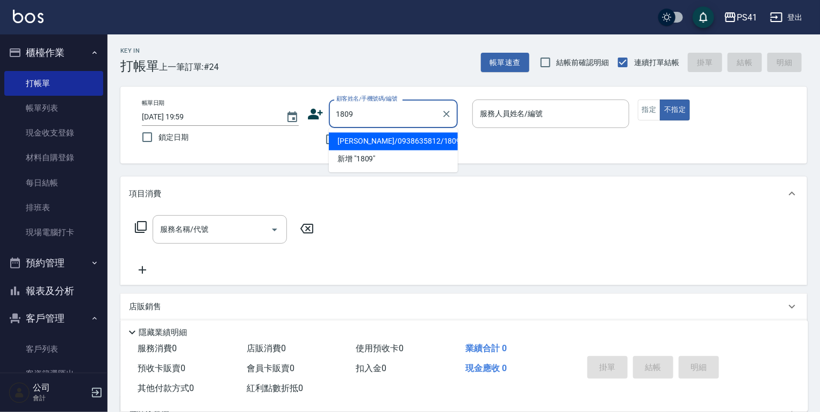
type input "[PERSON_NAME]/0938635812/1809"
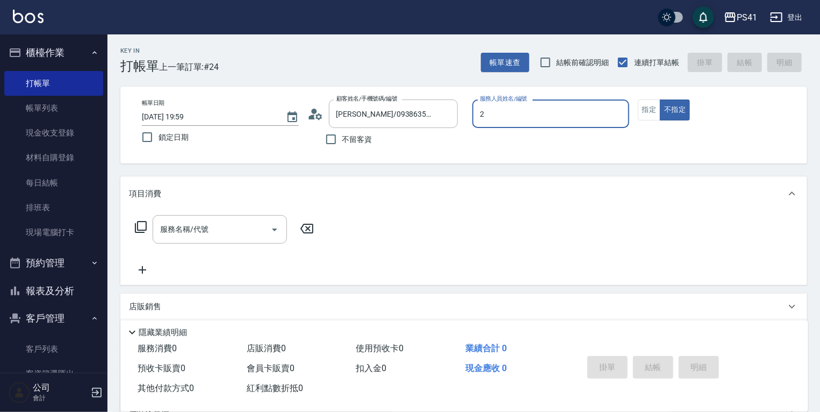
type input "謝淳蕙-2"
type button "false"
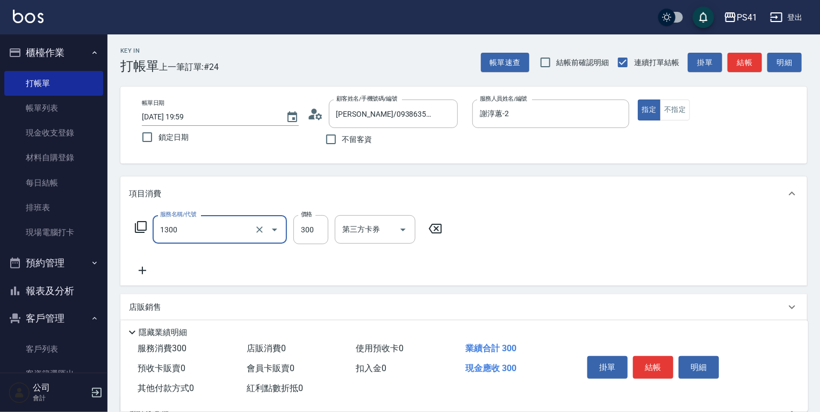
type input "洗髮300(1300)"
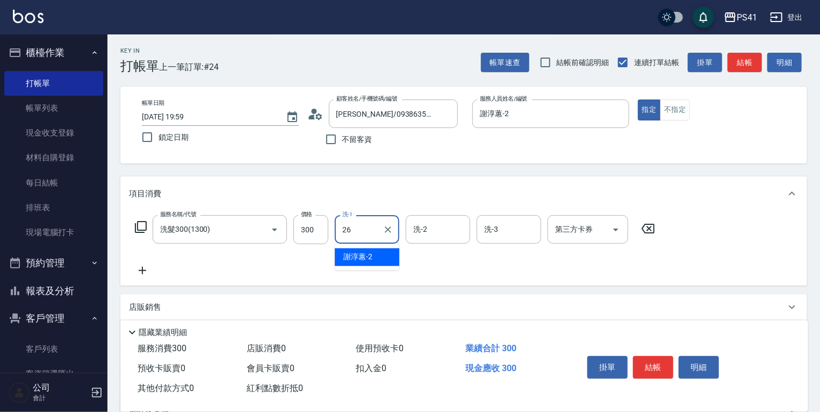
type input "[PERSON_NAME]-26"
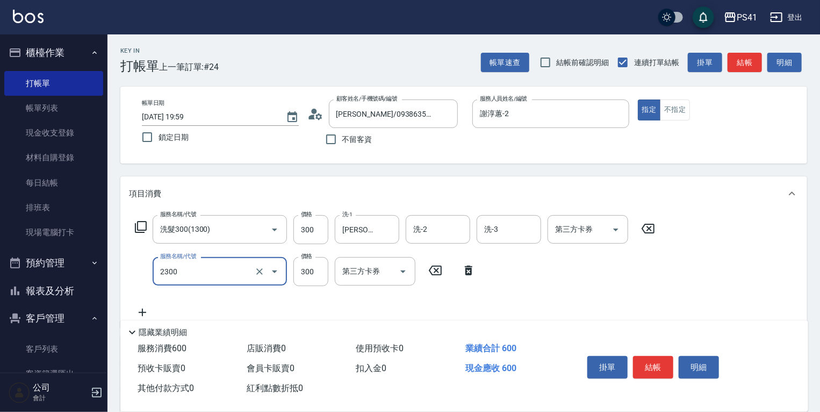
type input "剪髮(2300)"
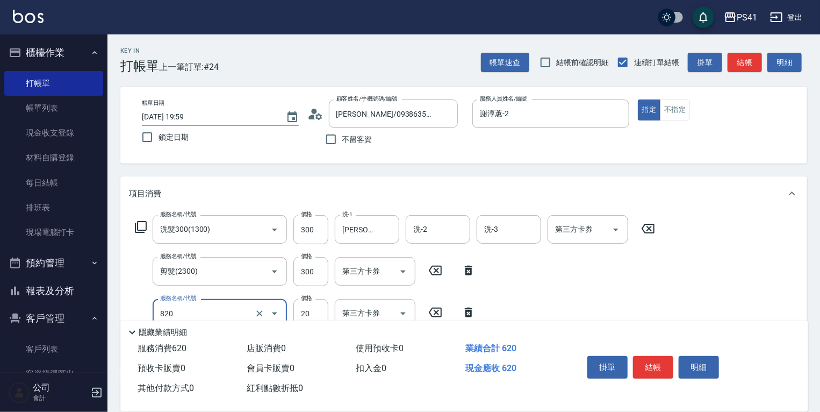
type input "潤絲(820)"
type input "100"
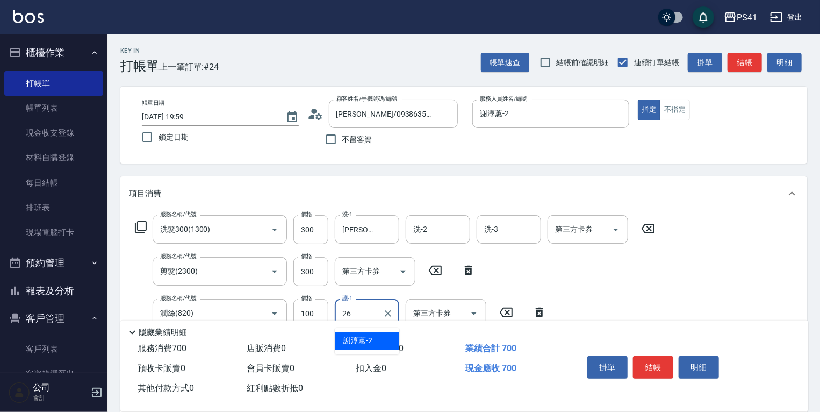
type input "[PERSON_NAME]-26"
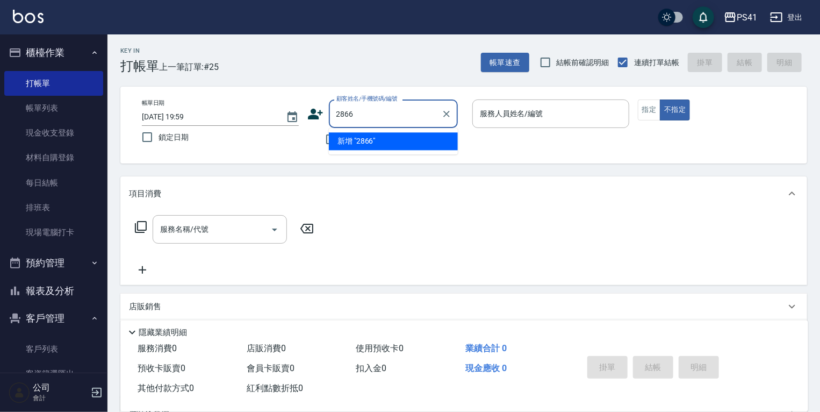
type input "2866"
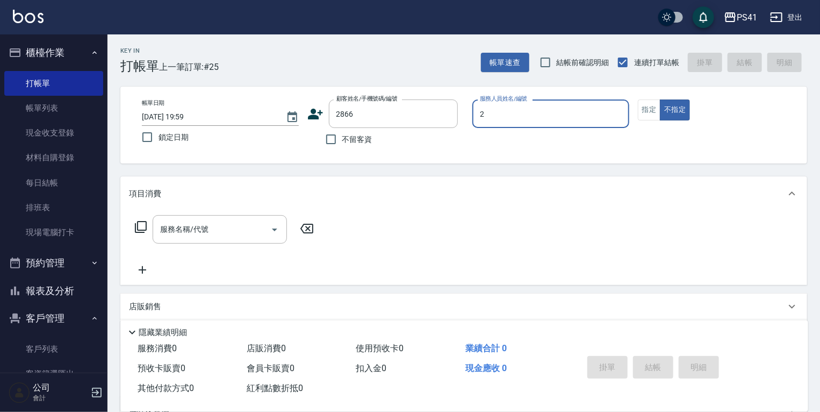
type input "謝淳蕙-2"
type input "[PERSON_NAME]/0938657011/2866"
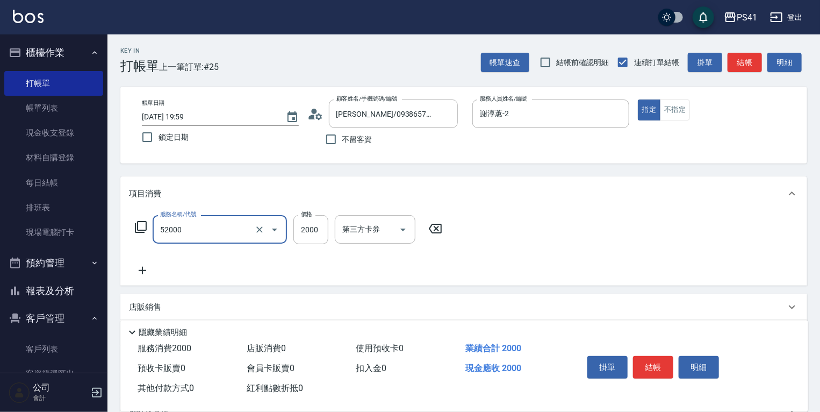
type input "原價1501~2000護髮(52000)"
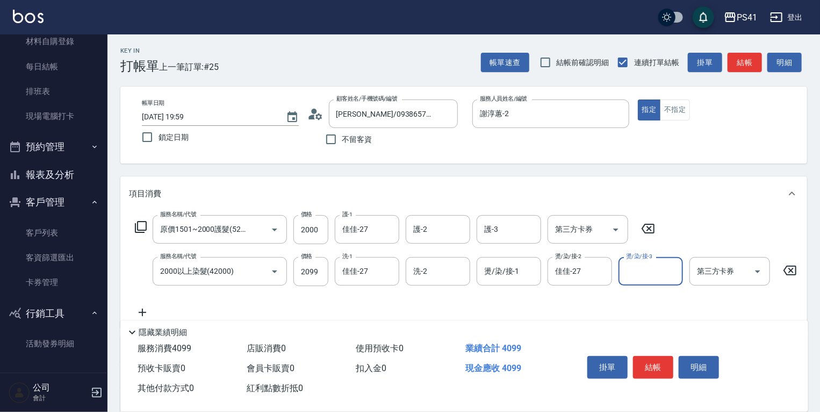
scroll to position [129, 0]
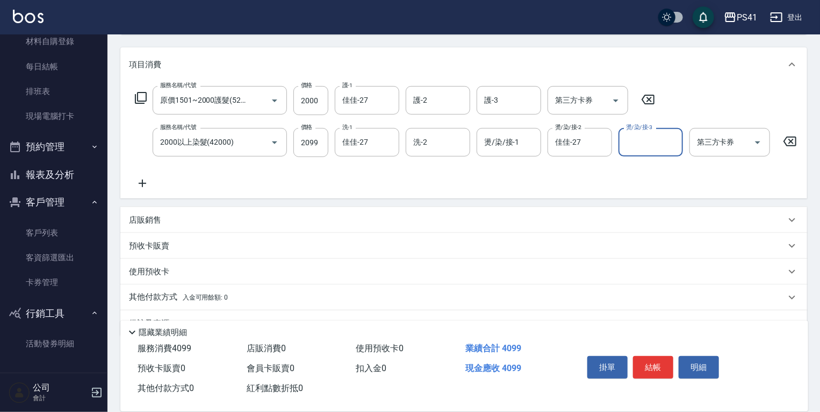
click at [173, 226] on div "店販銷售" at bounding box center [457, 219] width 657 height 11
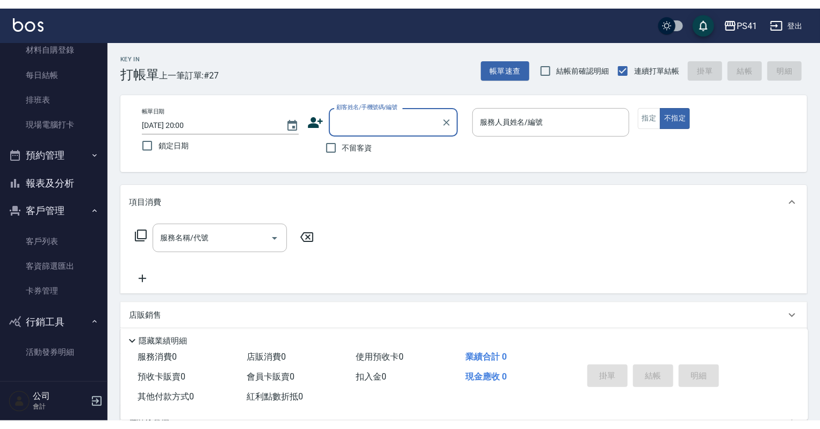
scroll to position [0, 0]
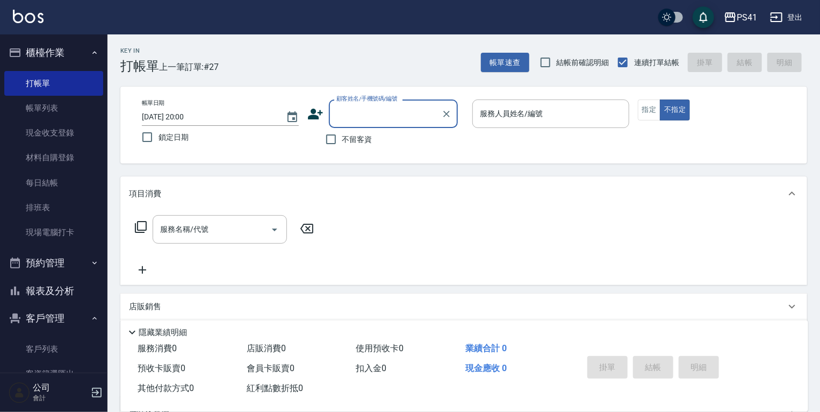
drag, startPoint x: 68, startPoint y: 111, endPoint x: 155, endPoint y: 156, distance: 98.3
click at [68, 111] on link "帳單列表" at bounding box center [53, 108] width 99 height 25
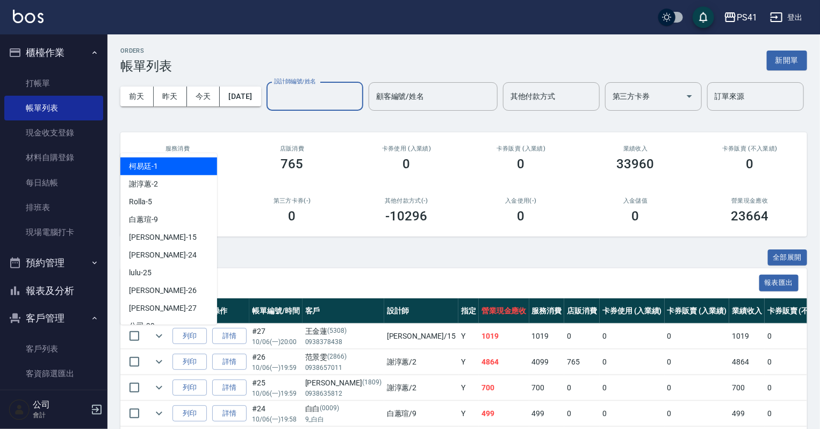
click at [271, 106] on input "設計師編號/姓名" at bounding box center [314, 96] width 87 height 19
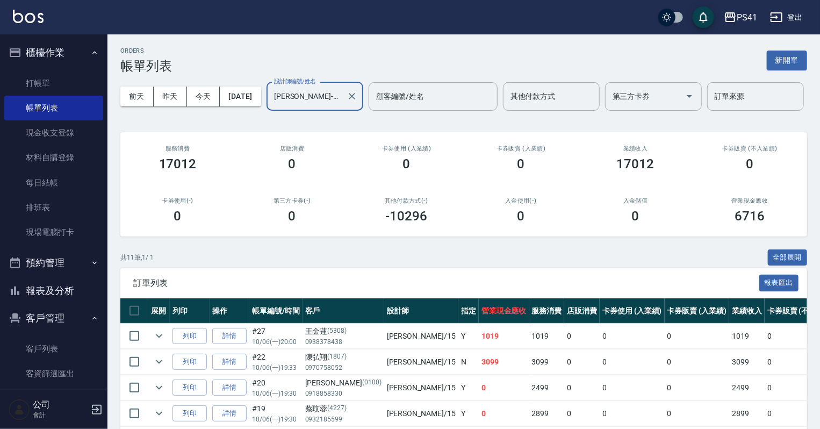
drag, startPoint x: 61, startPoint y: 295, endPoint x: 61, endPoint y: 288, distance: 6.4
click at [61, 295] on button "報表及分析" at bounding box center [53, 291] width 99 height 28
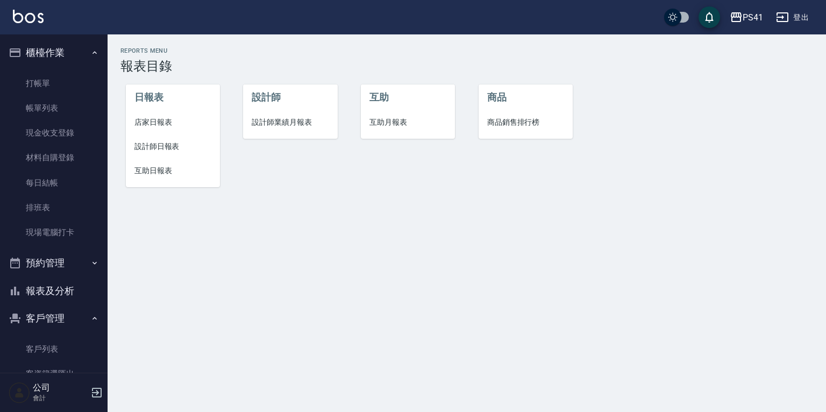
click at [164, 151] on span "設計師日報表" at bounding box center [172, 146] width 77 height 11
click at [59, 81] on link "打帳單" at bounding box center [53, 83] width 99 height 25
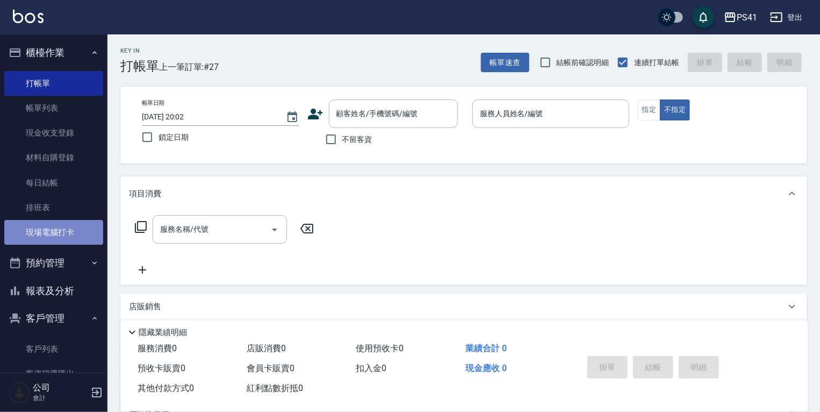
click at [54, 226] on link "現場電腦打卡" at bounding box center [53, 232] width 99 height 25
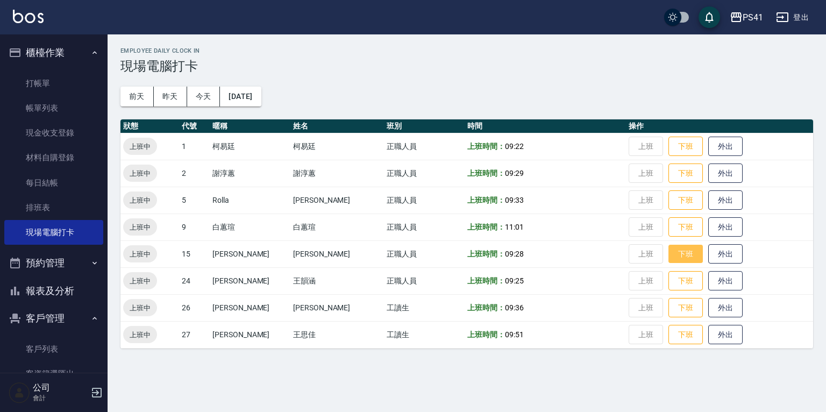
click at [677, 252] on button "下班" at bounding box center [685, 254] width 34 height 19
click at [669, 141] on button "下班" at bounding box center [685, 146] width 34 height 19
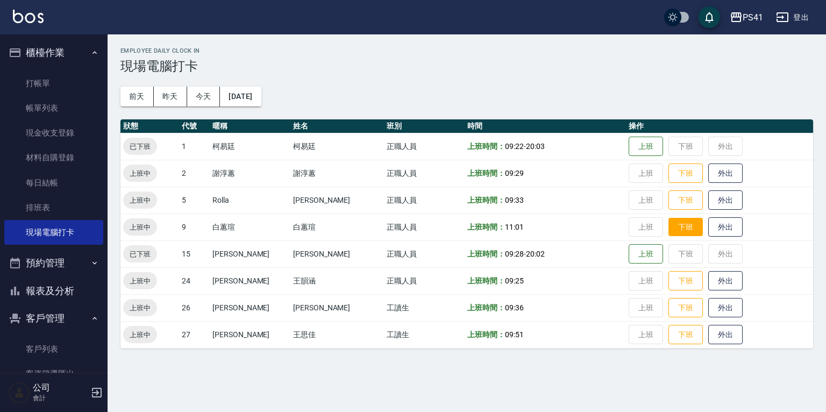
click at [679, 227] on button "下班" at bounding box center [685, 227] width 34 height 19
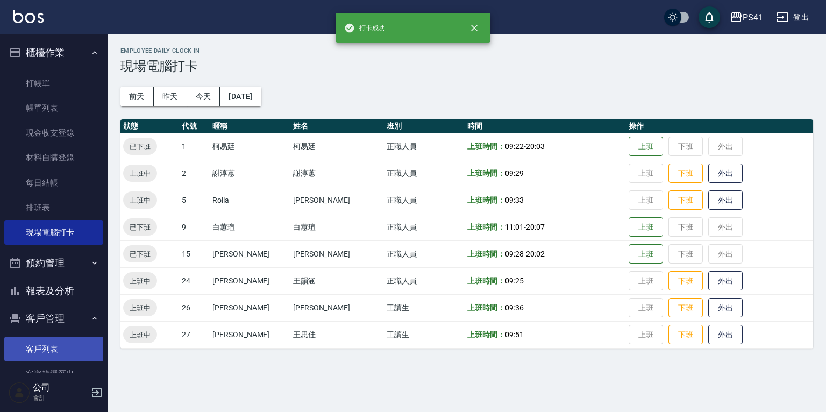
click at [49, 340] on link "客戶列表" at bounding box center [53, 348] width 99 height 25
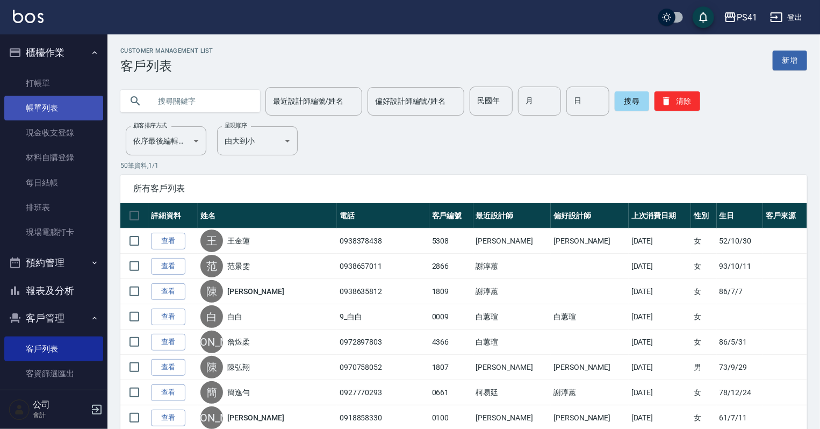
click at [60, 107] on link "帳單列表" at bounding box center [53, 108] width 99 height 25
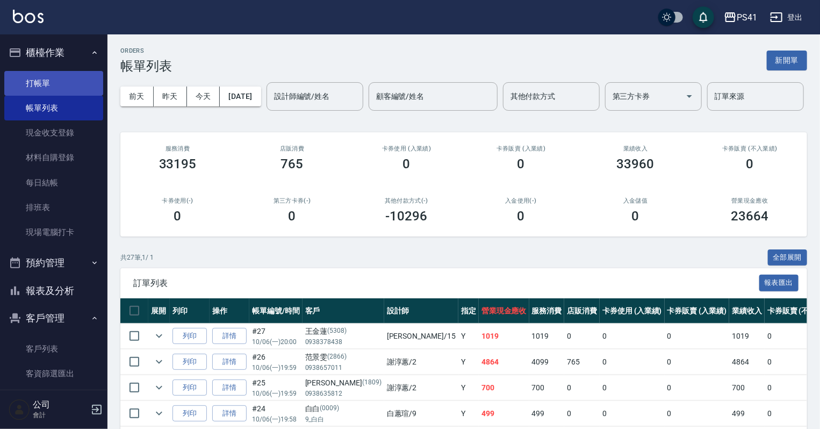
click at [58, 87] on link "打帳單" at bounding box center [53, 83] width 99 height 25
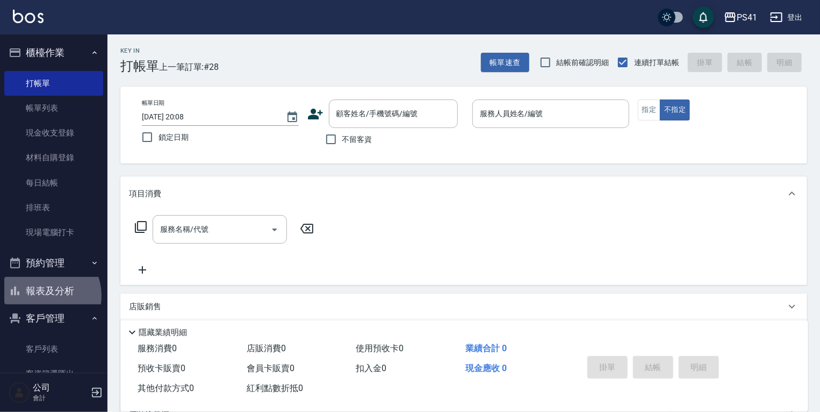
click at [42, 296] on button "報表及分析" at bounding box center [53, 291] width 99 height 28
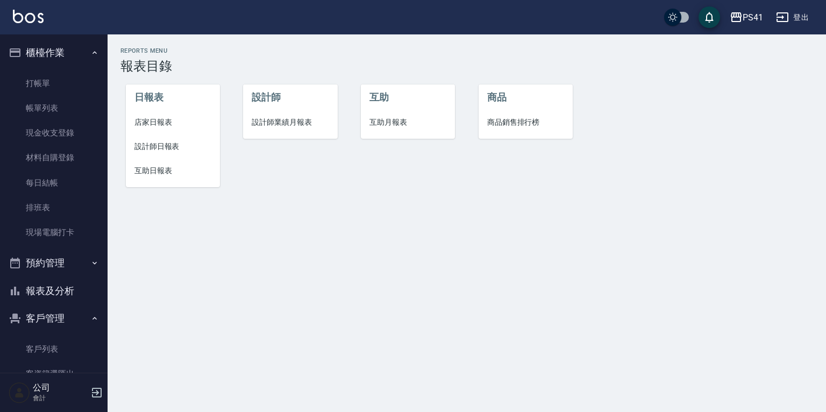
click at [163, 112] on li "店家日報表" at bounding box center [173, 122] width 94 height 24
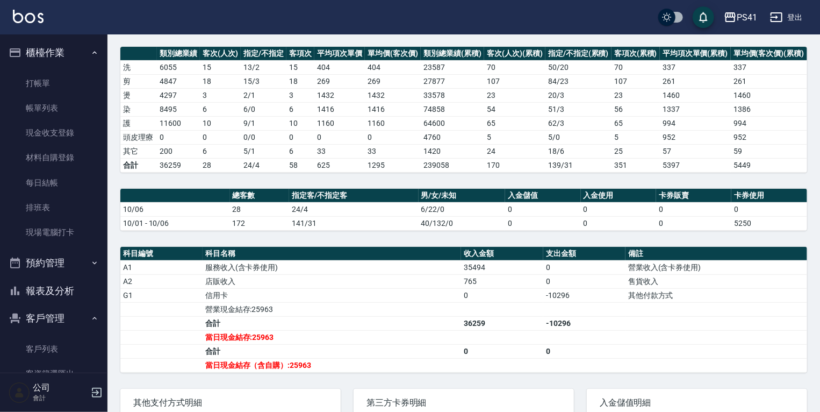
scroll to position [211, 0]
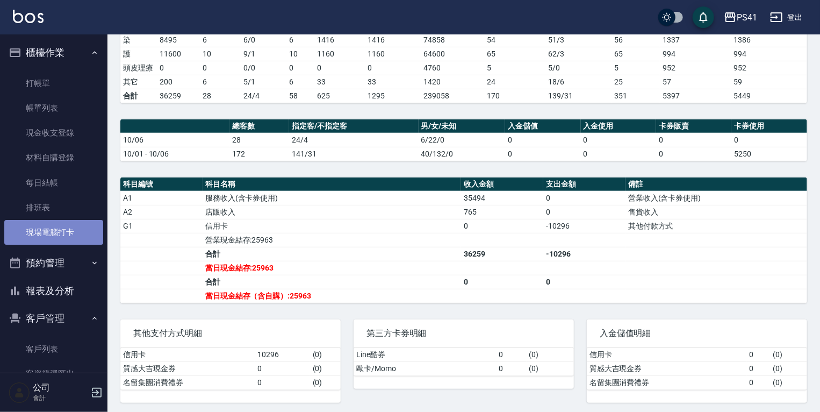
click at [67, 239] on link "現場電腦打卡" at bounding box center [53, 232] width 99 height 25
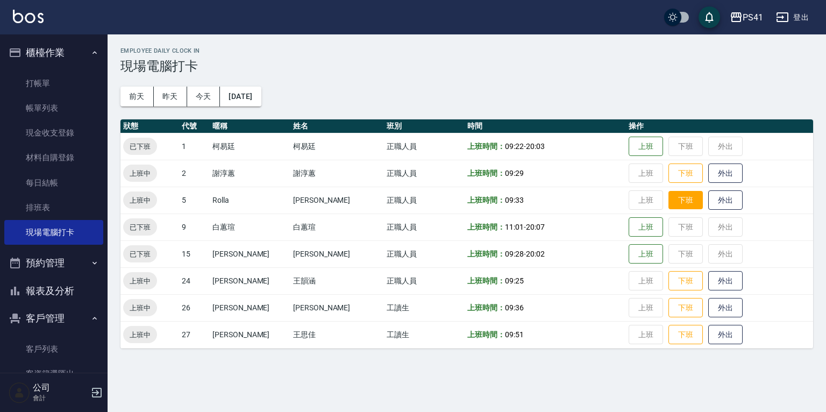
click at [675, 199] on button "下班" at bounding box center [685, 200] width 34 height 19
click at [673, 303] on button "下班" at bounding box center [685, 307] width 34 height 19
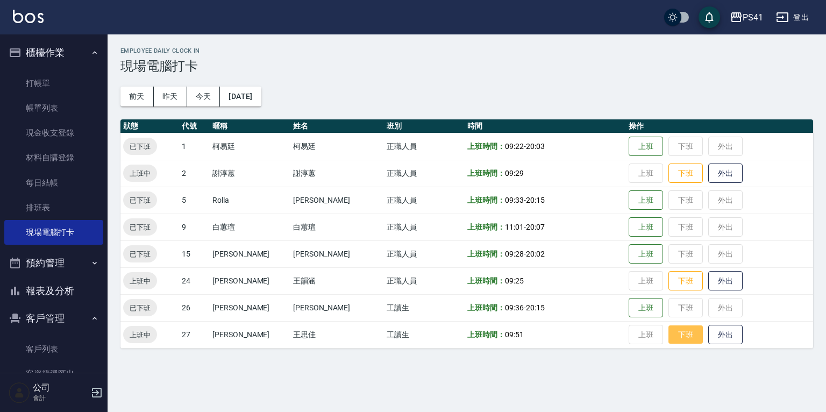
click at [673, 331] on button "下班" at bounding box center [685, 334] width 34 height 19
click at [77, 289] on button "報表及分析" at bounding box center [53, 291] width 99 height 28
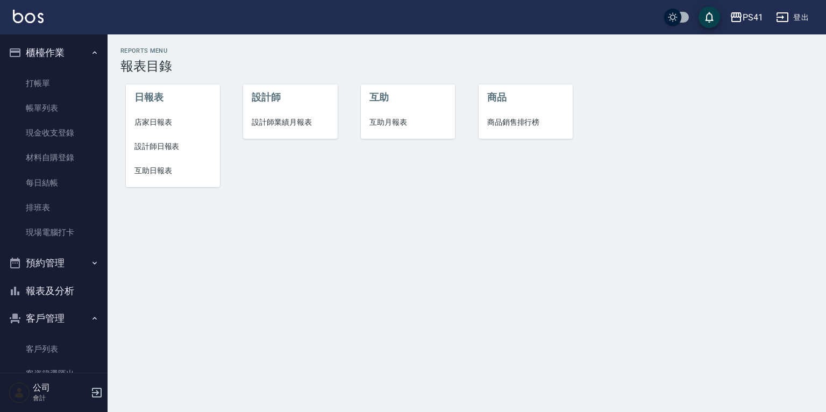
click at [160, 119] on span "店家日報表" at bounding box center [172, 122] width 77 height 11
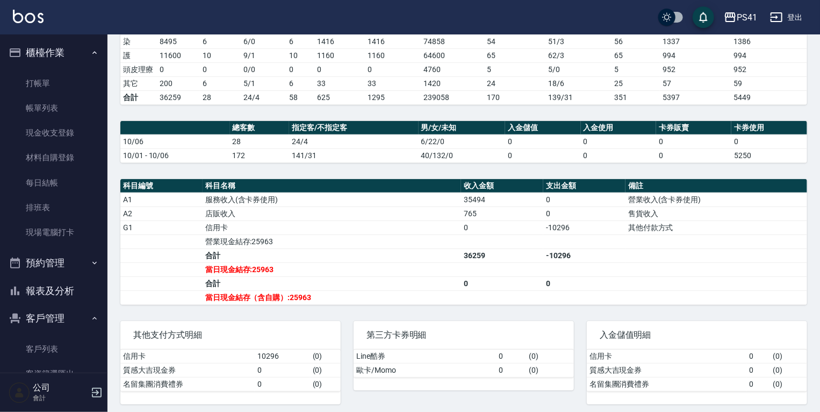
scroll to position [211, 0]
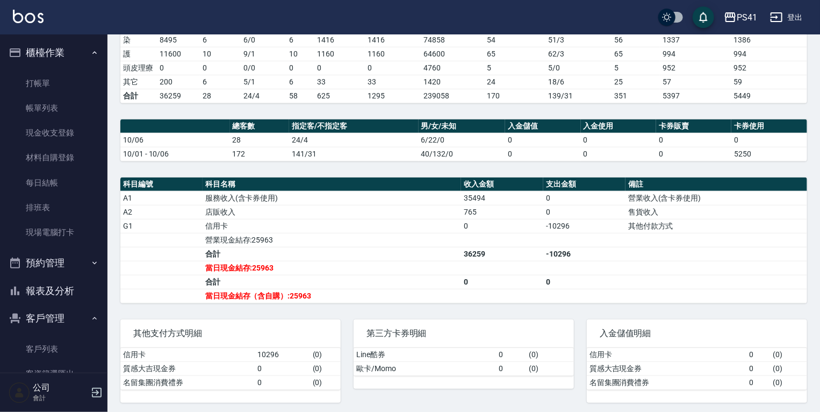
click at [60, 294] on button "報表及分析" at bounding box center [53, 291] width 99 height 28
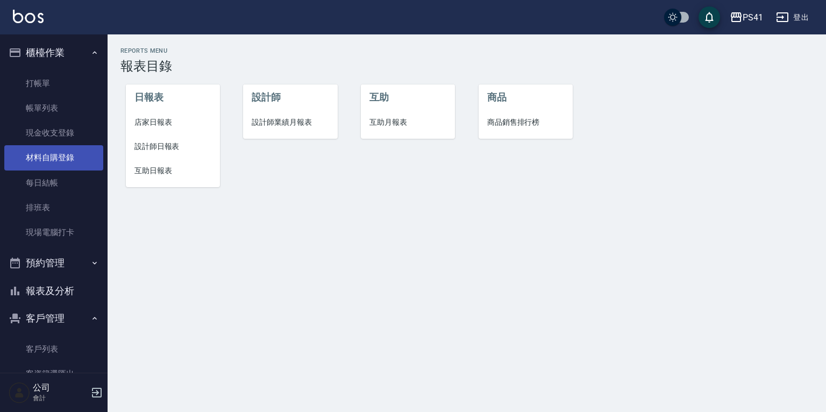
click at [60, 151] on link "材料自購登錄" at bounding box center [53, 157] width 99 height 25
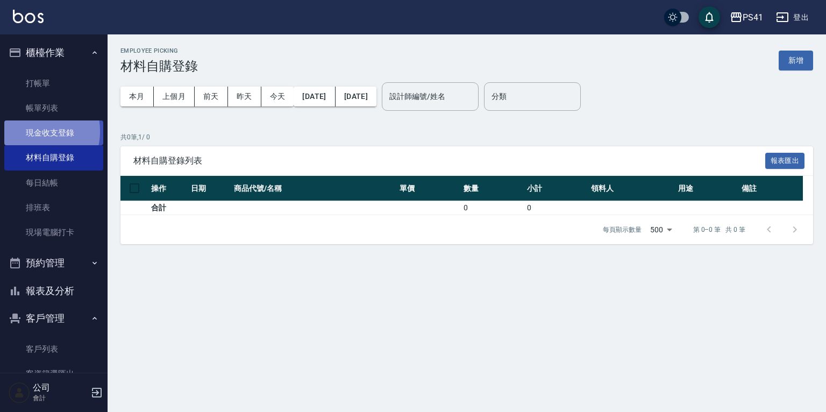
click at [28, 131] on link "現金收支登錄" at bounding box center [53, 132] width 99 height 25
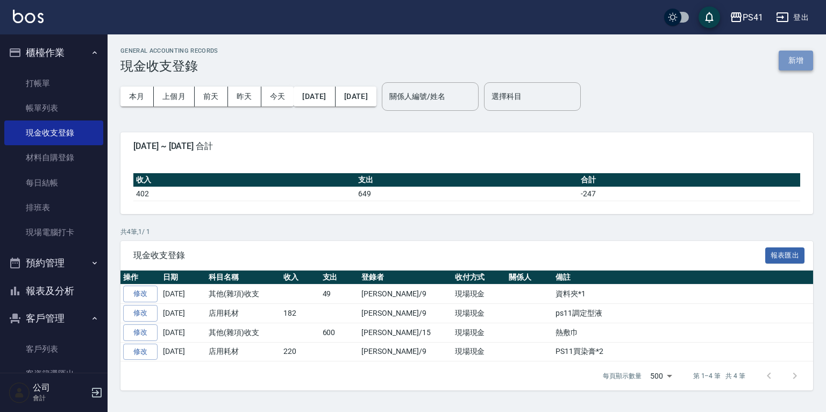
click at [787, 61] on button "新增" at bounding box center [795, 61] width 34 height 20
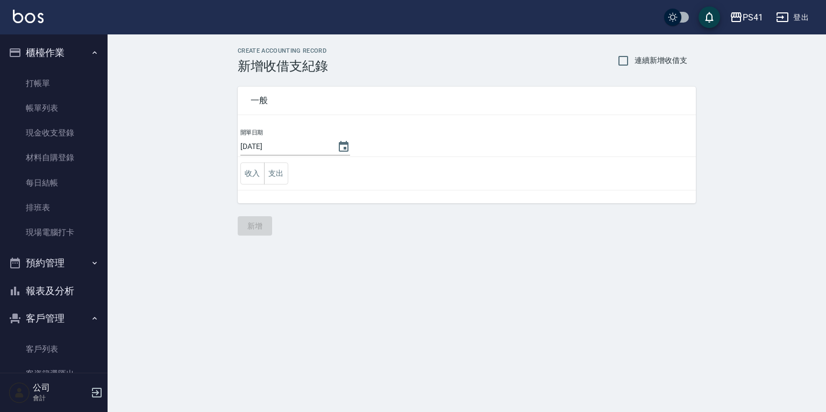
click at [288, 168] on td "收入 支出" at bounding box center [467, 173] width 458 height 33
click at [275, 173] on button "支出" at bounding box center [276, 173] width 24 height 22
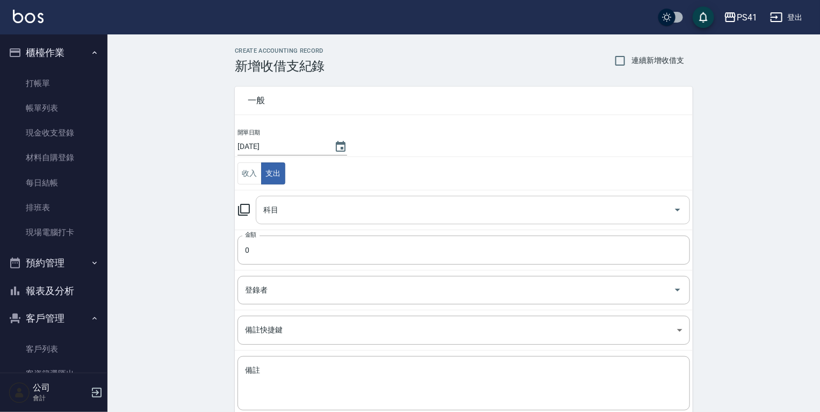
click at [278, 211] on input "科目" at bounding box center [465, 209] width 408 height 19
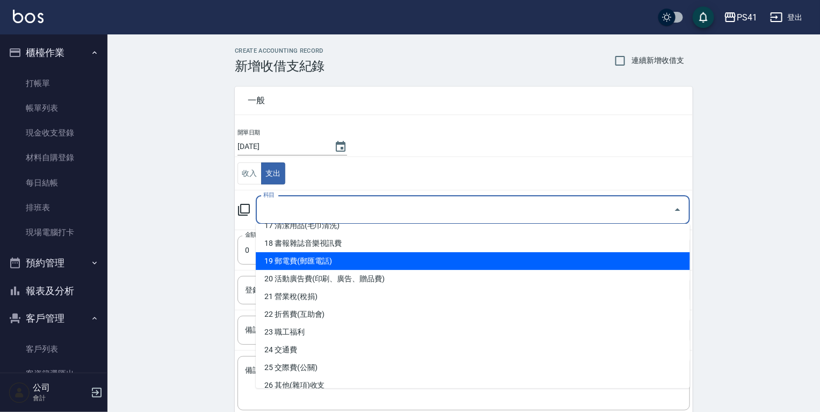
scroll to position [344, 0]
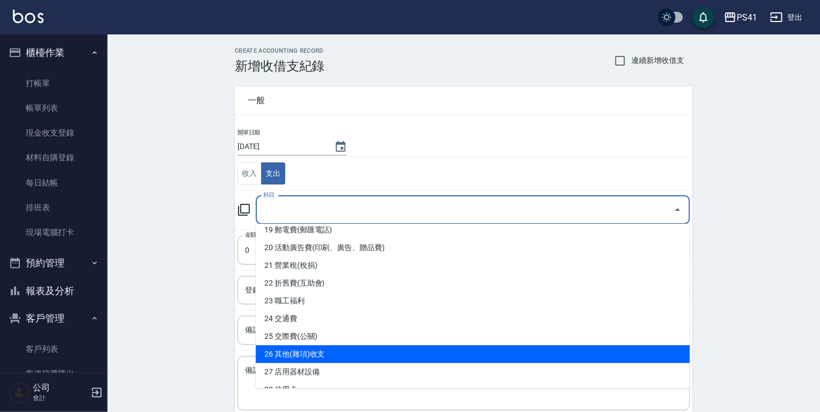
click at [295, 350] on li "26 其他(雜項)收支" at bounding box center [473, 354] width 434 height 18
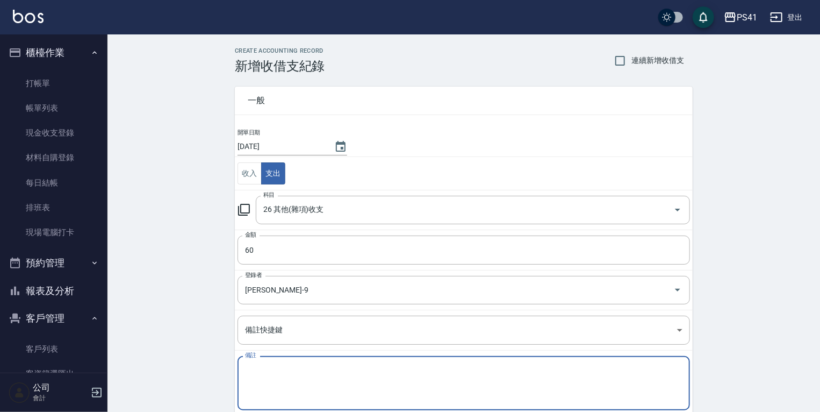
click at [358, 377] on textarea "備註" at bounding box center [464, 383] width 438 height 37
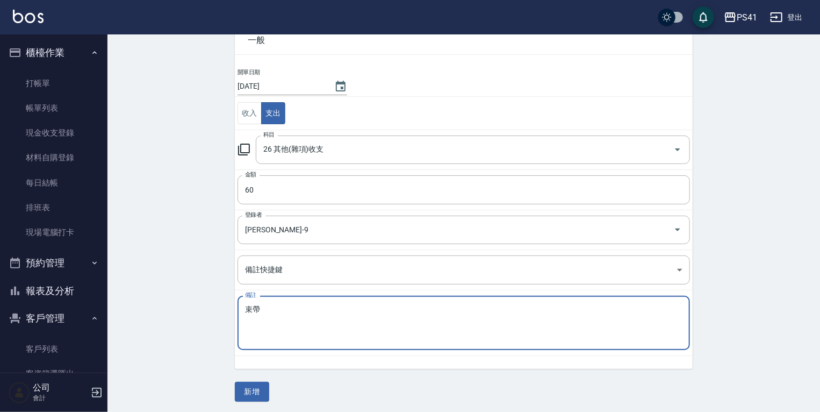
scroll to position [61, 0]
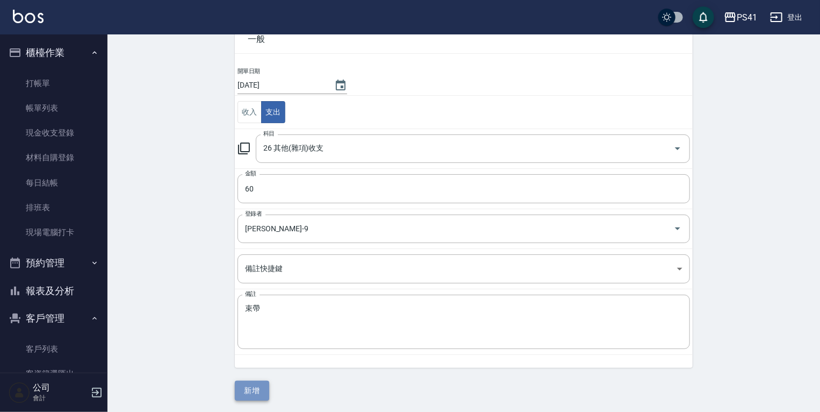
click at [243, 398] on button "新增" at bounding box center [252, 391] width 34 height 20
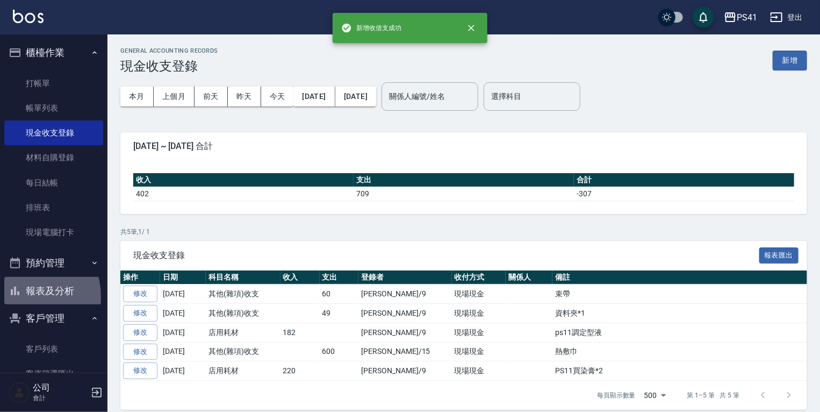
drag, startPoint x: 19, startPoint y: 297, endPoint x: 46, endPoint y: 253, distance: 51.4
click at [19, 297] on button "報表及分析" at bounding box center [53, 291] width 99 height 28
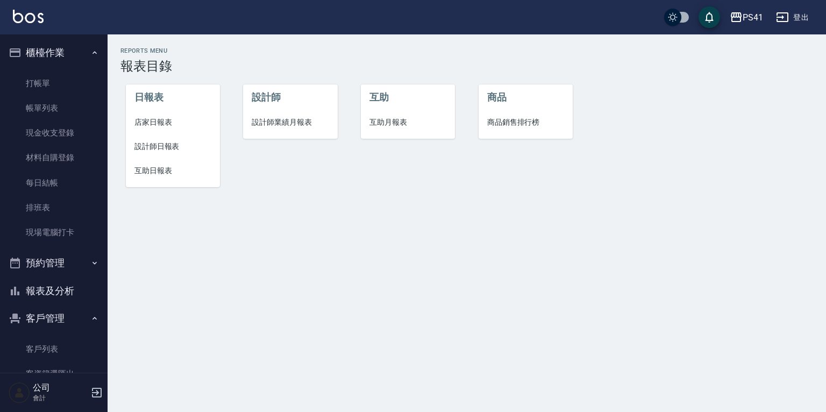
click at [152, 114] on li "店家日報表" at bounding box center [173, 122] width 94 height 24
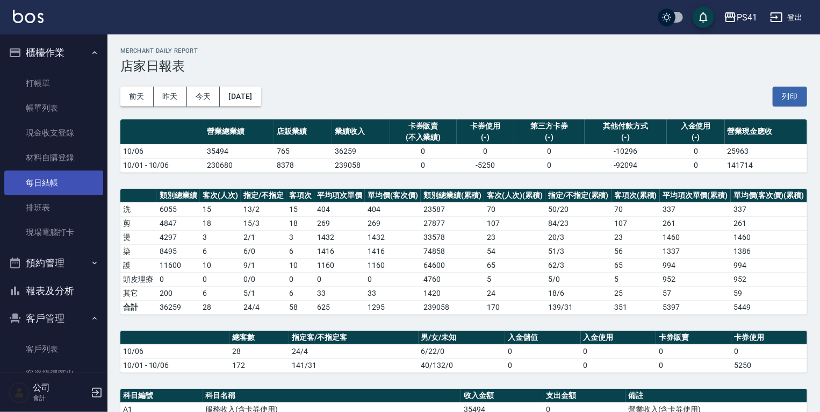
click at [44, 180] on link "每日結帳" at bounding box center [53, 182] width 99 height 25
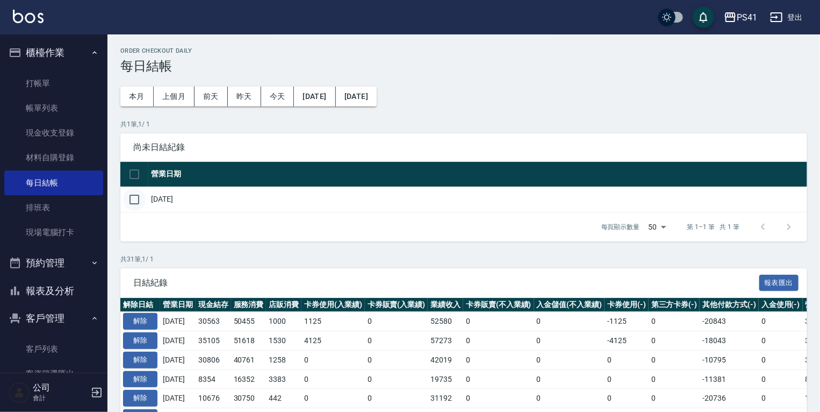
click at [127, 198] on input "checkbox" at bounding box center [134, 199] width 23 height 23
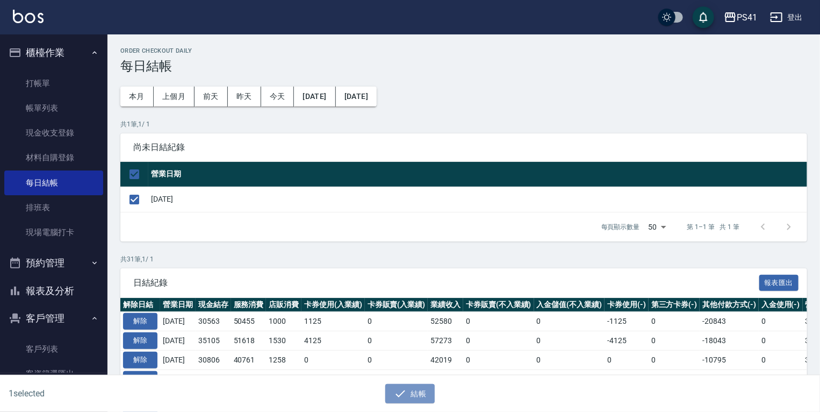
drag, startPoint x: 408, startPoint y: 390, endPoint x: 408, endPoint y: 309, distance: 80.6
click at [409, 390] on button "結帳" at bounding box center [410, 394] width 50 height 20
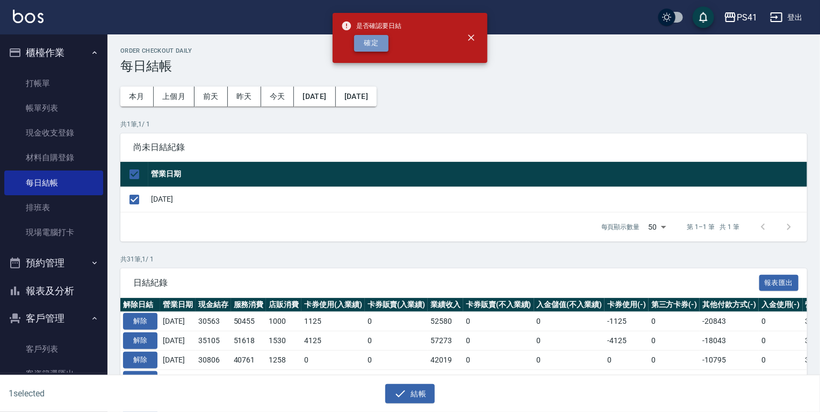
click at [365, 49] on button "確定" at bounding box center [371, 43] width 34 height 17
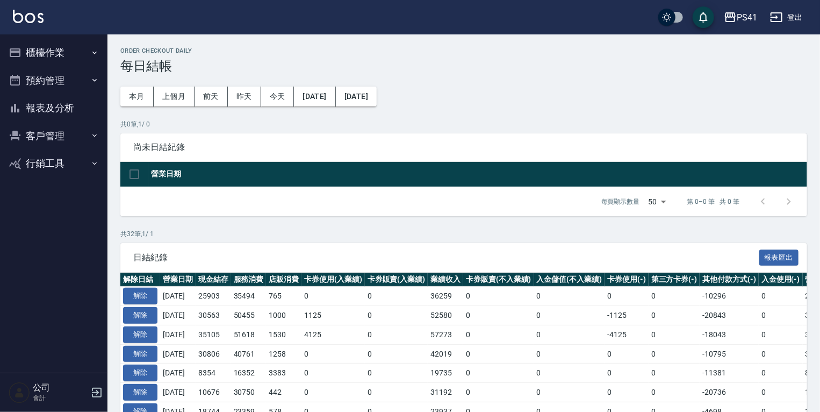
click at [48, 138] on button "客戶管理" at bounding box center [53, 136] width 99 height 28
click at [75, 104] on button "報表及分析" at bounding box center [53, 108] width 99 height 28
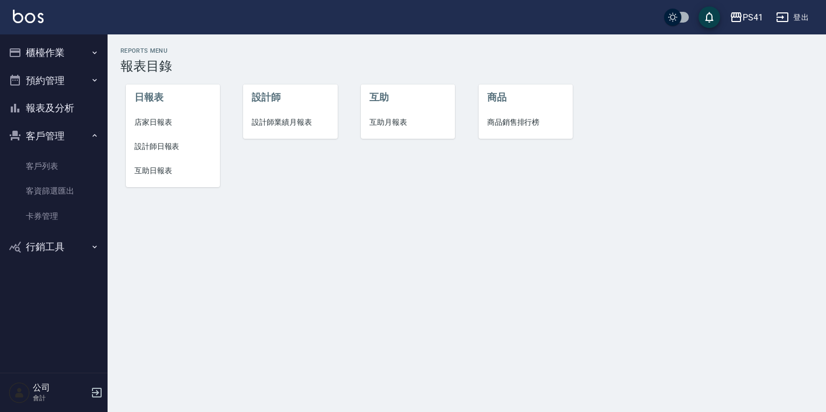
click at [258, 121] on span "設計師業績月報表" at bounding box center [290, 122] width 77 height 11
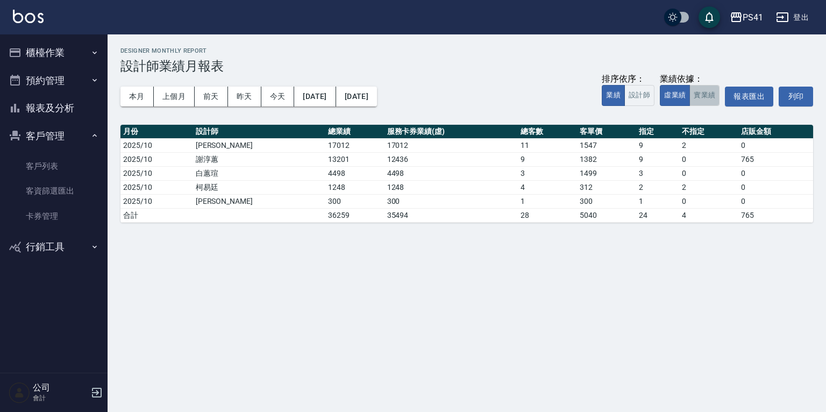
click at [709, 94] on button "實業績" at bounding box center [704, 95] width 30 height 21
click at [242, 97] on button "昨天" at bounding box center [244, 97] width 33 height 20
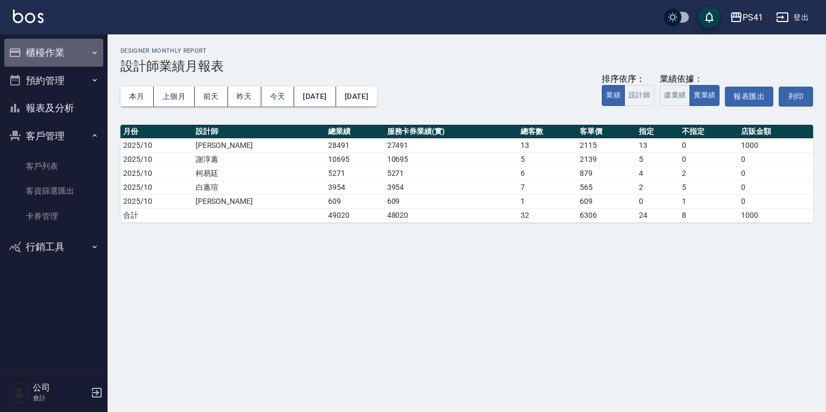
click at [73, 64] on button "櫃檯作業" at bounding box center [53, 53] width 99 height 28
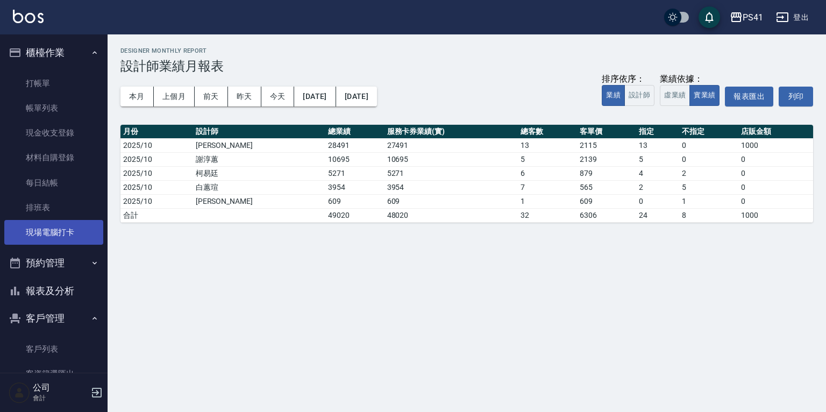
click at [59, 226] on link "現場電腦打卡" at bounding box center [53, 232] width 99 height 25
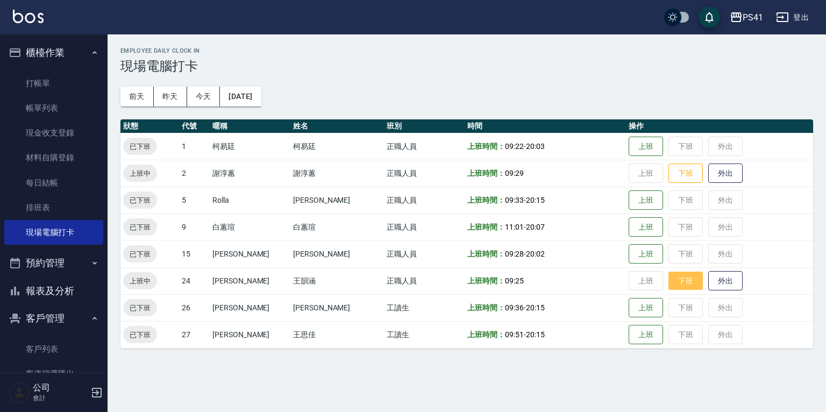
click at [668, 285] on button "下班" at bounding box center [685, 280] width 34 height 19
drag, startPoint x: 51, startPoint y: 295, endPoint x: 50, endPoint y: 286, distance: 8.1
click at [52, 288] on button "報表及分析" at bounding box center [53, 291] width 99 height 28
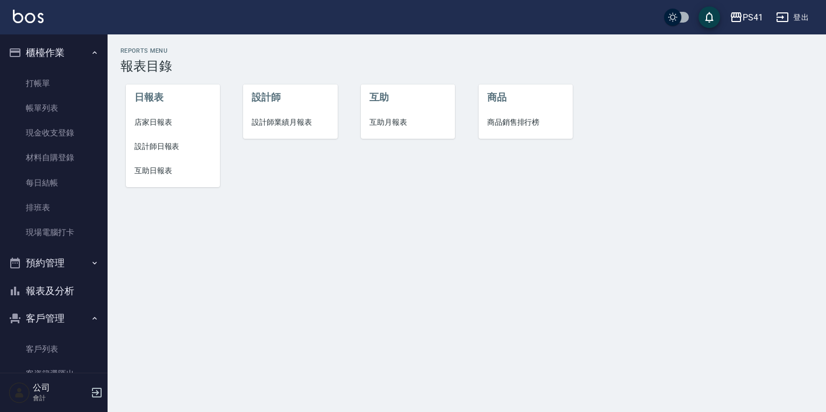
click at [379, 116] on li "互助月報表" at bounding box center [408, 122] width 94 height 24
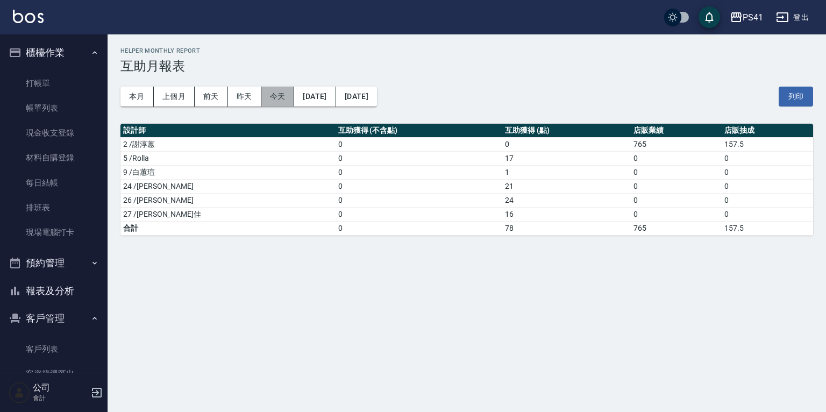
click at [281, 101] on button "今天" at bounding box center [277, 97] width 33 height 20
click at [144, 101] on button "本月" at bounding box center [136, 97] width 33 height 20
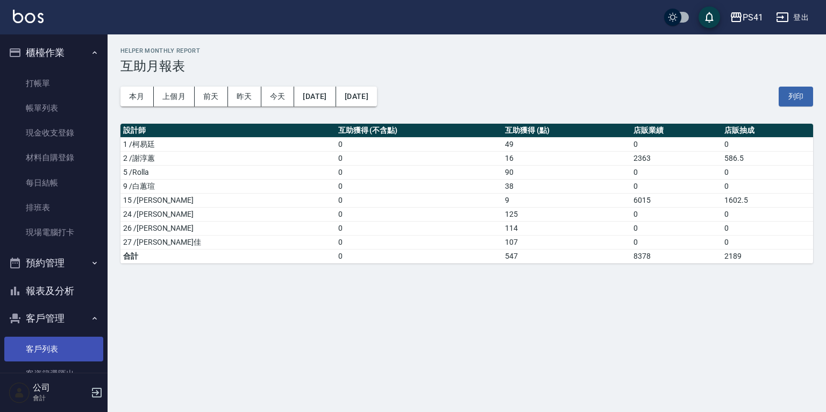
drag, startPoint x: 39, startPoint y: 342, endPoint x: 39, endPoint y: 359, distance: 17.2
click at [39, 342] on link "客戶列表" at bounding box center [53, 348] width 99 height 25
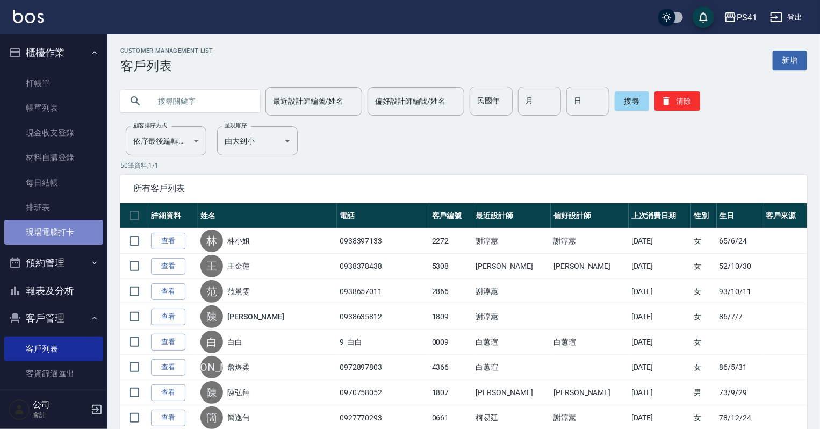
click at [58, 241] on link "現場電腦打卡" at bounding box center [53, 232] width 99 height 25
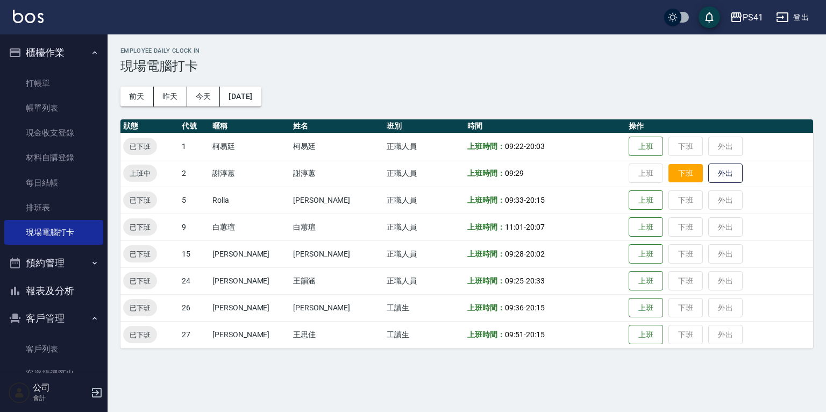
click at [673, 174] on button "下班" at bounding box center [685, 173] width 34 height 19
